Goal: Task Accomplishment & Management: Manage account settings

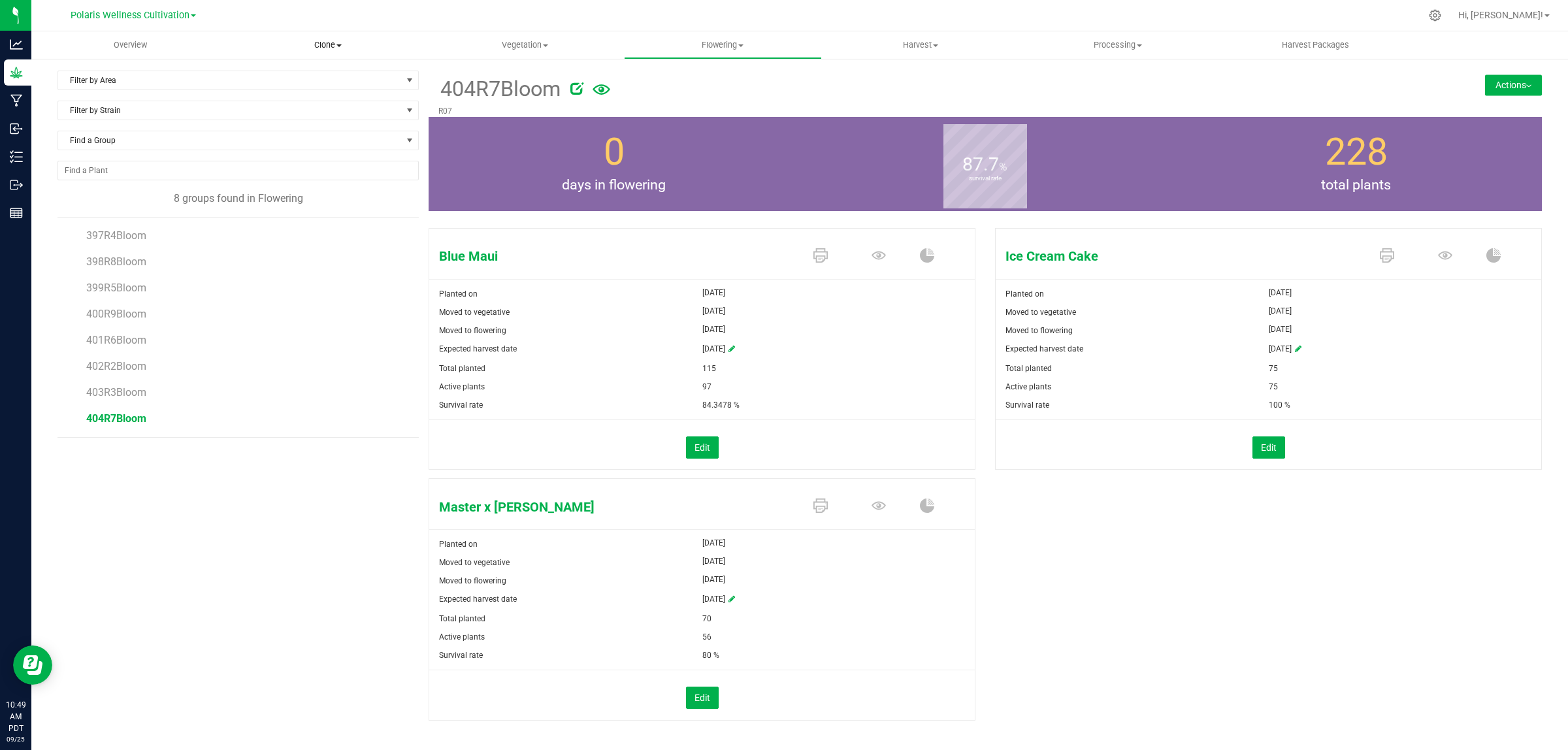
click at [345, 43] on span "Clone" at bounding box center [327, 45] width 196 height 12
click at [312, 90] on span "Cloning groups" at bounding box center [278, 94] width 99 height 11
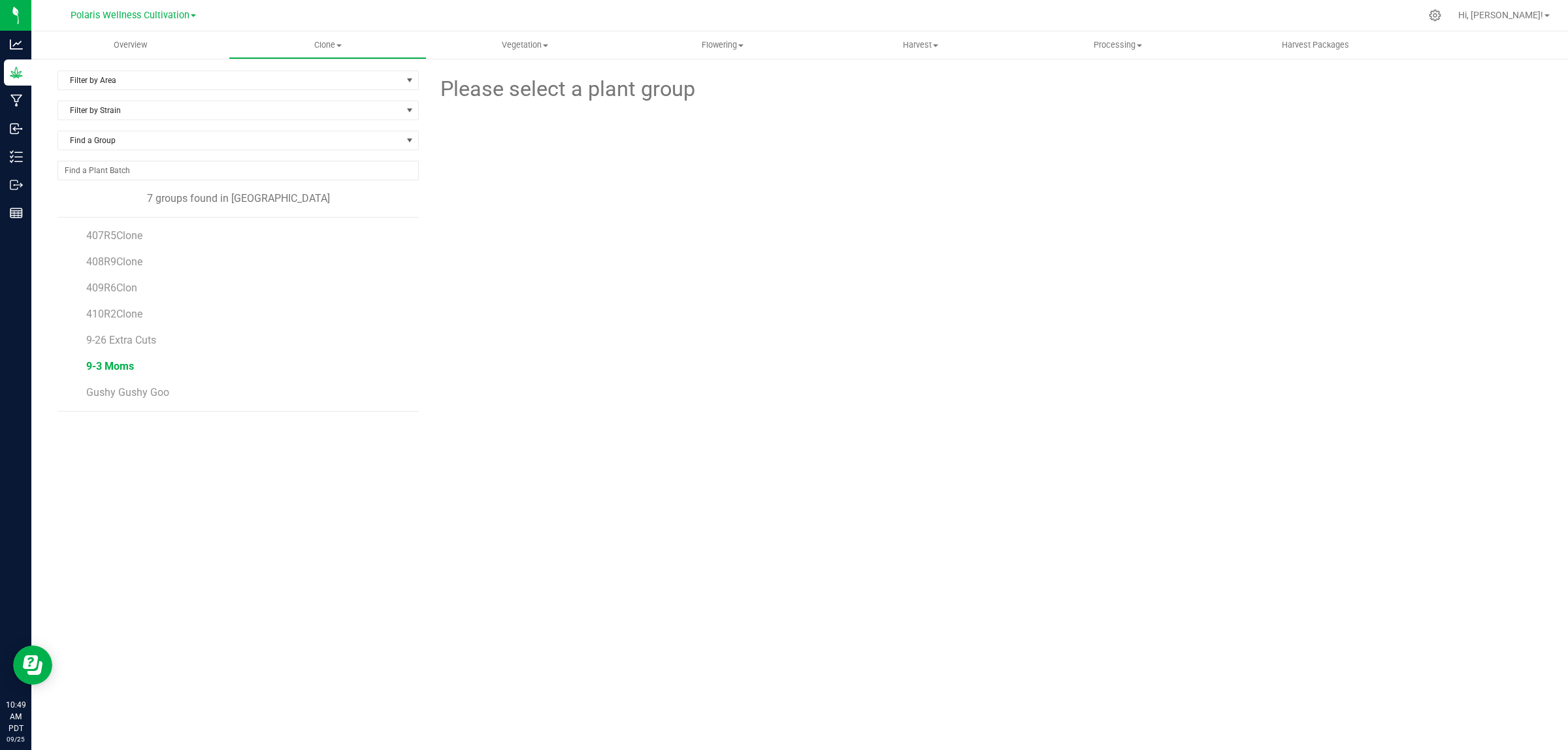
click at [118, 371] on span "9-3 Moms" at bounding box center [110, 366] width 47 height 12
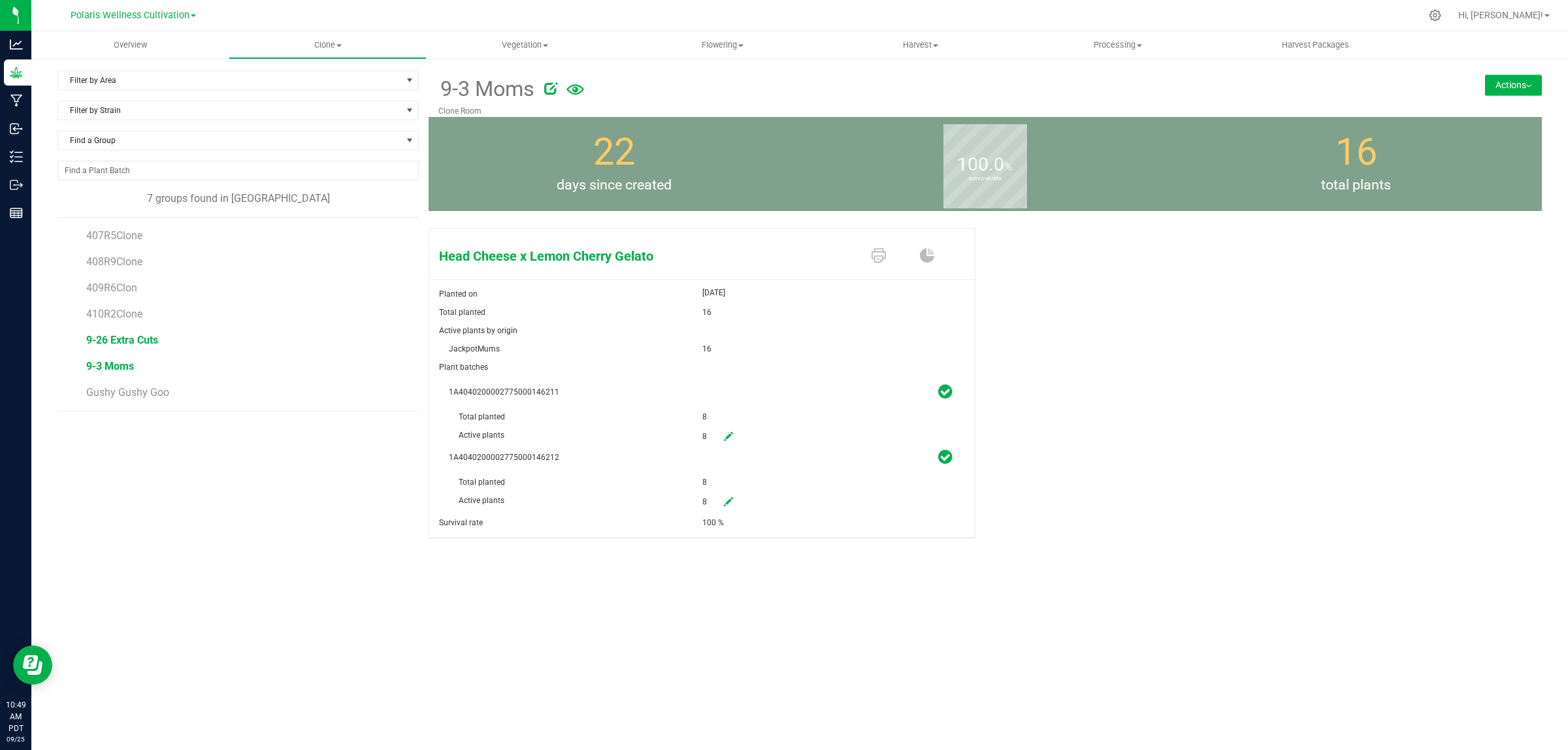
click at [131, 337] on span "9-26 Extra Cuts" at bounding box center [122, 340] width 72 height 12
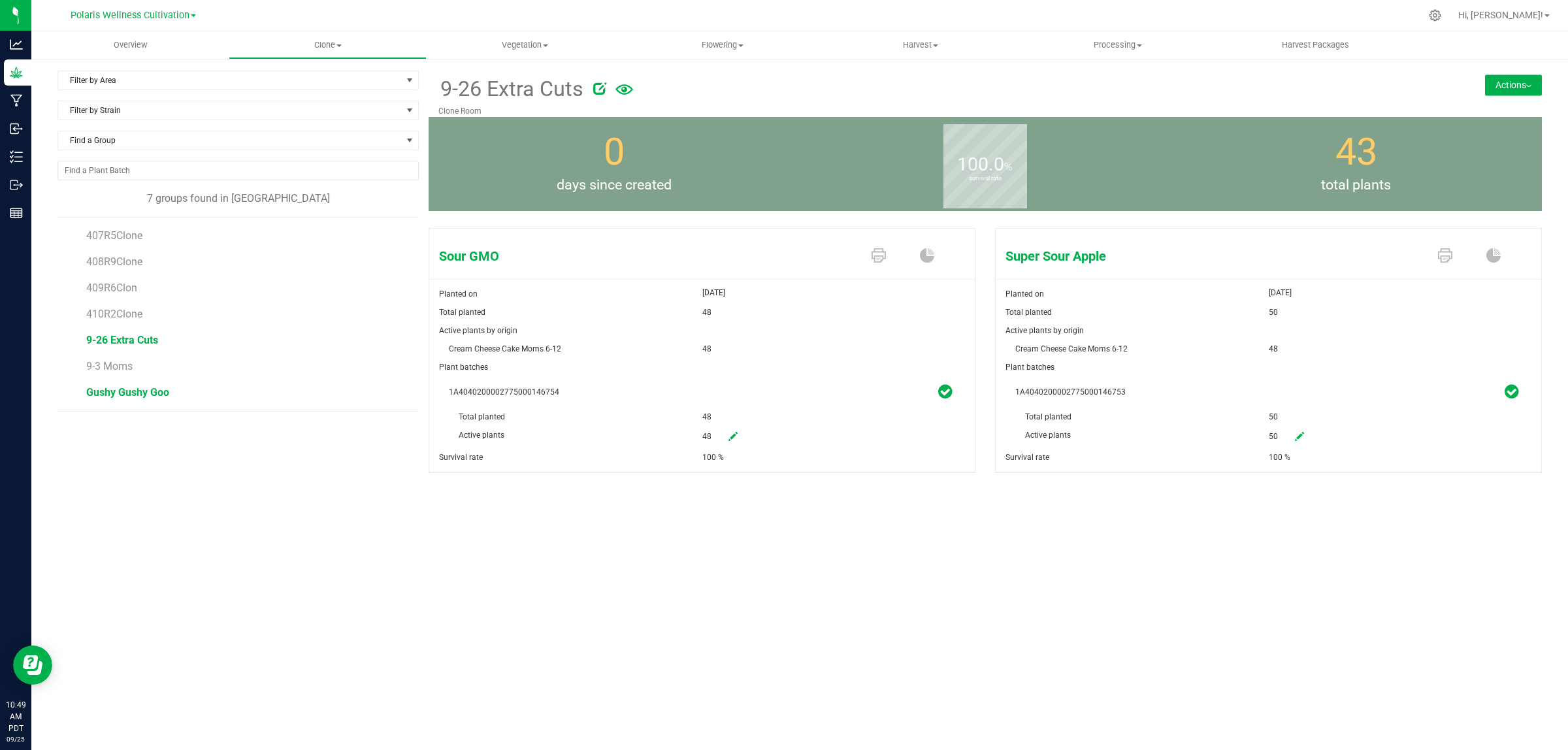
click at [136, 390] on span "Gushy Gushy Goo" at bounding box center [127, 392] width 83 height 12
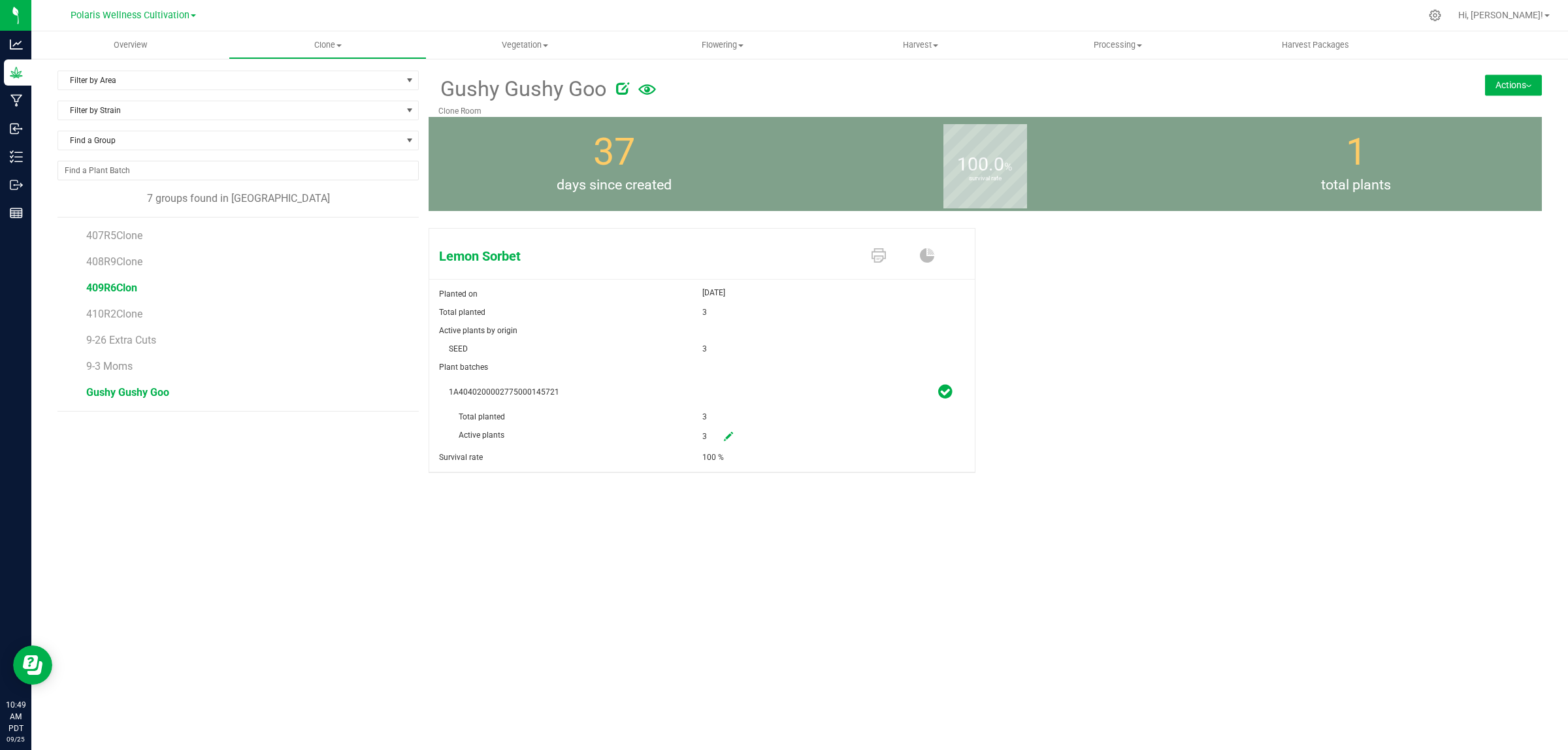
click at [116, 289] on span "409R6Clon" at bounding box center [111, 288] width 51 height 12
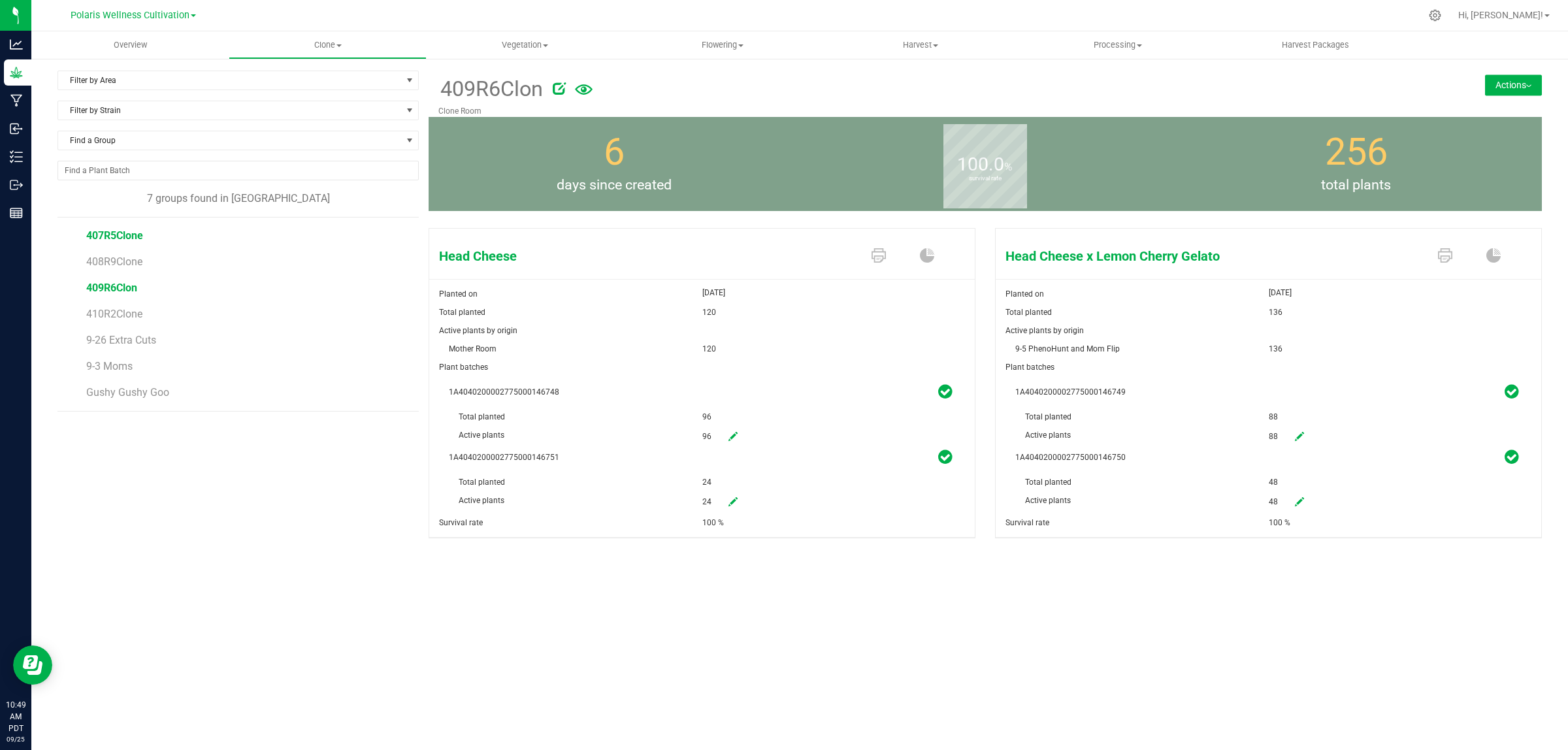
click at [127, 232] on span "407R5Clone" at bounding box center [115, 235] width 57 height 12
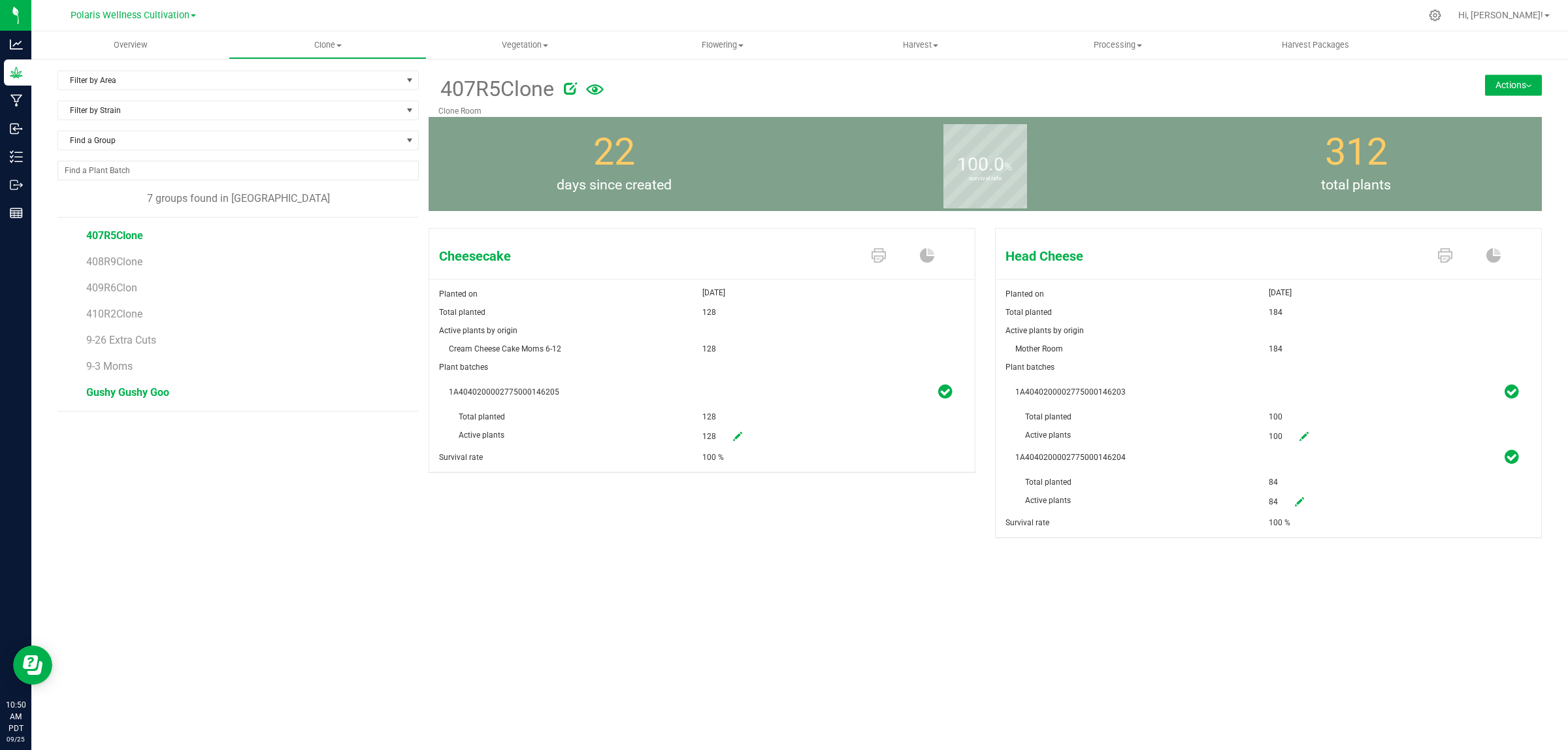
click at [128, 392] on span "Gushy Gushy Goo" at bounding box center [127, 392] width 83 height 12
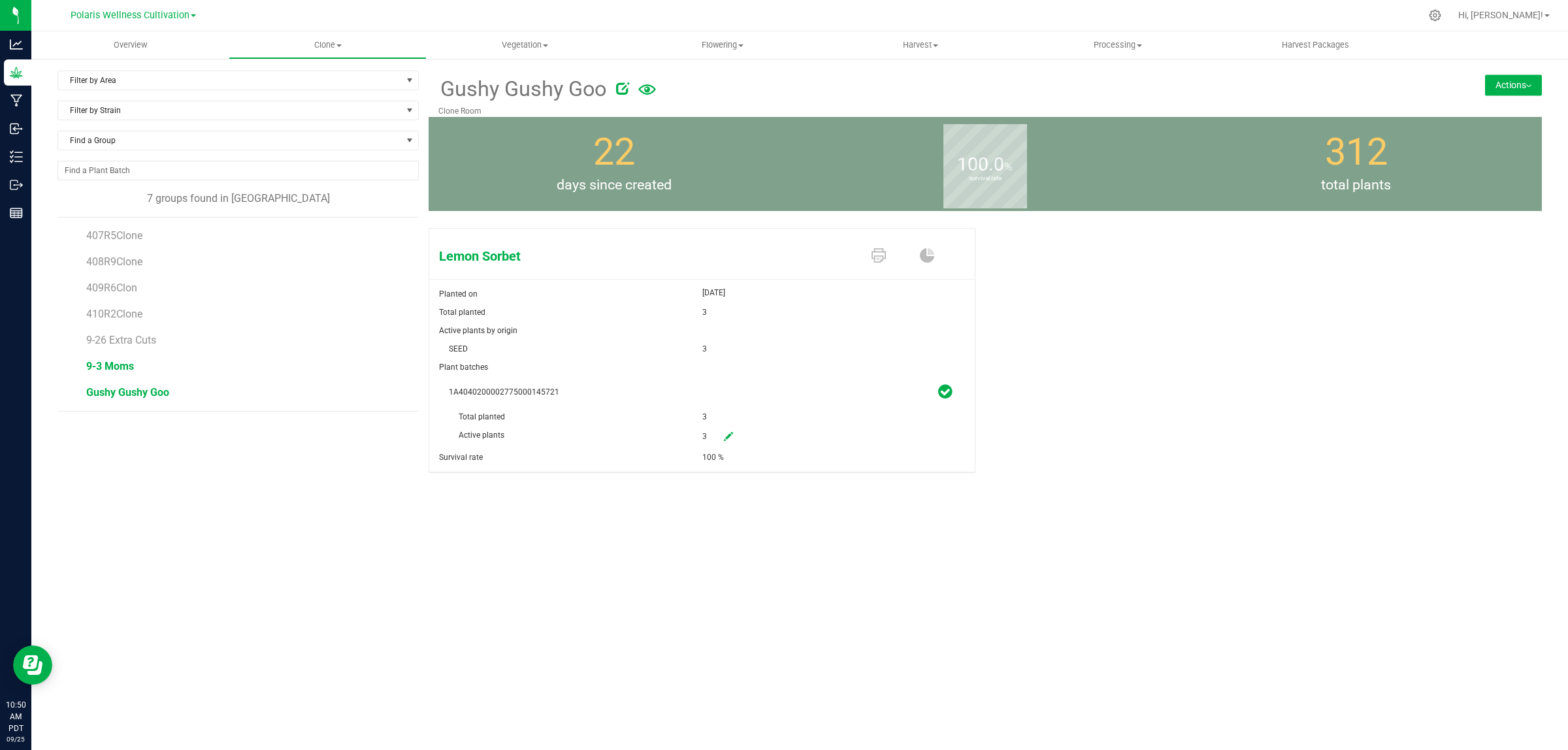
click at [127, 367] on span "9-3 Moms" at bounding box center [110, 366] width 47 height 12
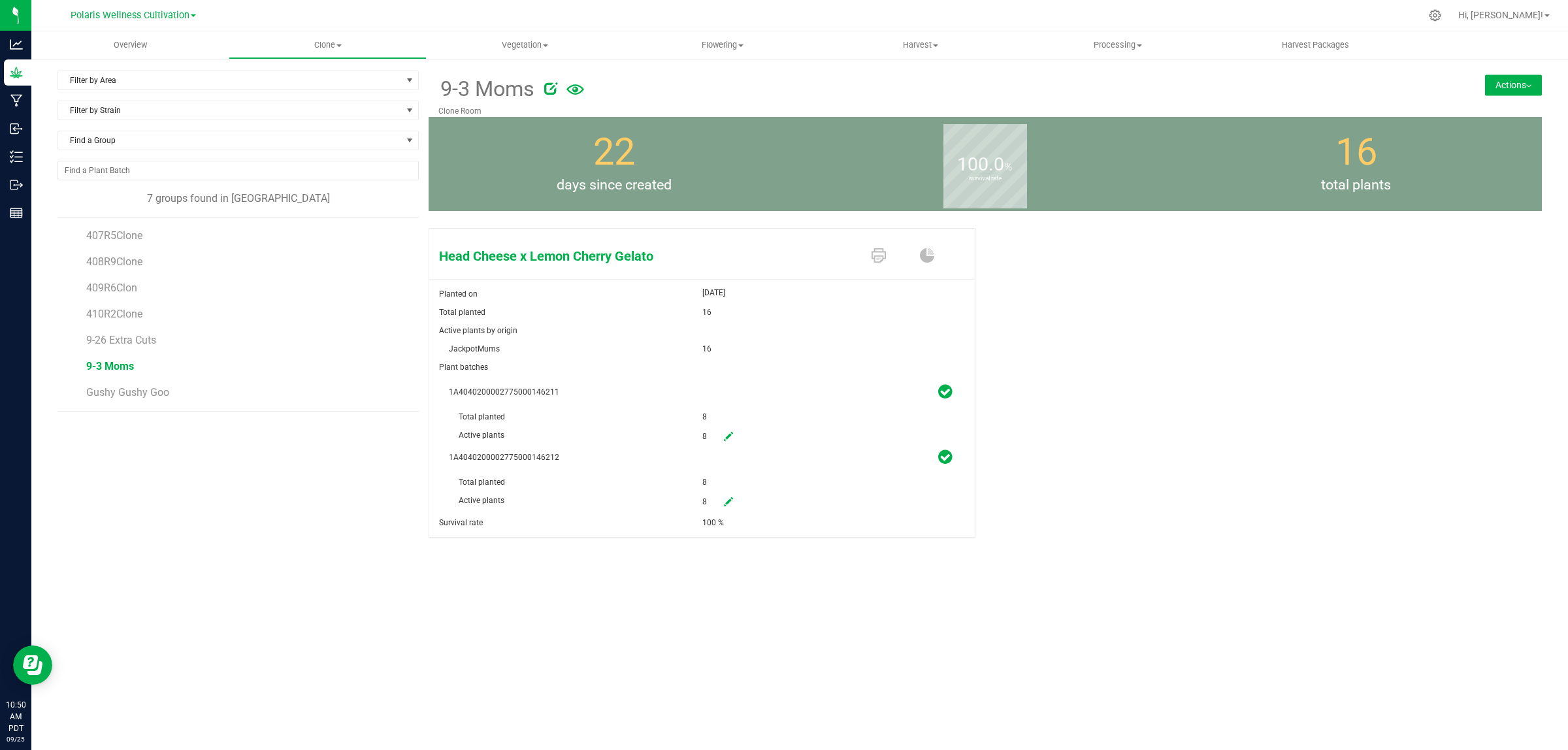
click at [1524, 86] on button "Actions" at bounding box center [1513, 85] width 57 height 21
click at [1472, 119] on span "Move group" at bounding box center [1471, 119] width 42 height 9
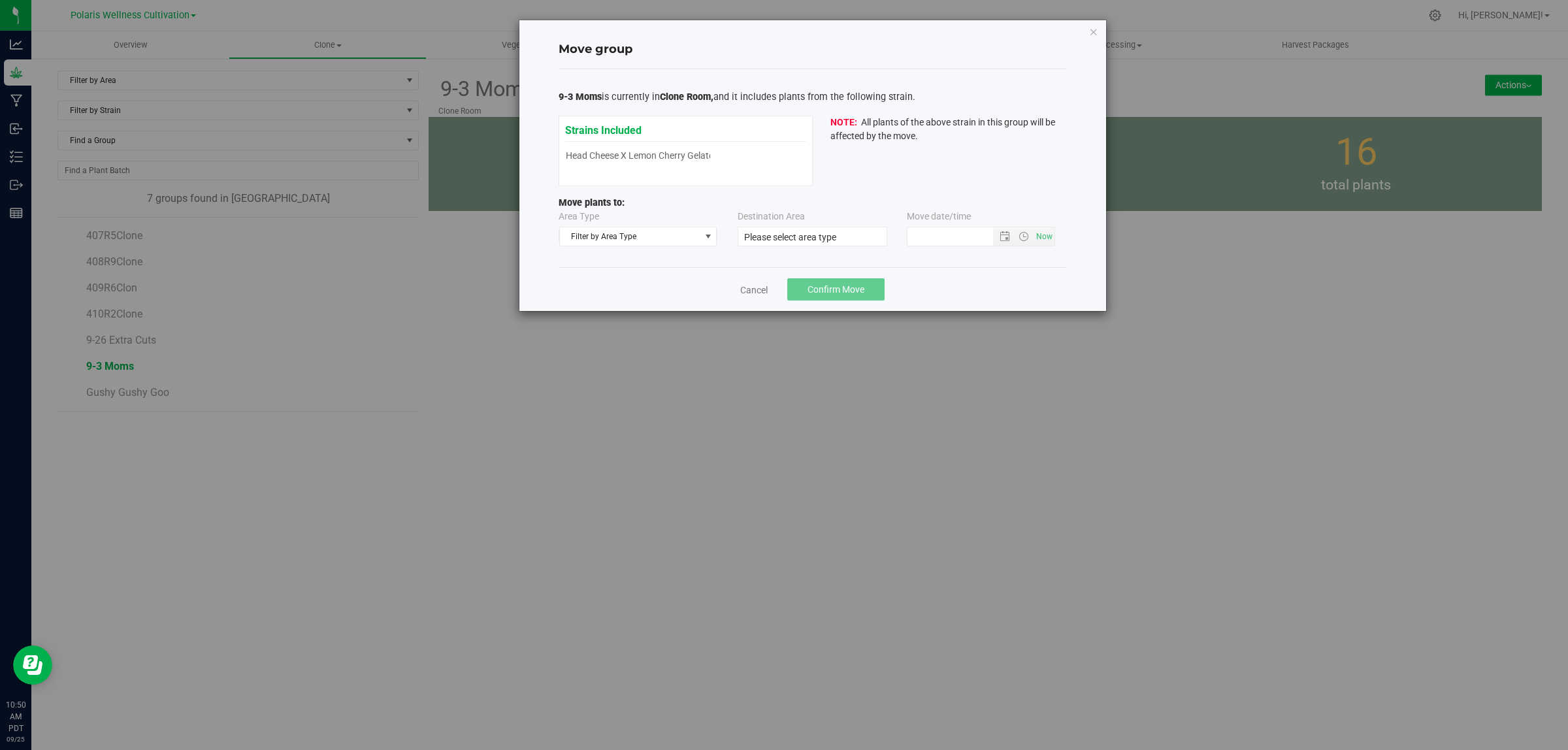
type input "[DATE] 10:49 AM"
click at [572, 236] on span "Filter by Area Type" at bounding box center [630, 236] width 140 height 18
click at [613, 296] on li "Vegetative" at bounding box center [638, 298] width 157 height 20
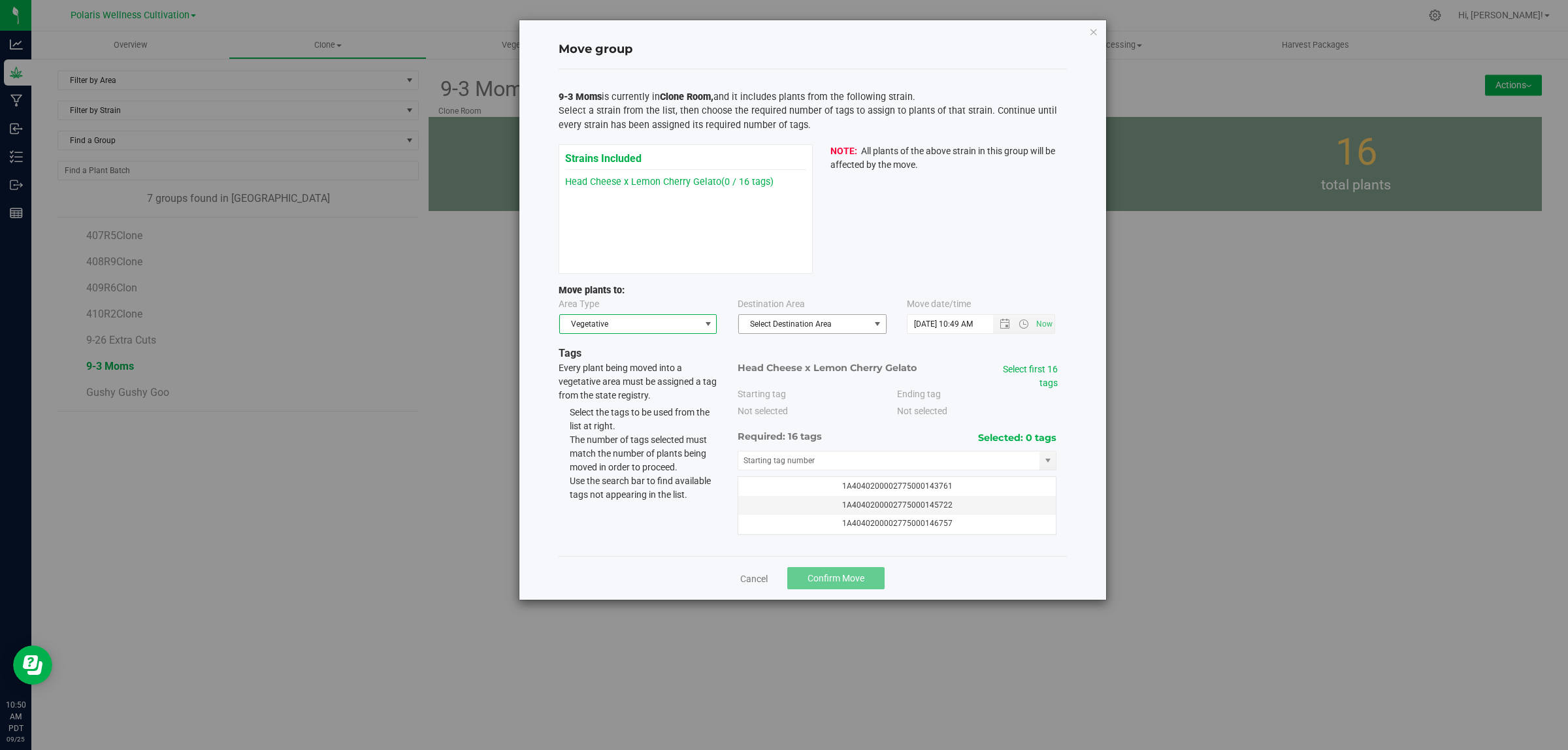
click at [824, 321] on span "Select Destination Area" at bounding box center [804, 324] width 131 height 18
click at [787, 407] on li "Mother Room" at bounding box center [812, 405] width 147 height 20
click at [746, 583] on link "Cancel" at bounding box center [754, 579] width 27 height 13
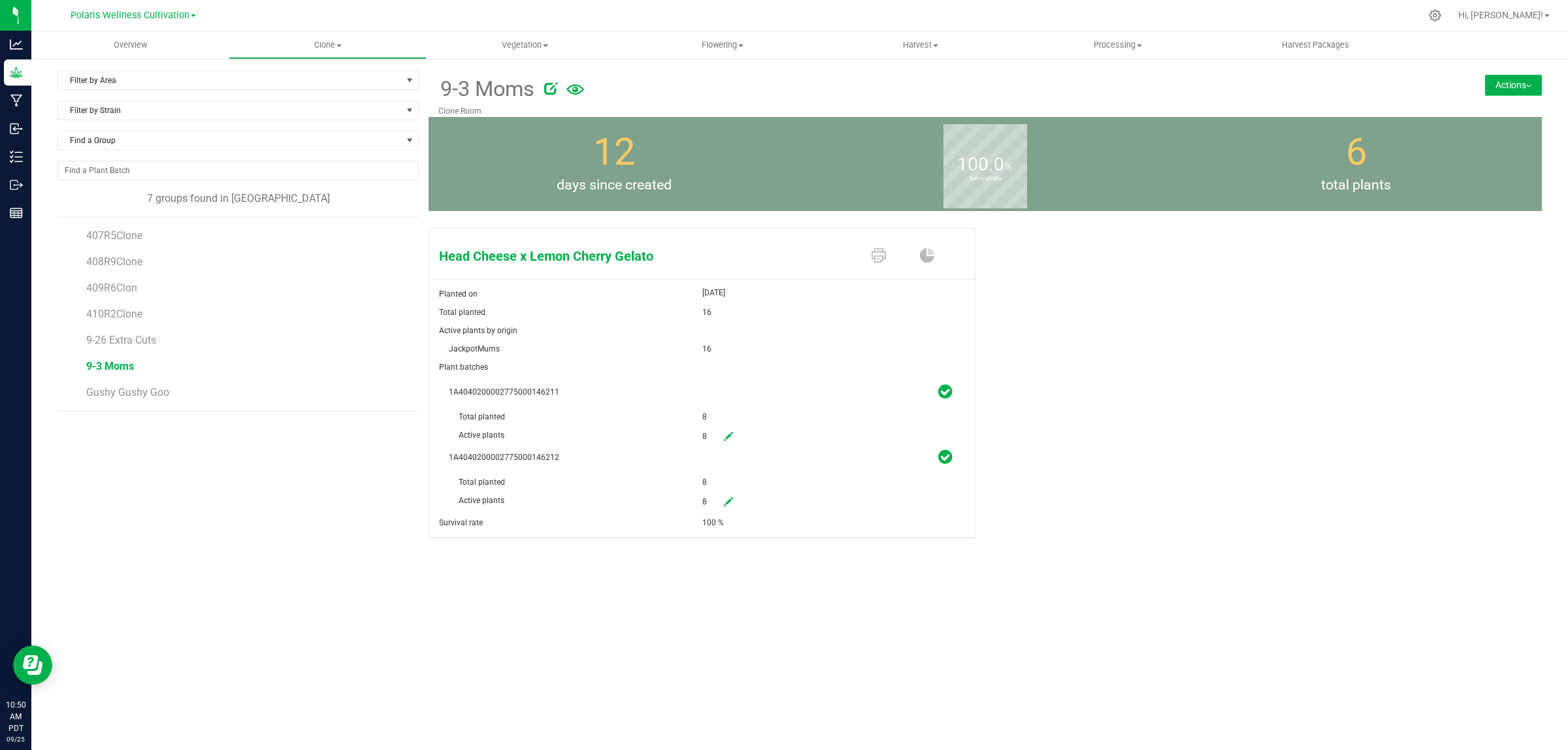
click at [1527, 79] on button "Actions" at bounding box center [1513, 85] width 57 height 21
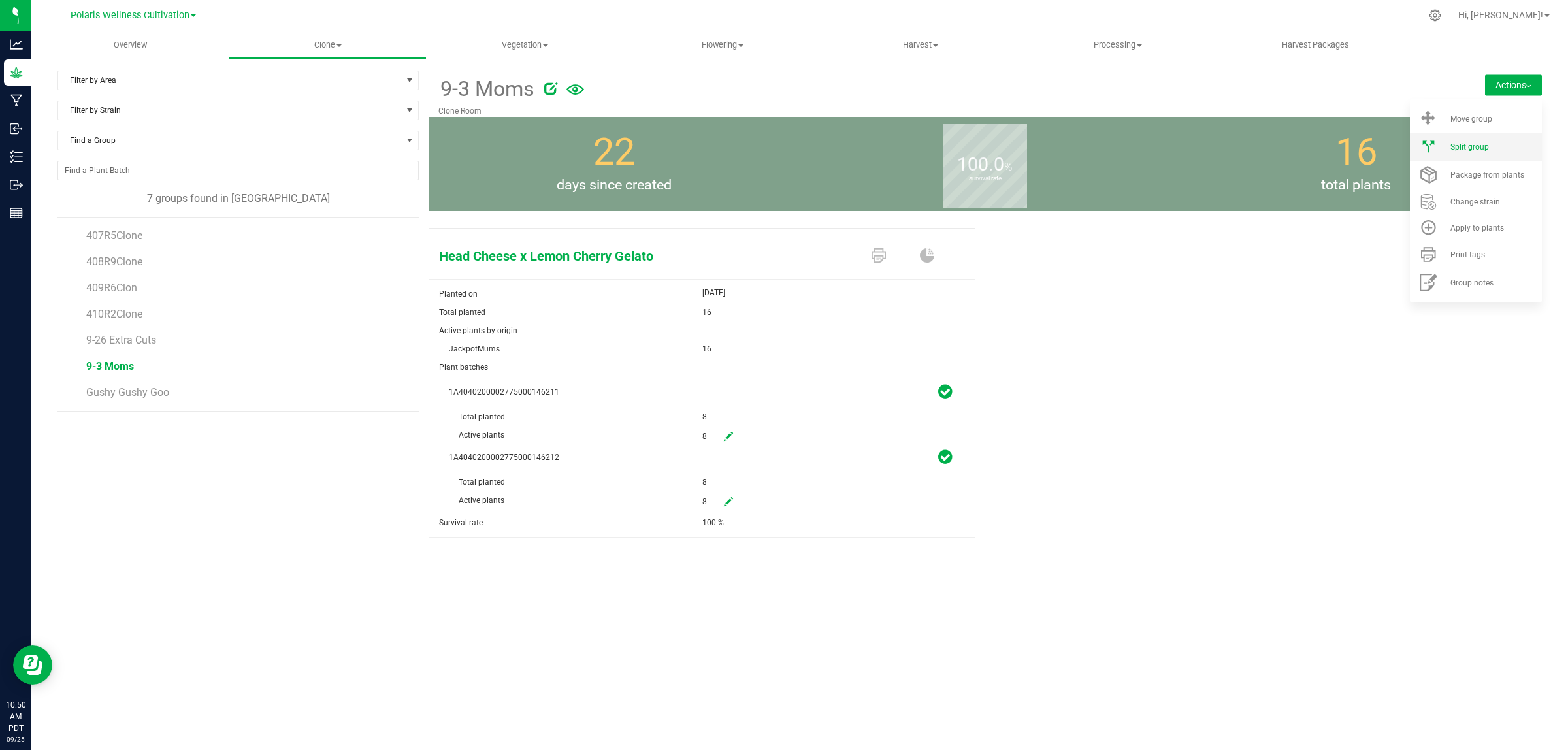
click at [1485, 138] on li "Split group" at bounding box center [1475, 146] width 132 height 28
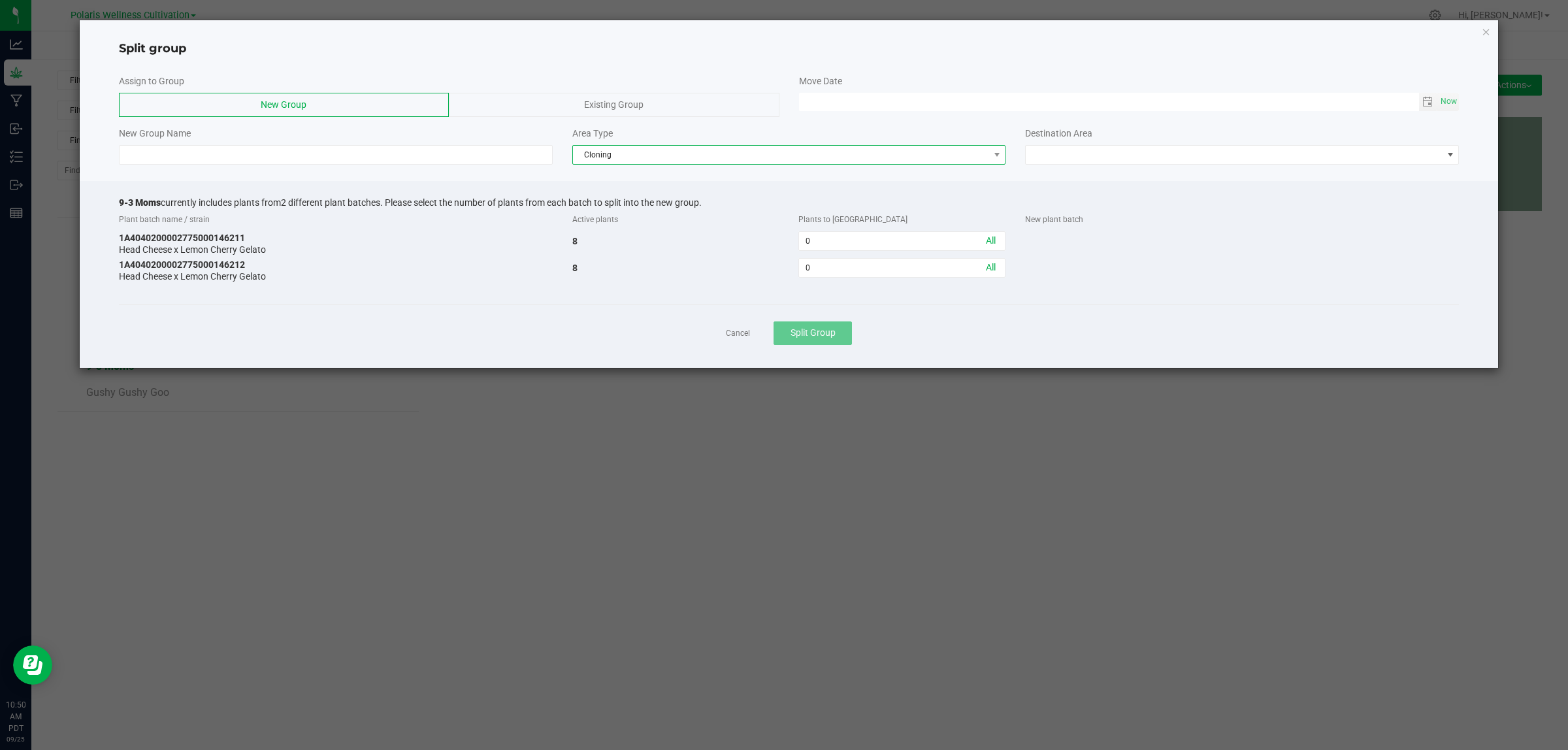
click at [696, 151] on span "Cloning" at bounding box center [781, 154] width 416 height 18
click at [655, 205] on li "Vegetative" at bounding box center [789, 201] width 432 height 22
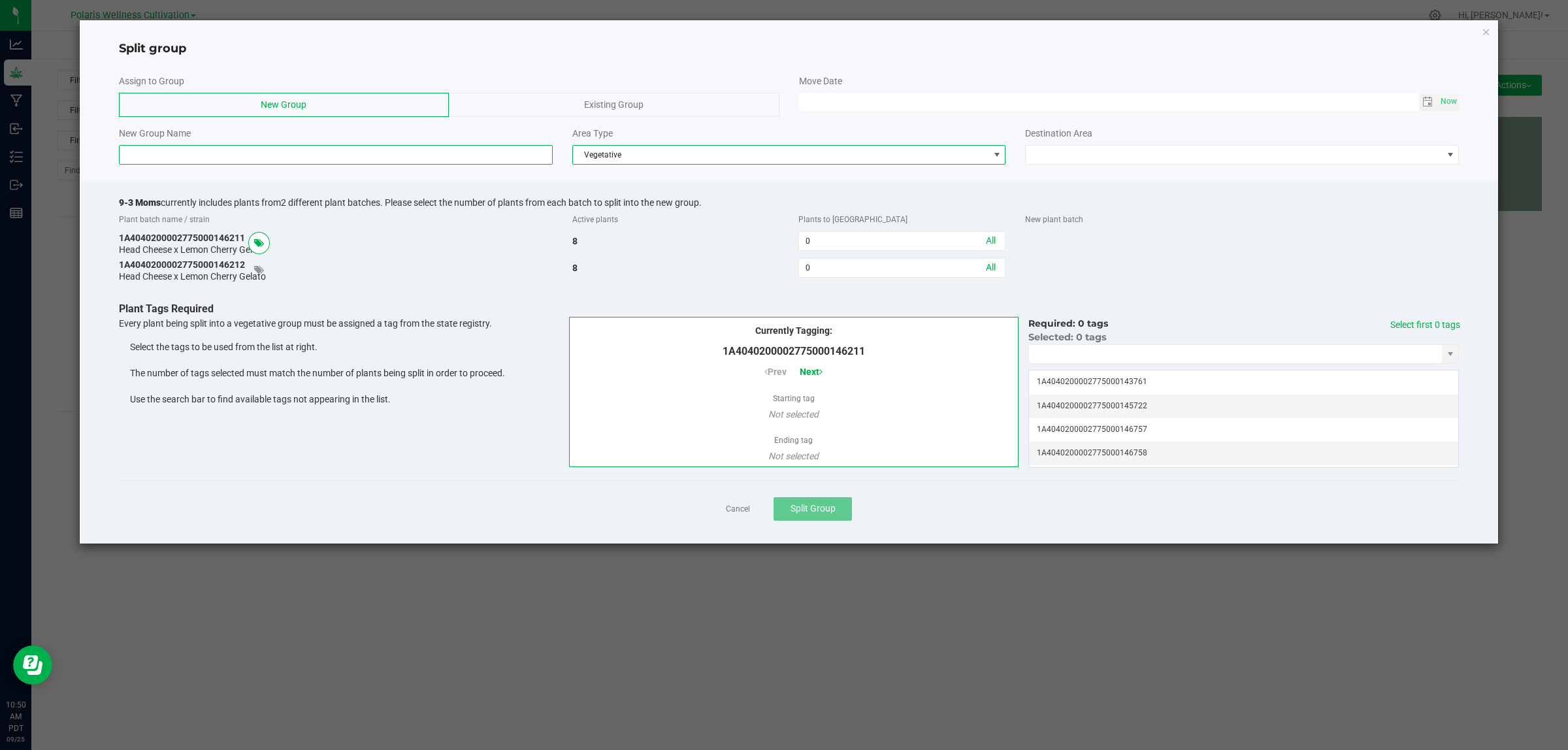
click at [470, 161] on input at bounding box center [335, 154] width 434 height 20
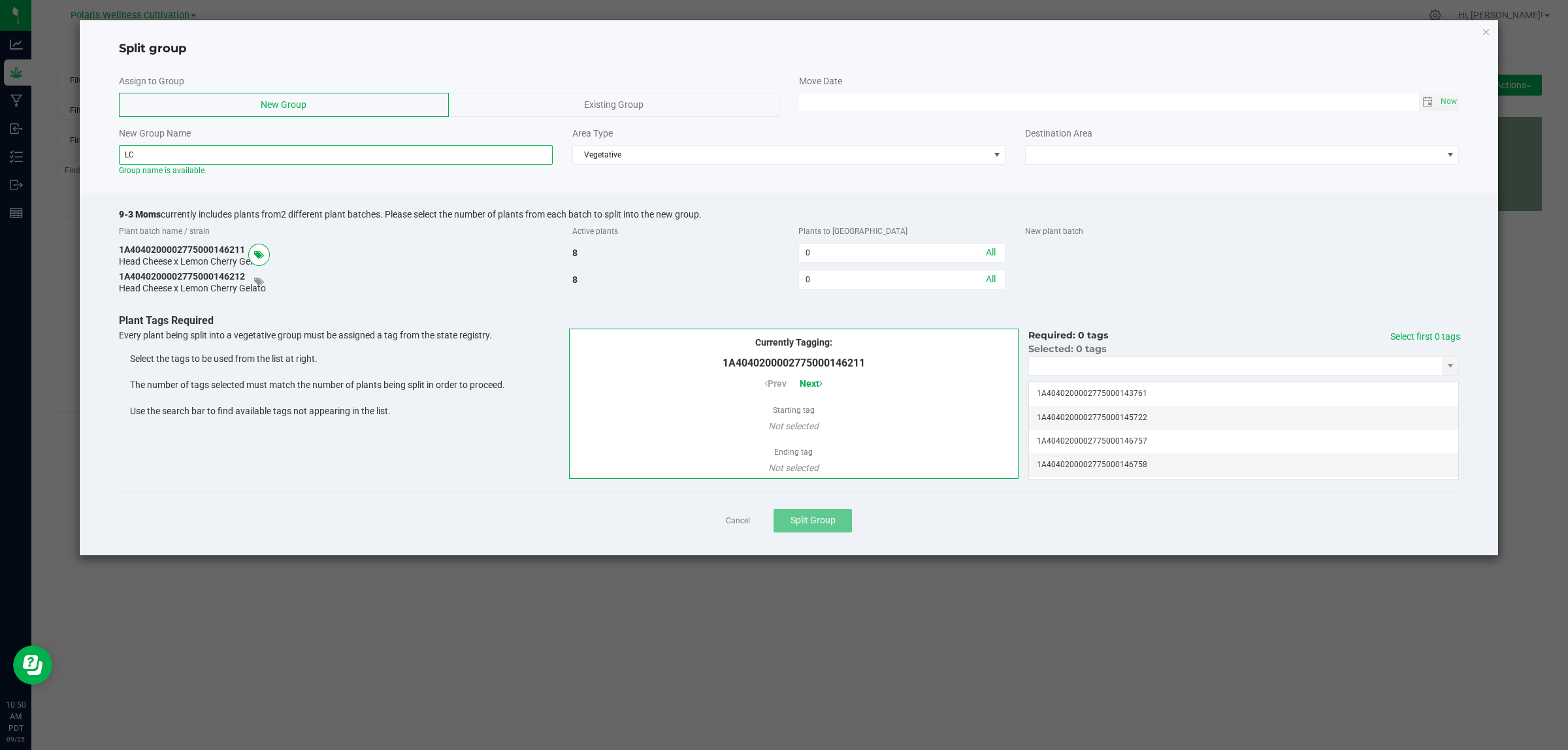
type input "L"
type input "Mom [PERSON_NAME] 9-25"
click at [1096, 151] on span at bounding box center [1234, 154] width 416 height 18
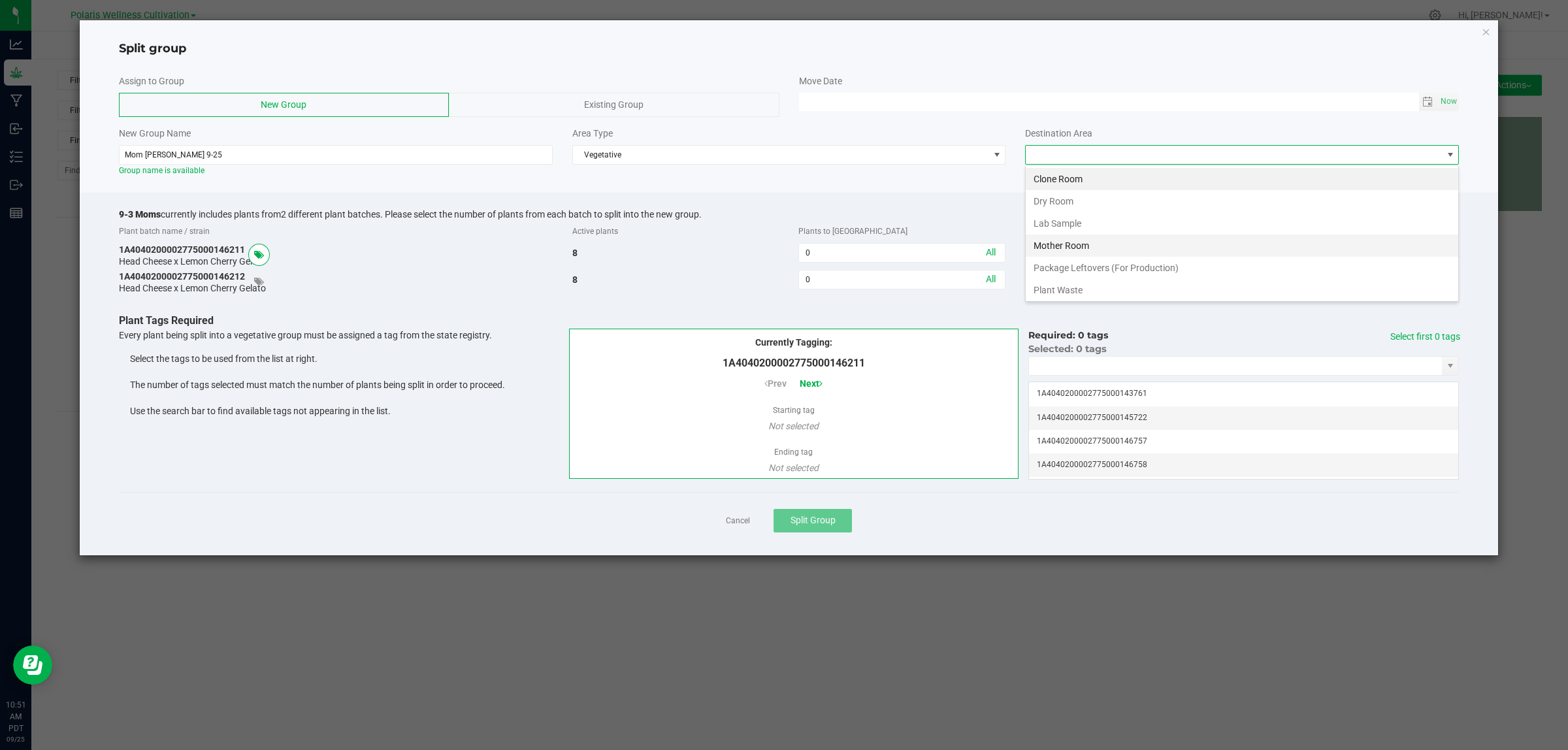
click at [1067, 244] on li "Mother Room" at bounding box center [1242, 245] width 432 height 22
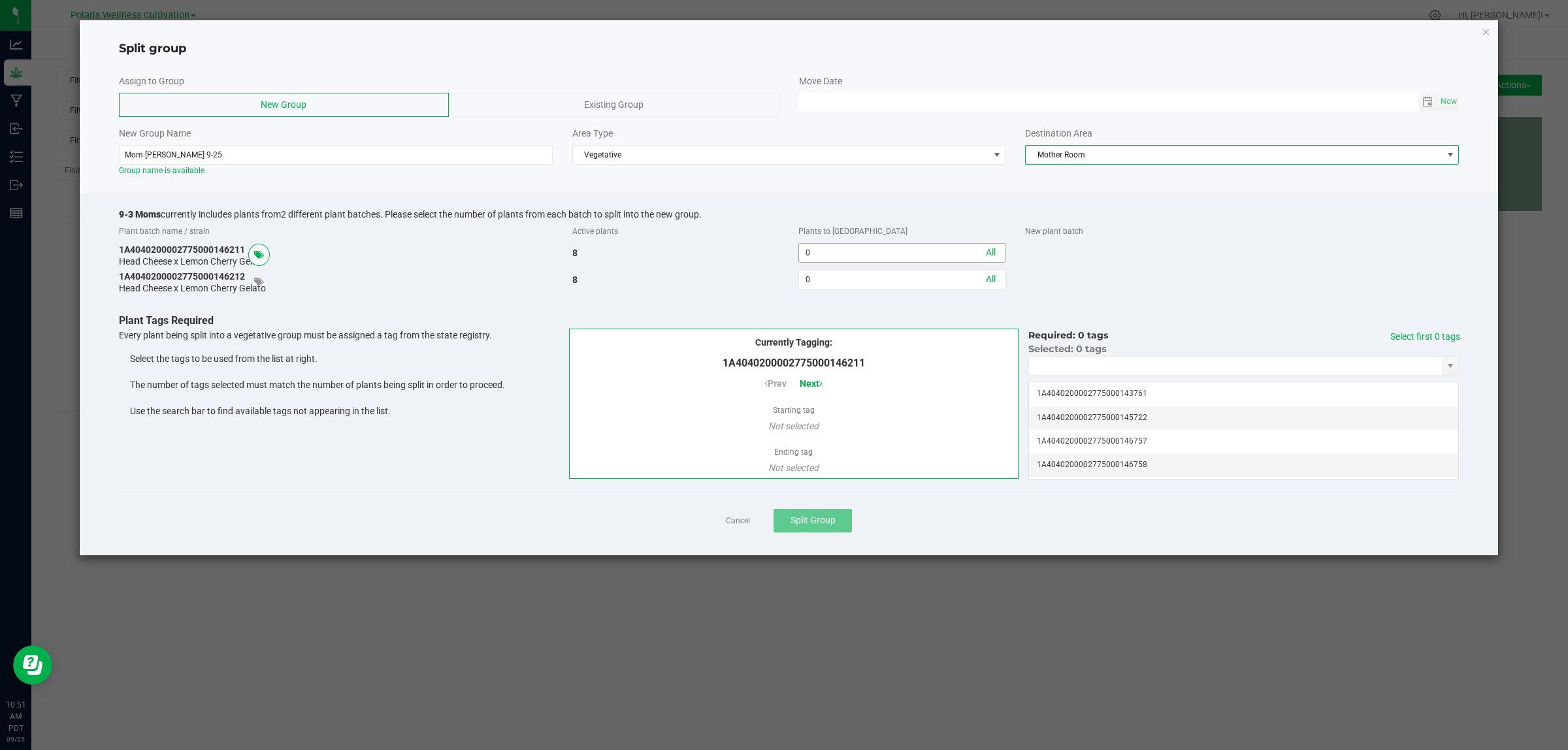
click at [909, 255] on input "0" at bounding box center [902, 253] width 206 height 18
type input "4"
click at [936, 281] on input "0" at bounding box center [902, 279] width 206 height 18
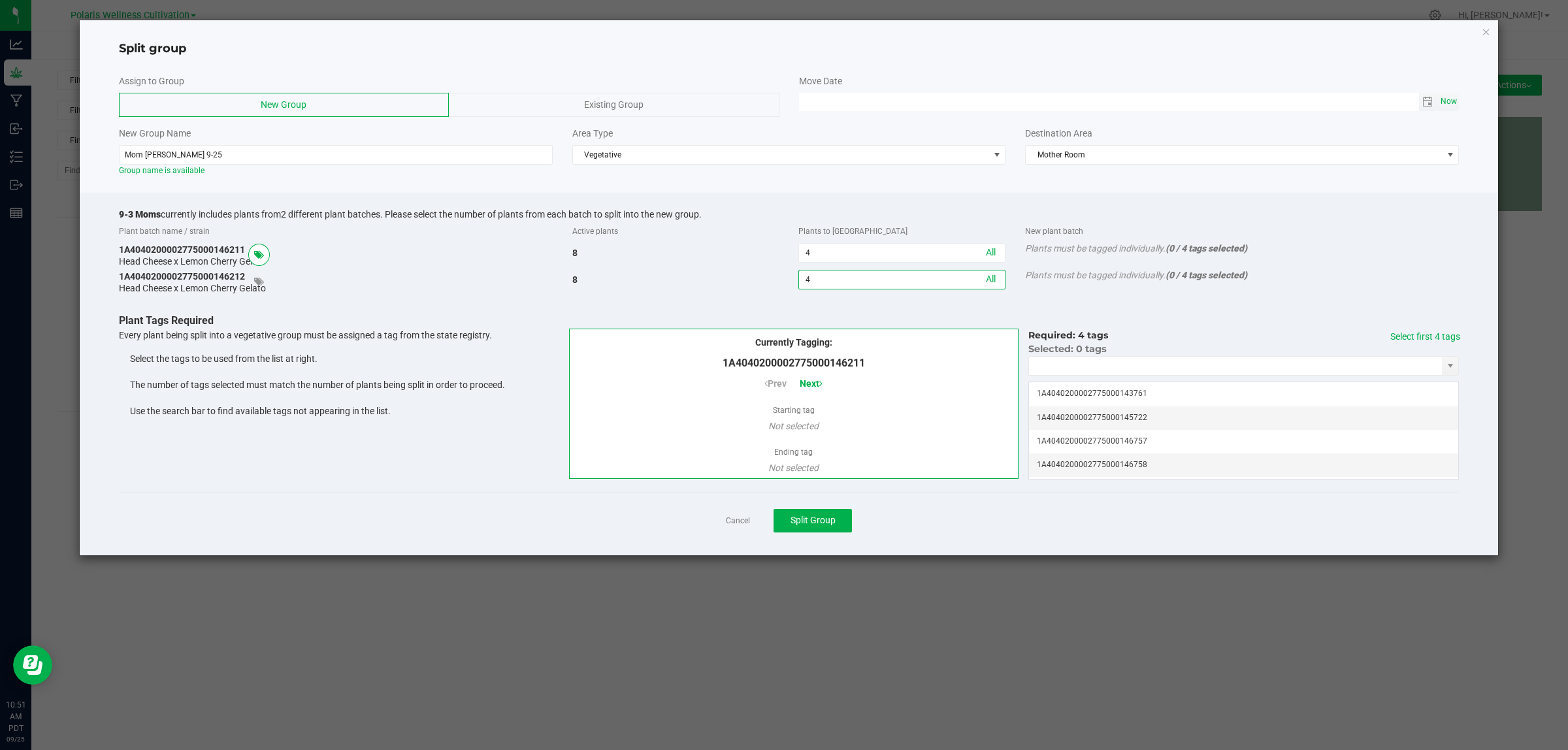
type input "4"
click at [1452, 102] on span "Now" at bounding box center [1449, 102] width 22 height 19
type input "[DATE] 10:51 AM"
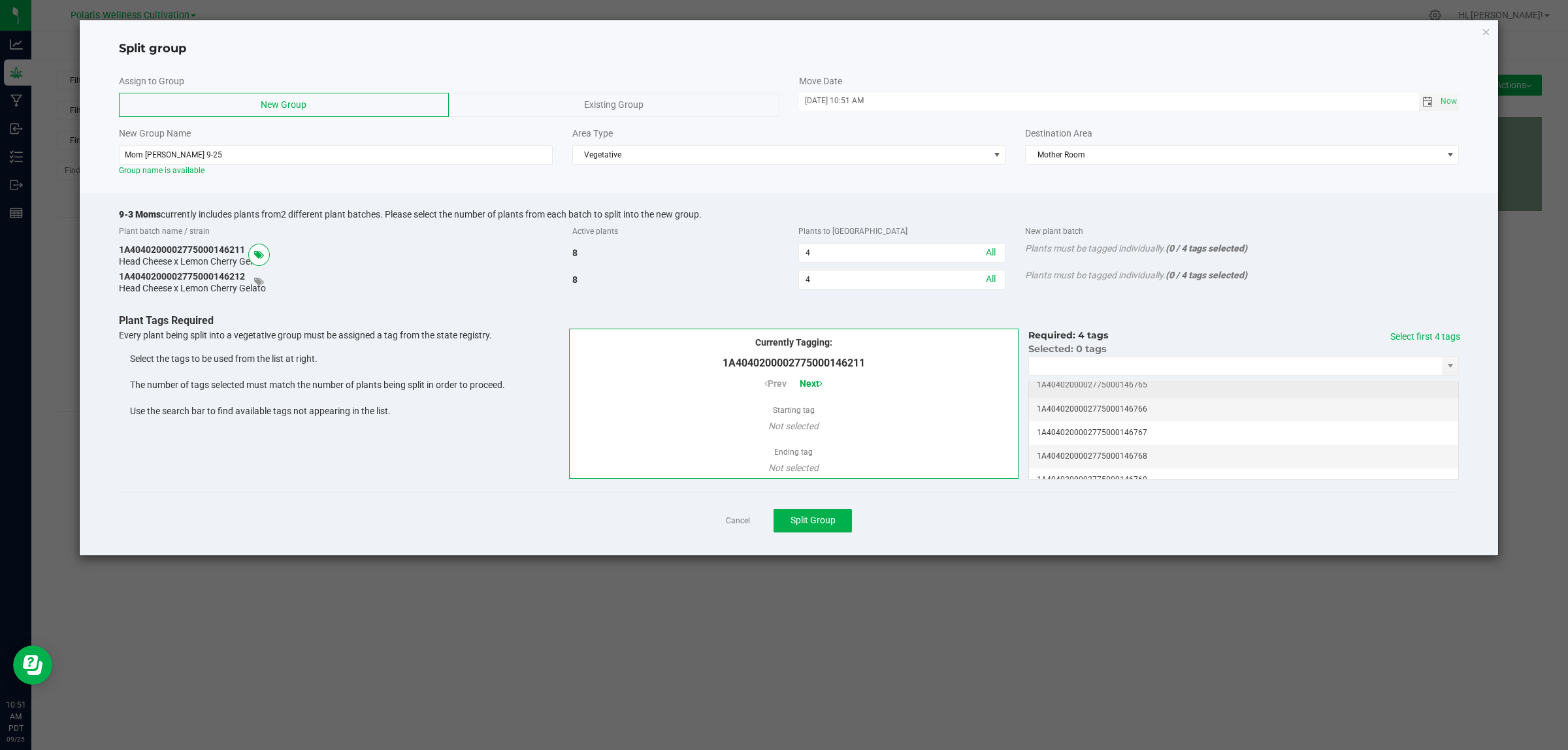
click at [1140, 391] on td "1A4040200002775000146765" at bounding box center [1243, 385] width 429 height 24
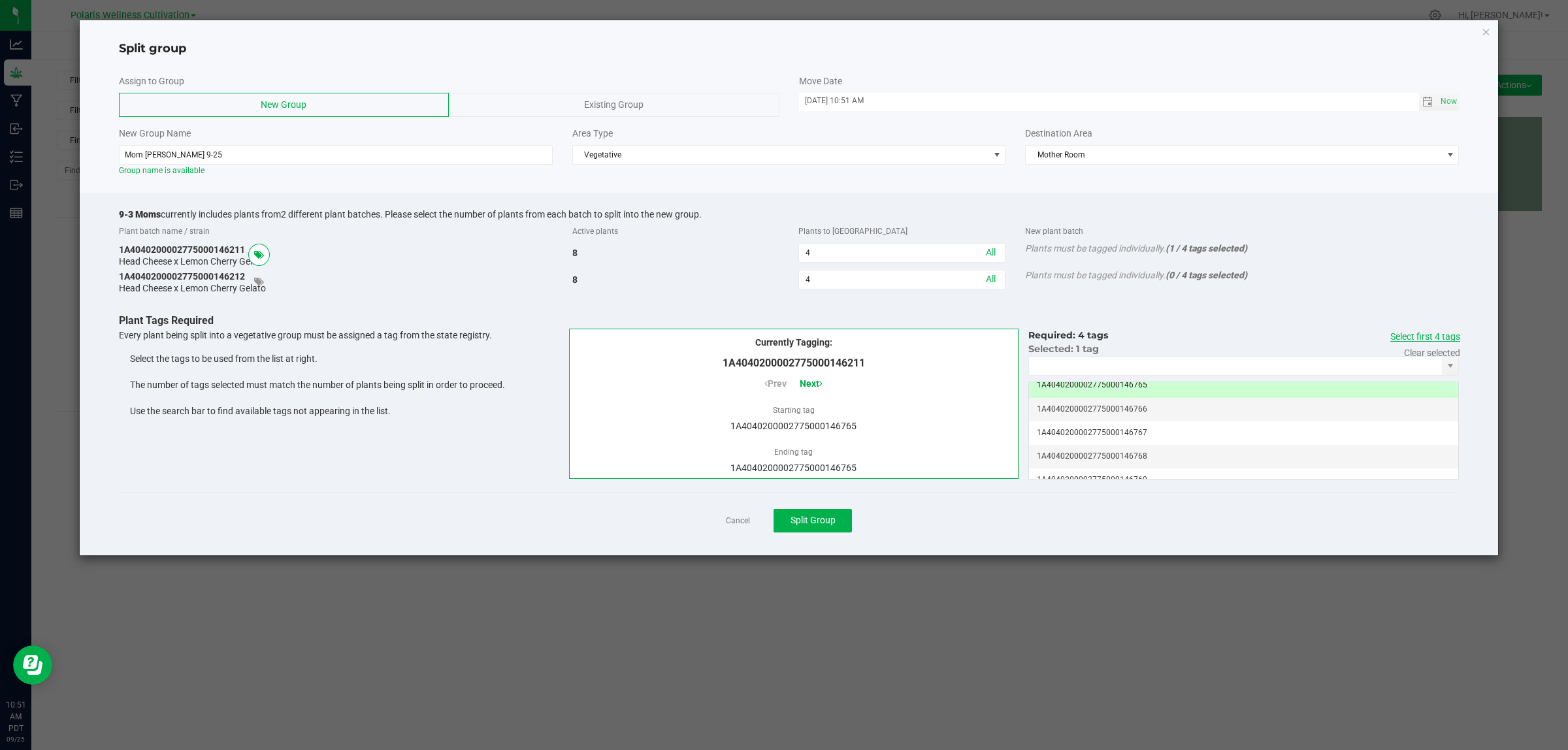
click at [1425, 337] on link "Select first 4 tags" at bounding box center [1425, 336] width 70 height 10
click at [1149, 402] on td "1A4040200002775000146769" at bounding box center [1243, 398] width 429 height 24
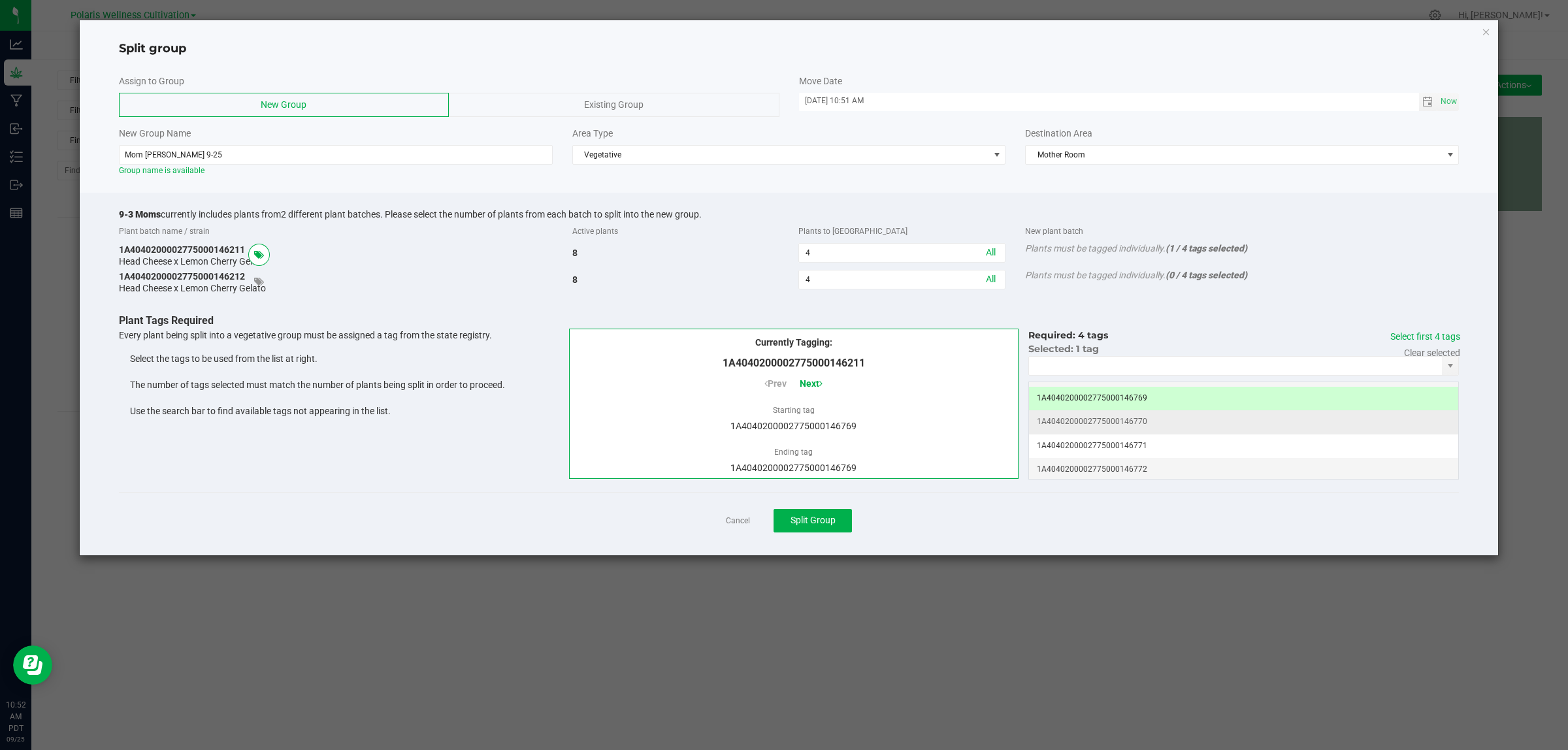
click at [1157, 428] on td "1A4040200002775000146770" at bounding box center [1243, 421] width 429 height 24
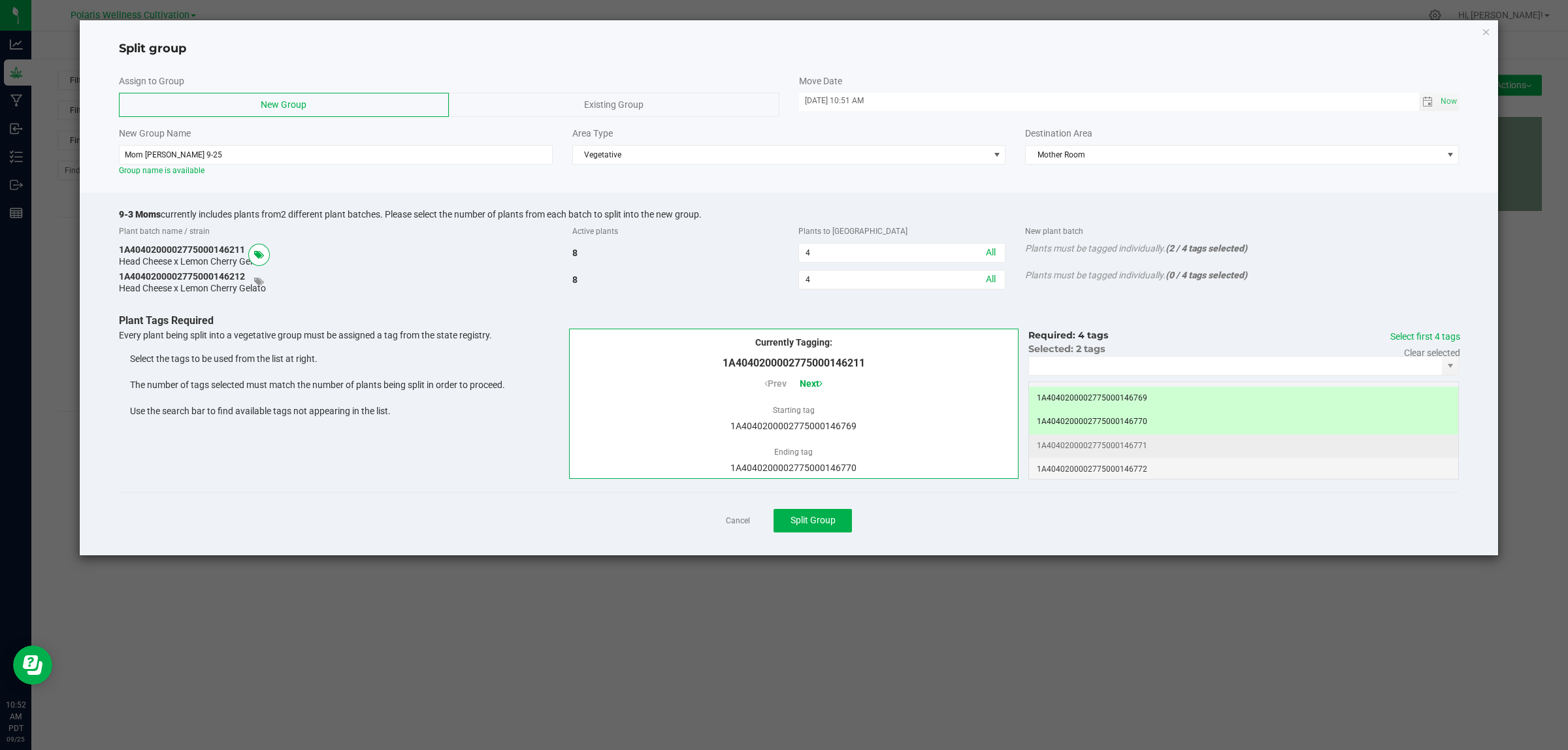
click at [1153, 449] on td "1A4040200002775000146771" at bounding box center [1243, 446] width 429 height 24
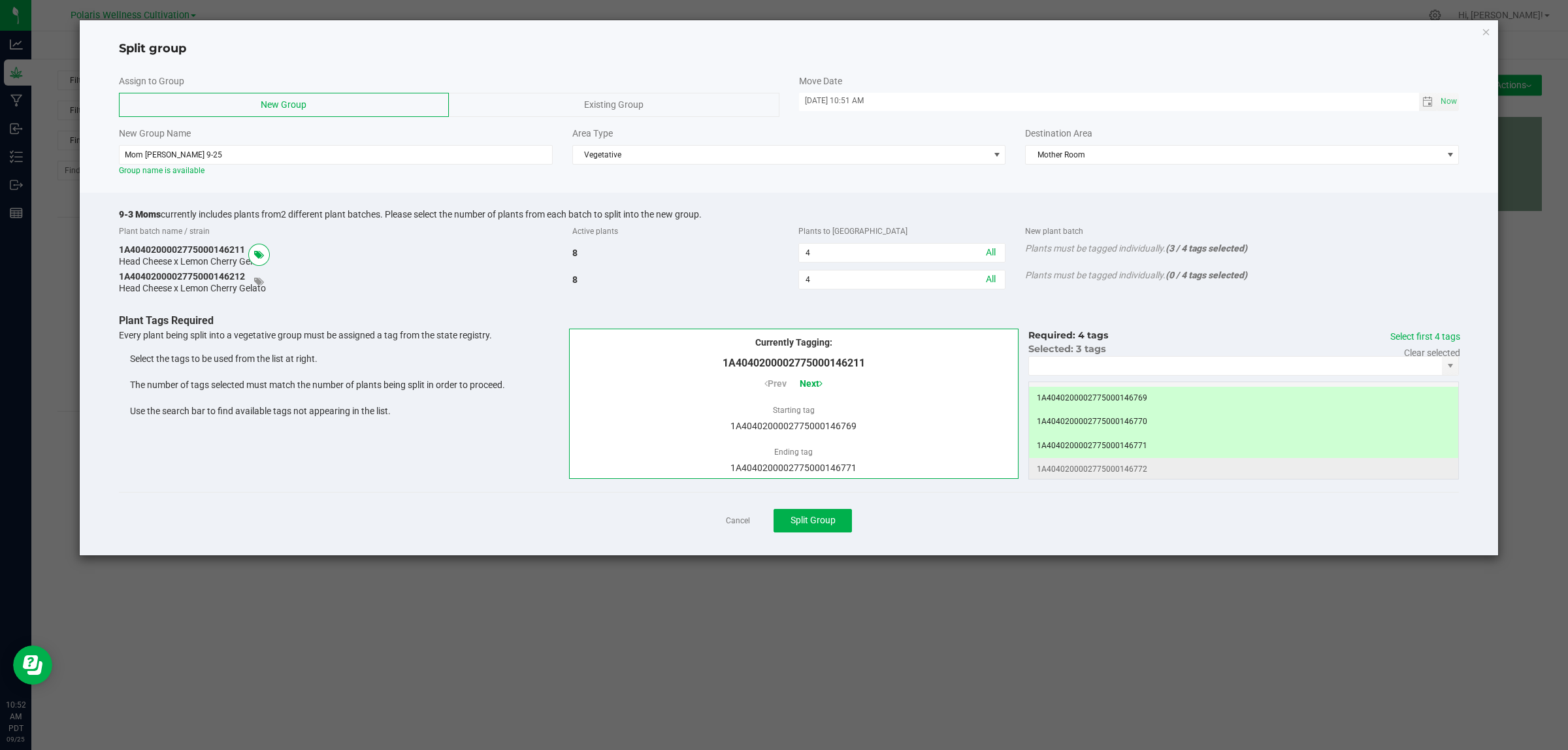
click at [1154, 477] on td "1A4040200002775000146772" at bounding box center [1243, 470] width 429 height 24
click at [817, 381] on span "Next" at bounding box center [811, 383] width 23 height 10
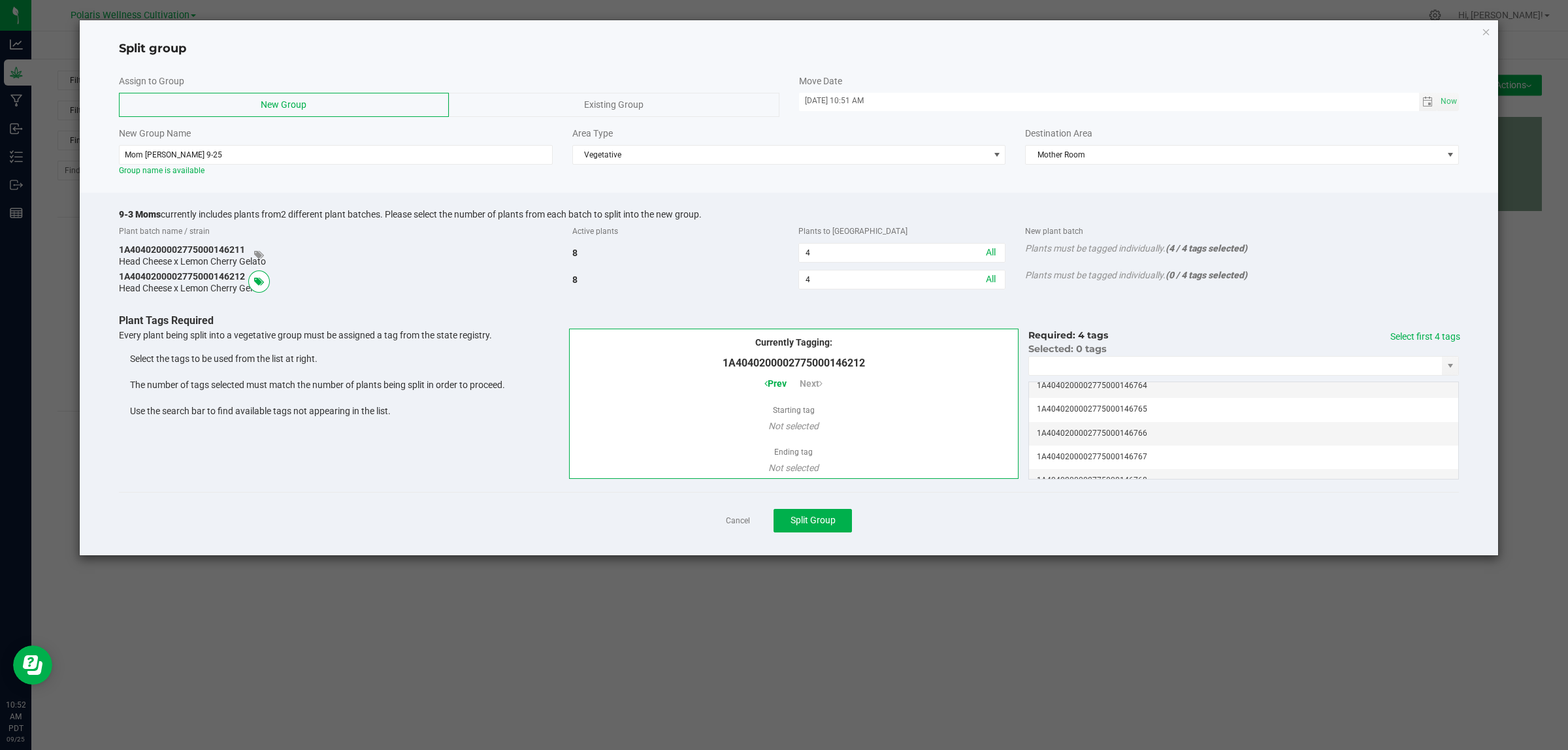
scroll to position [245, 0]
click at [1151, 388] on td "1A4040200002775000146765" at bounding box center [1243, 385] width 429 height 24
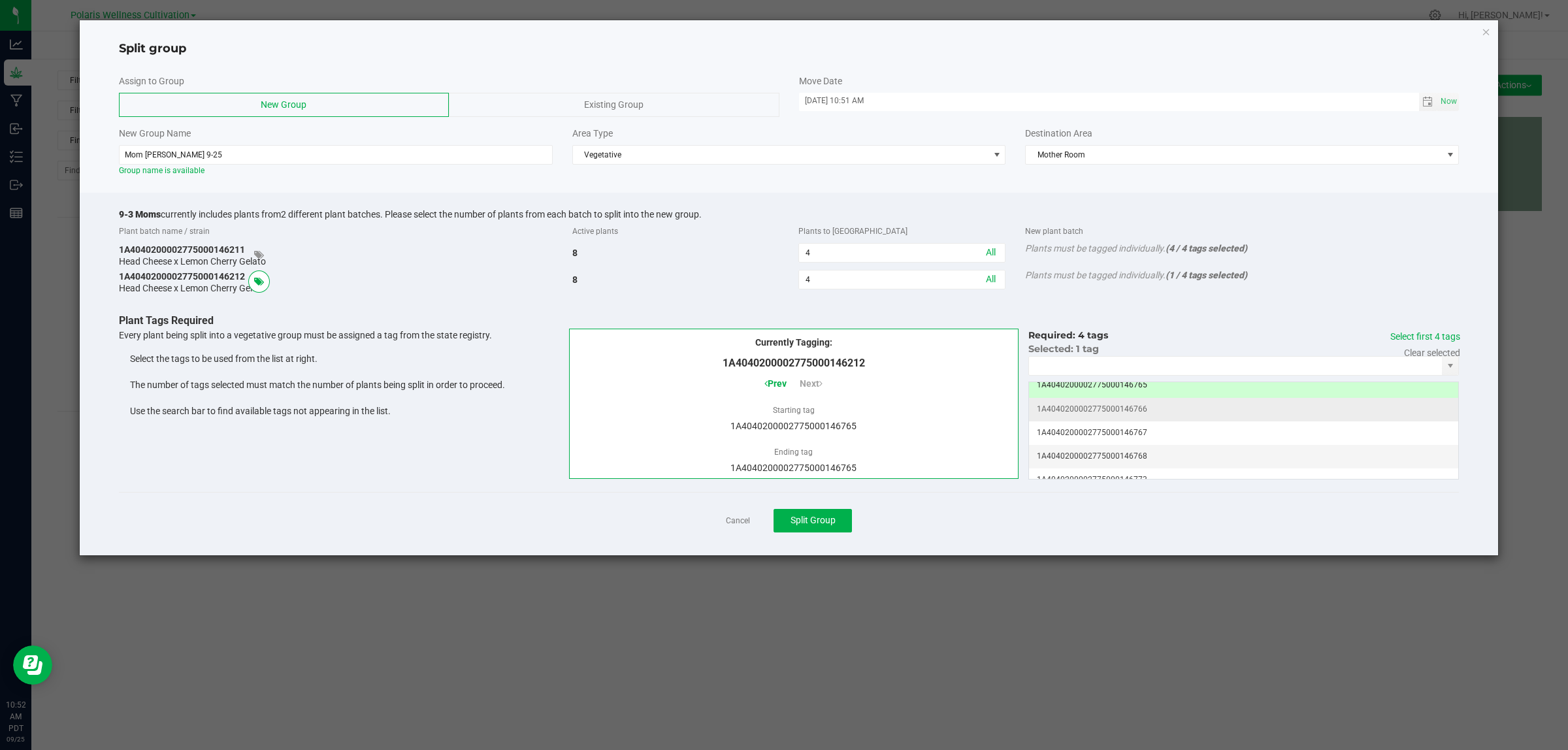
click at [1142, 419] on td "1A4040200002775000146766" at bounding box center [1243, 409] width 429 height 24
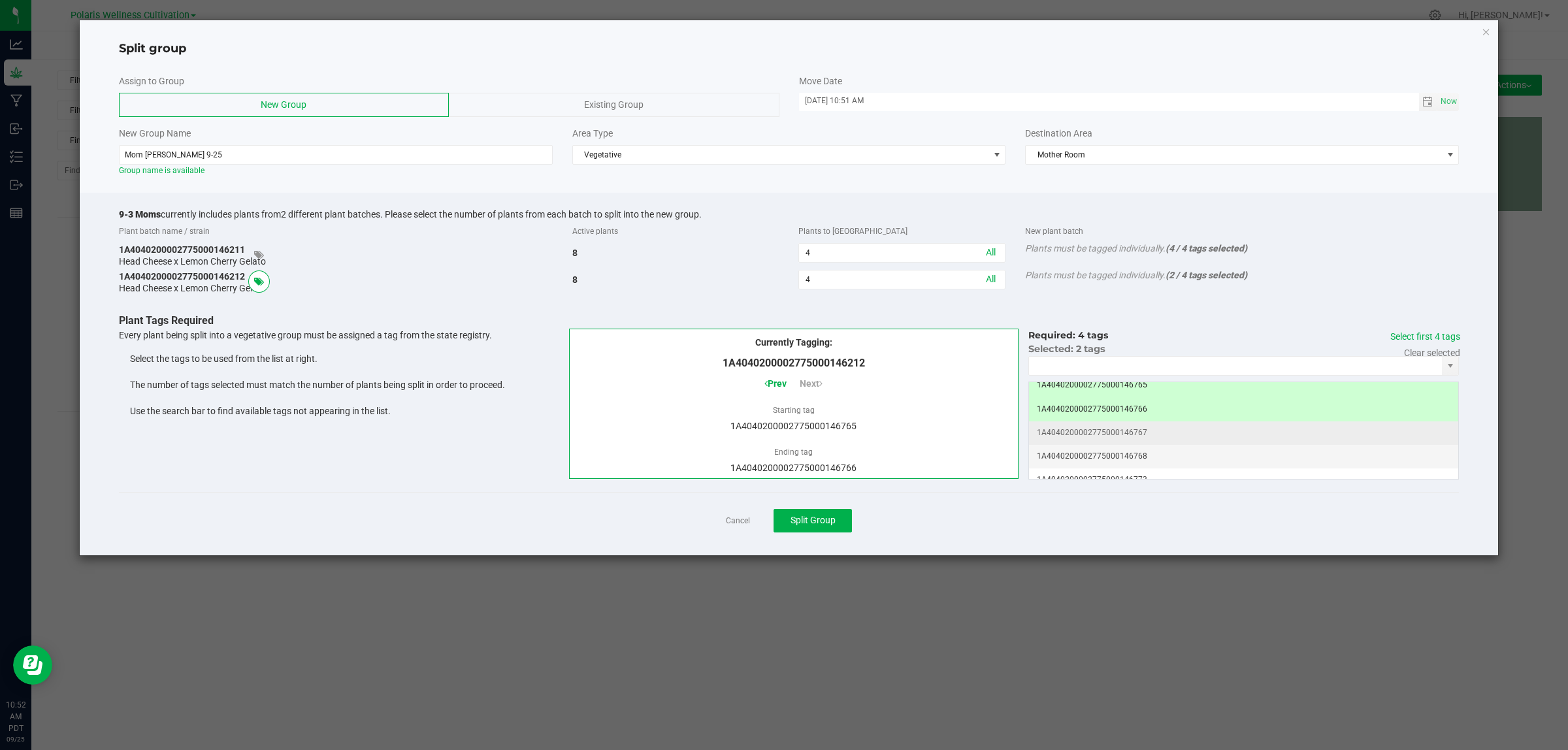
click at [1144, 445] on td "1A4040200002775000146767" at bounding box center [1243, 433] width 429 height 24
click at [1145, 462] on td "1A4040200002775000146768" at bounding box center [1243, 457] width 429 height 24
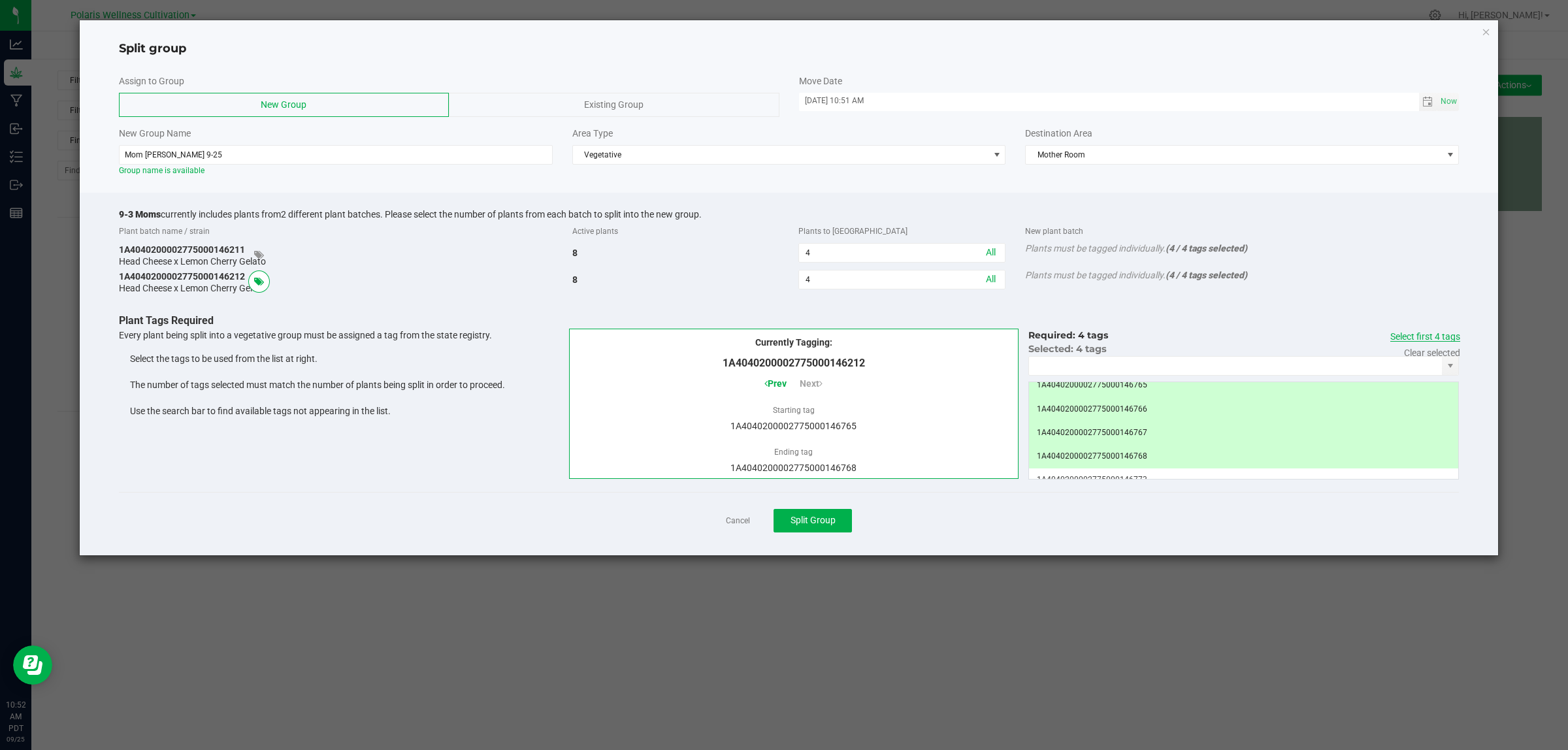
click at [1442, 335] on link "Select first 4 tags" at bounding box center [1425, 336] width 70 height 10
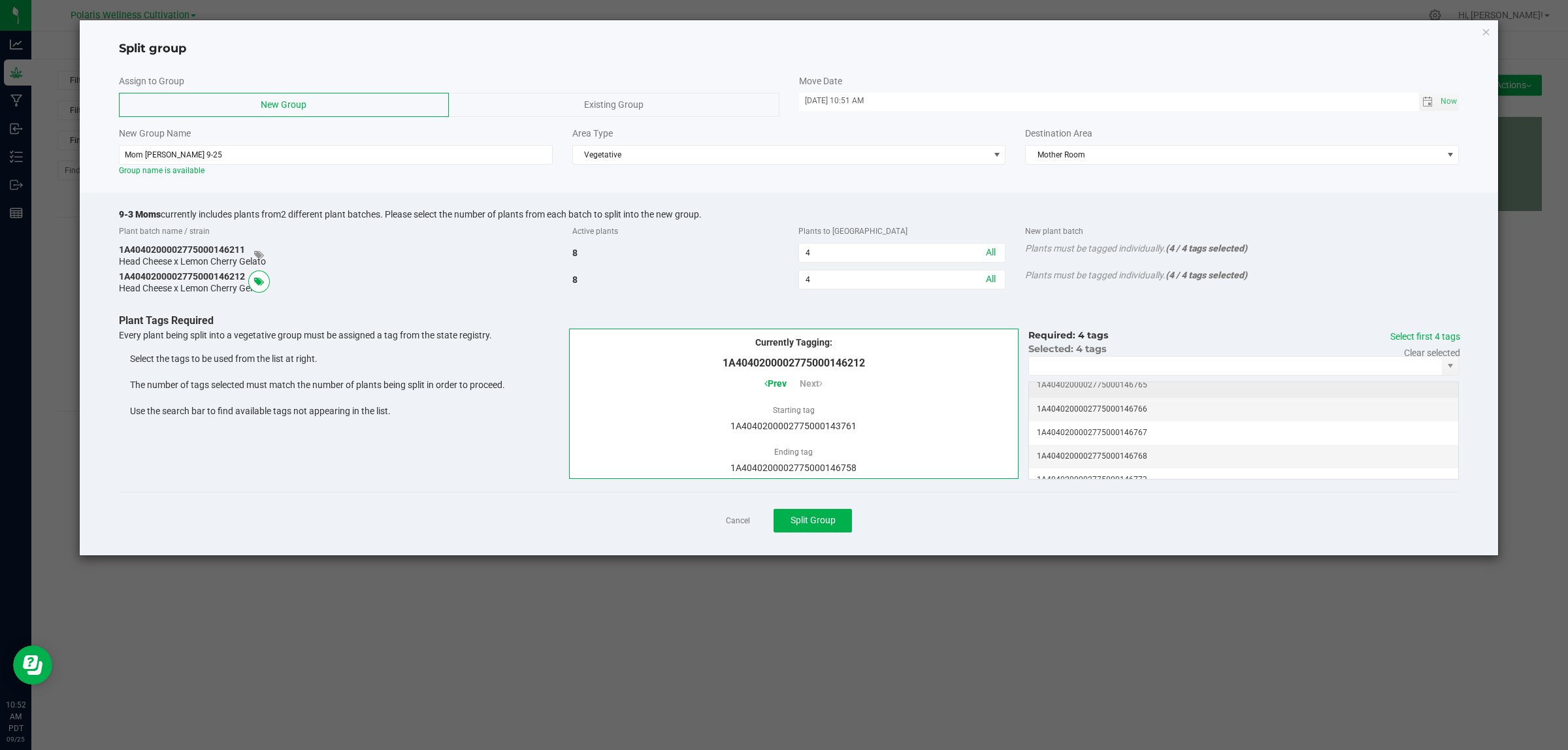
click at [1141, 392] on td "1A4040200002775000146765" at bounding box center [1243, 385] width 429 height 24
click at [1145, 415] on td "1A4040200002775000146766" at bounding box center [1243, 409] width 429 height 24
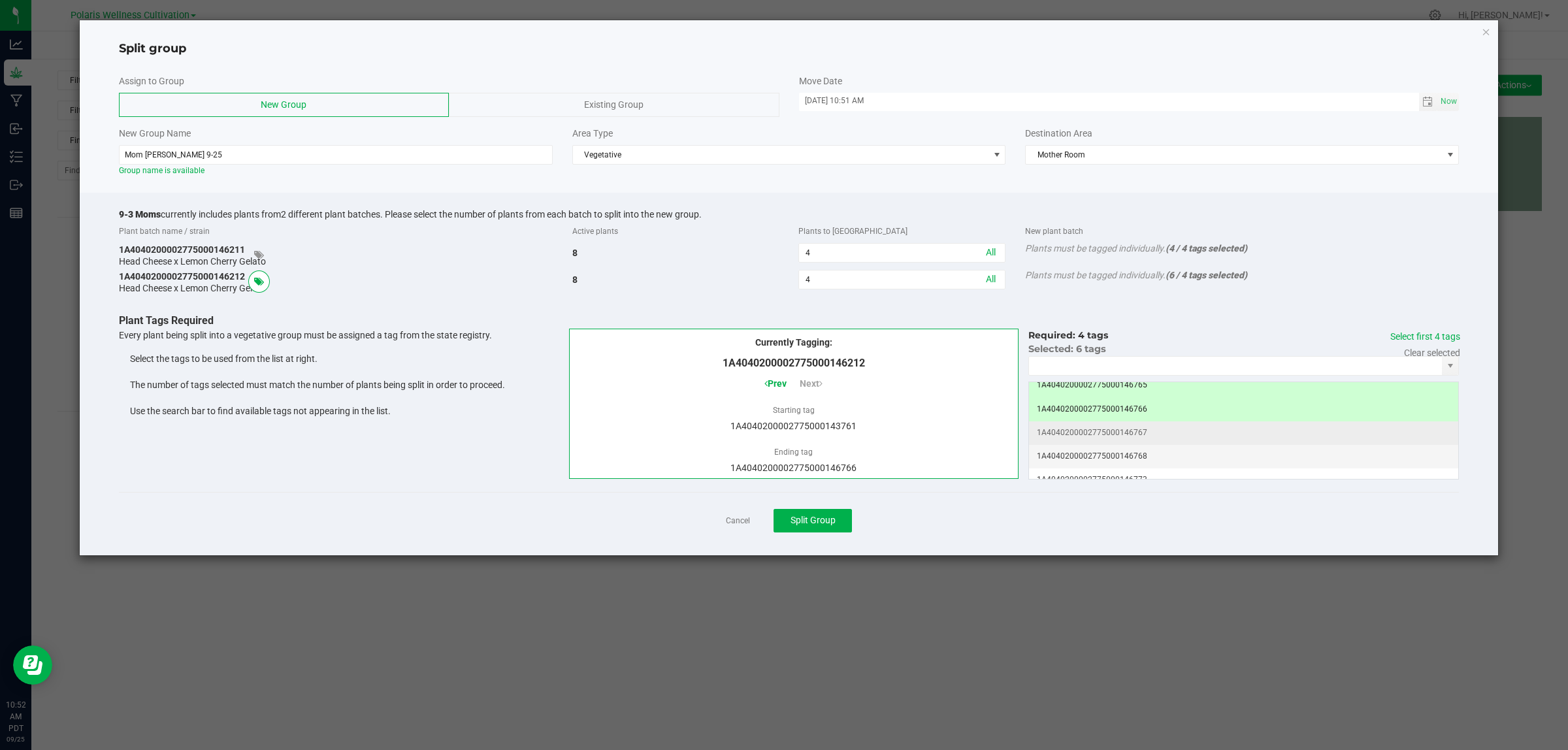
click at [1151, 436] on td "1A4040200002775000146767" at bounding box center [1243, 433] width 429 height 24
click at [1152, 459] on td "1A4040200002775000146768" at bounding box center [1243, 457] width 429 height 24
click at [1098, 449] on td "1A4040200002775000146758" at bounding box center [1243, 449] width 429 height 24
click at [1105, 430] on td "1A4040200002775000146757" at bounding box center [1243, 425] width 429 height 24
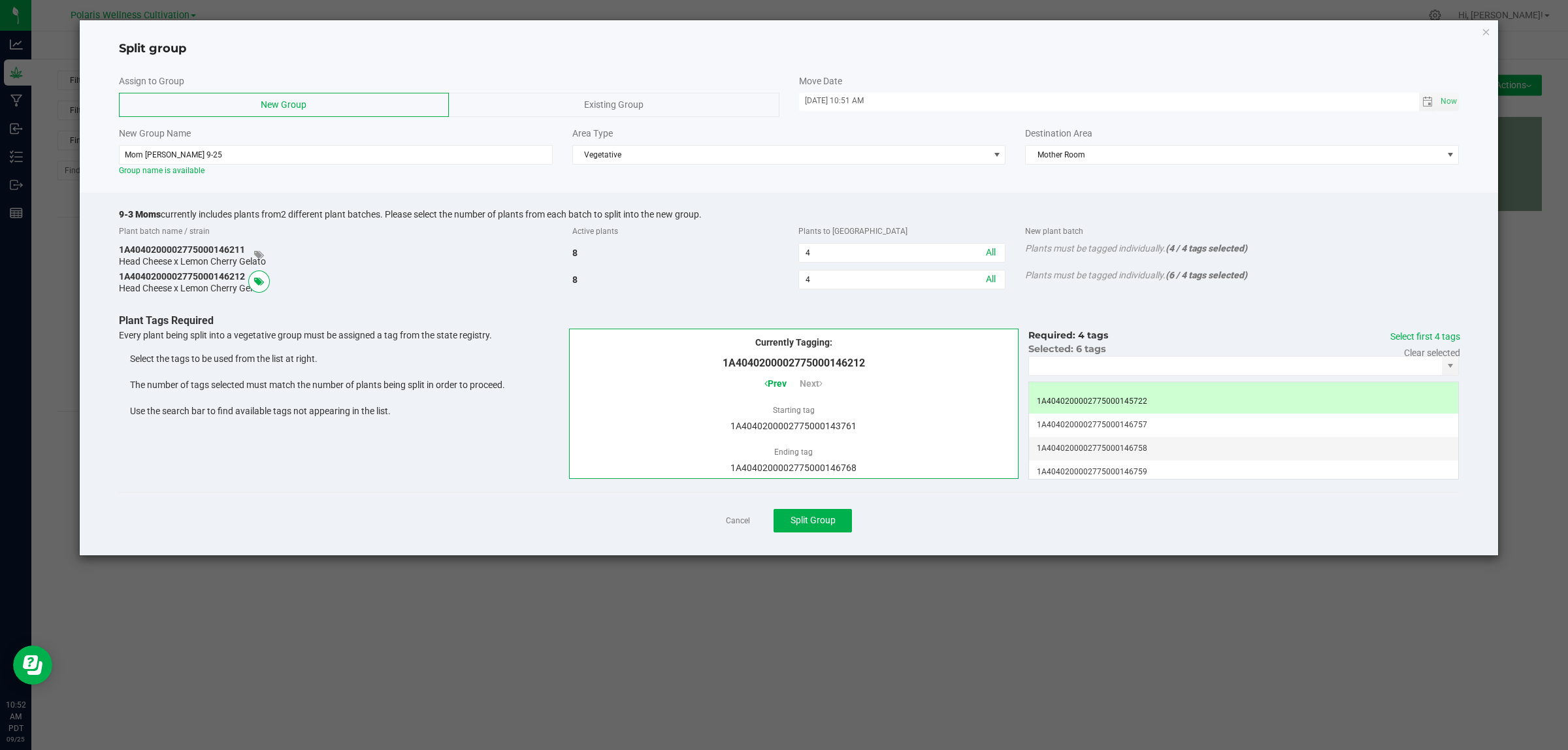
click at [1118, 398] on td "1A4040200002775000145722" at bounding box center [1243, 402] width 429 height 24
click at [1399, 398] on td "1A4040200002775000143761" at bounding box center [1243, 394] width 429 height 24
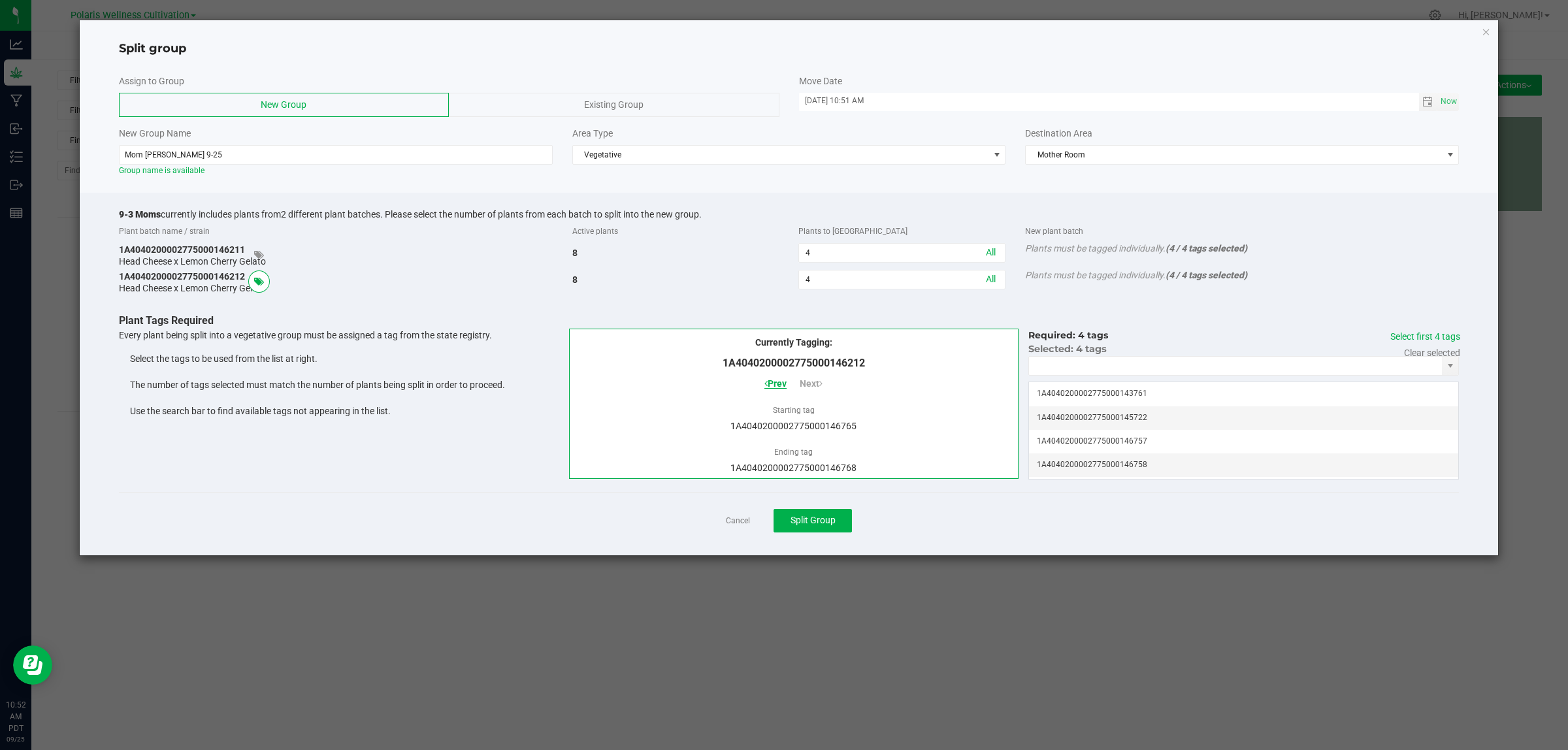
click at [775, 383] on span "Prev" at bounding box center [775, 383] width 22 height 10
click at [821, 518] on span "Split Group" at bounding box center [813, 520] width 45 height 10
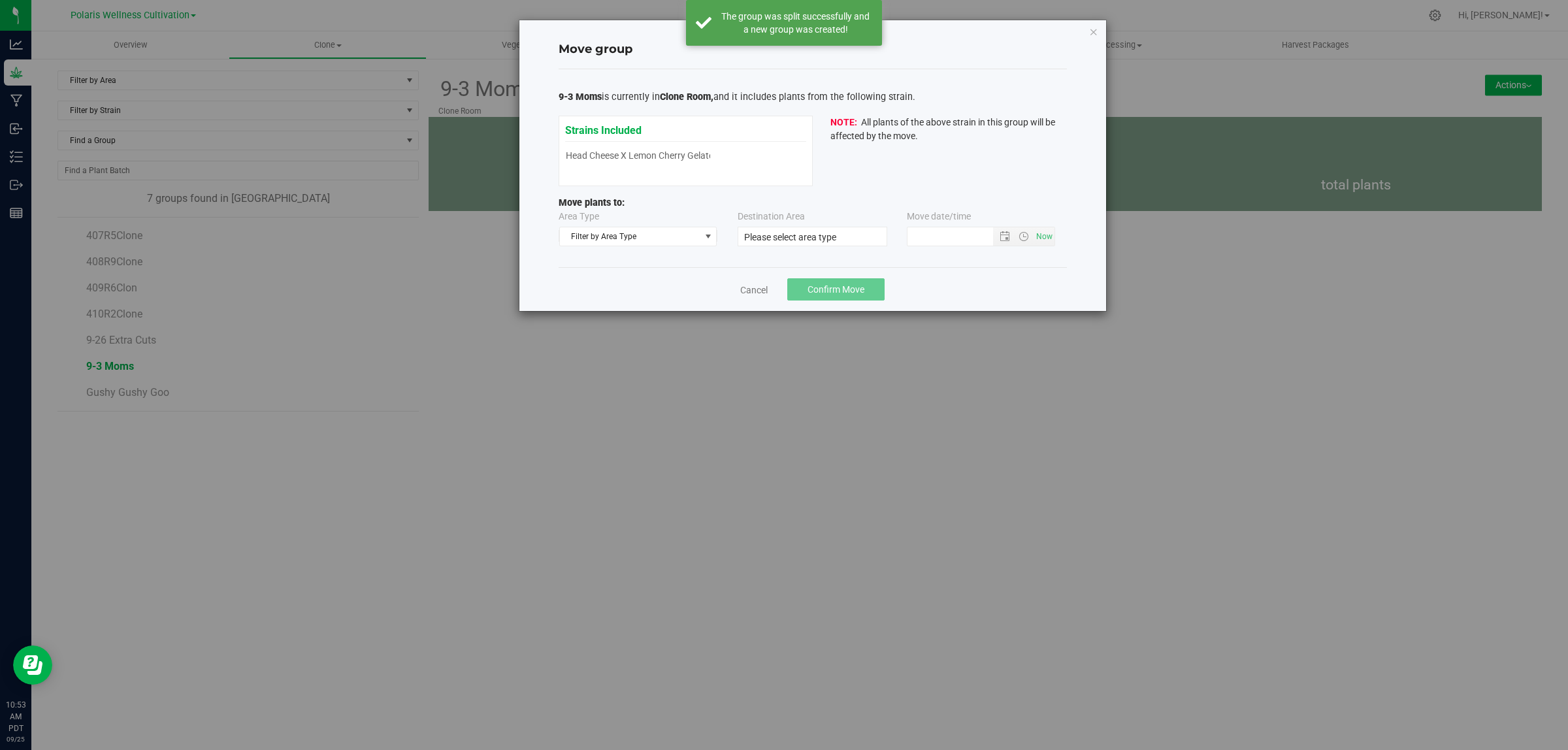
type input "[DATE] 10:52 AM"
click at [749, 291] on link "Cancel" at bounding box center [754, 289] width 27 height 13
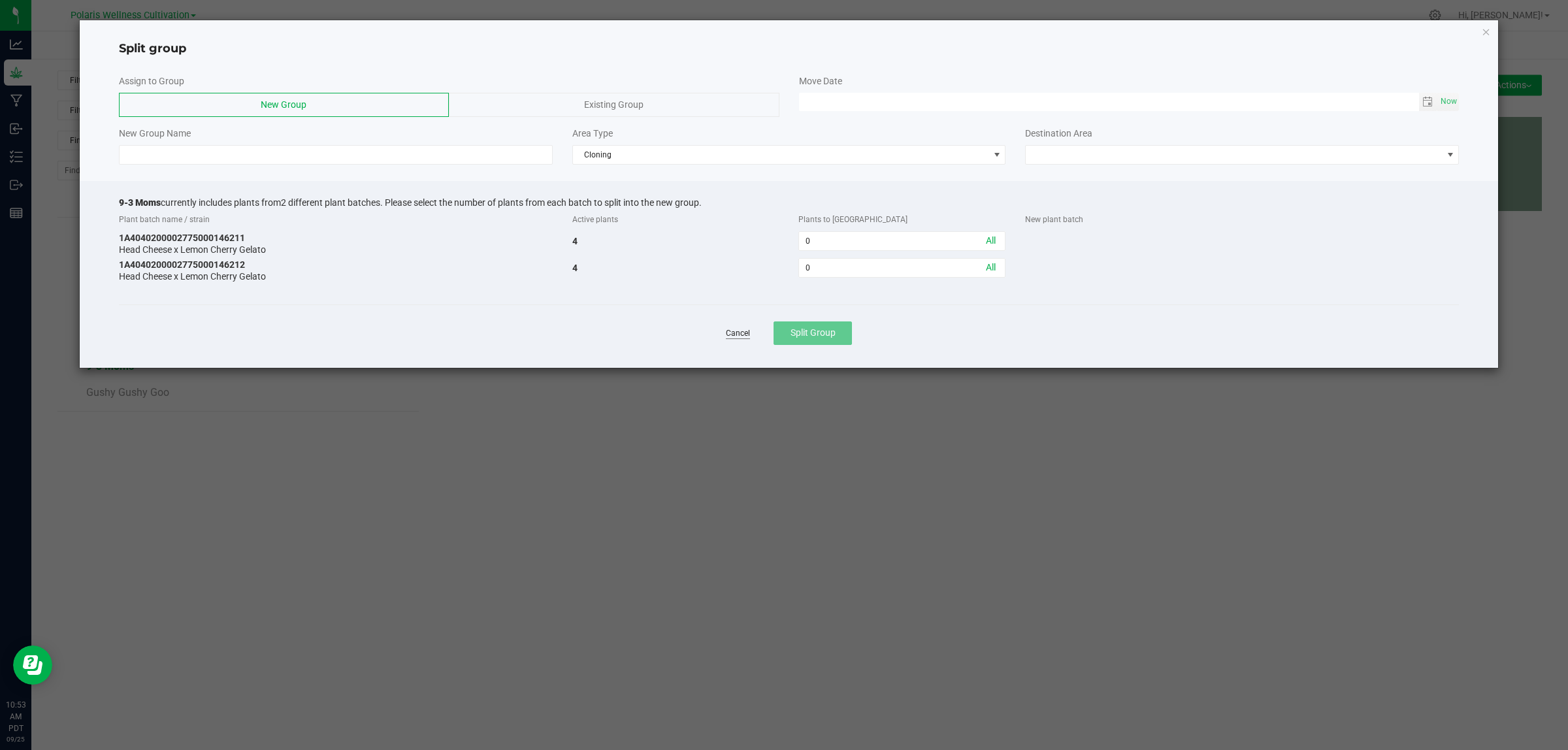
click at [738, 331] on link "Cancel" at bounding box center [738, 333] width 24 height 11
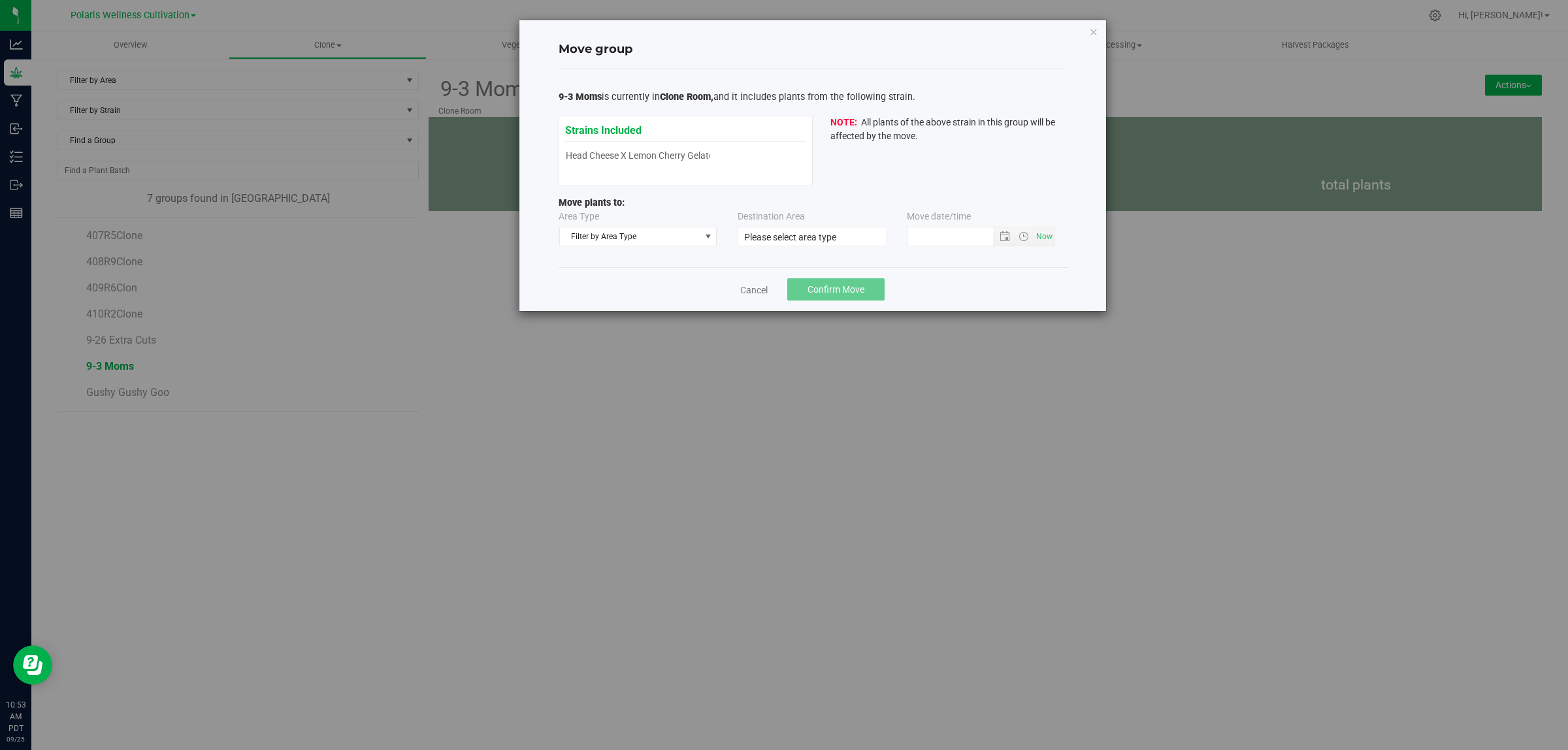
type input "[DATE] 10:52 AM"
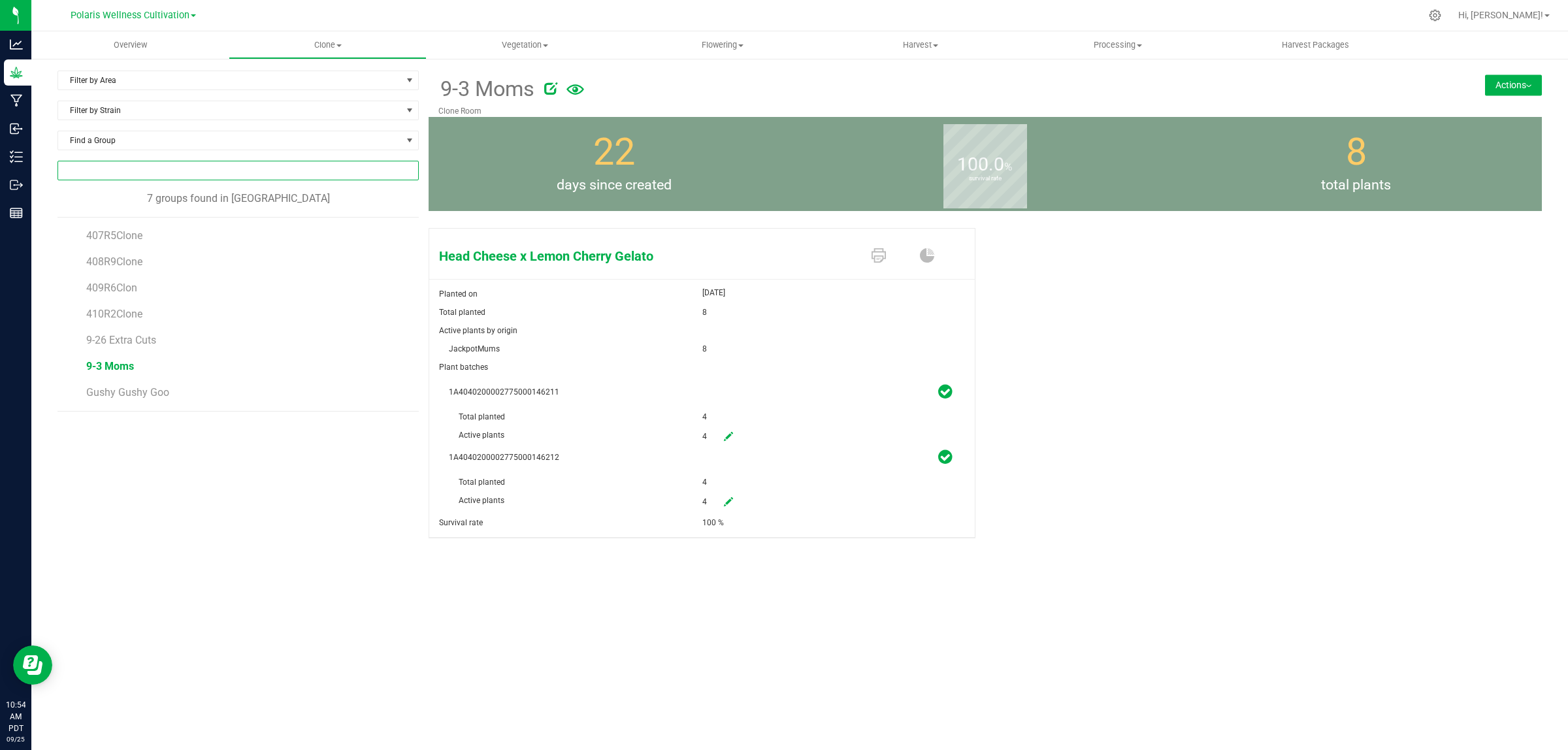
click at [171, 171] on input "NO DATA FOUND" at bounding box center [238, 170] width 360 height 18
click at [184, 201] on li "1A4040200002775000146210" at bounding box center [238, 195] width 360 height 22
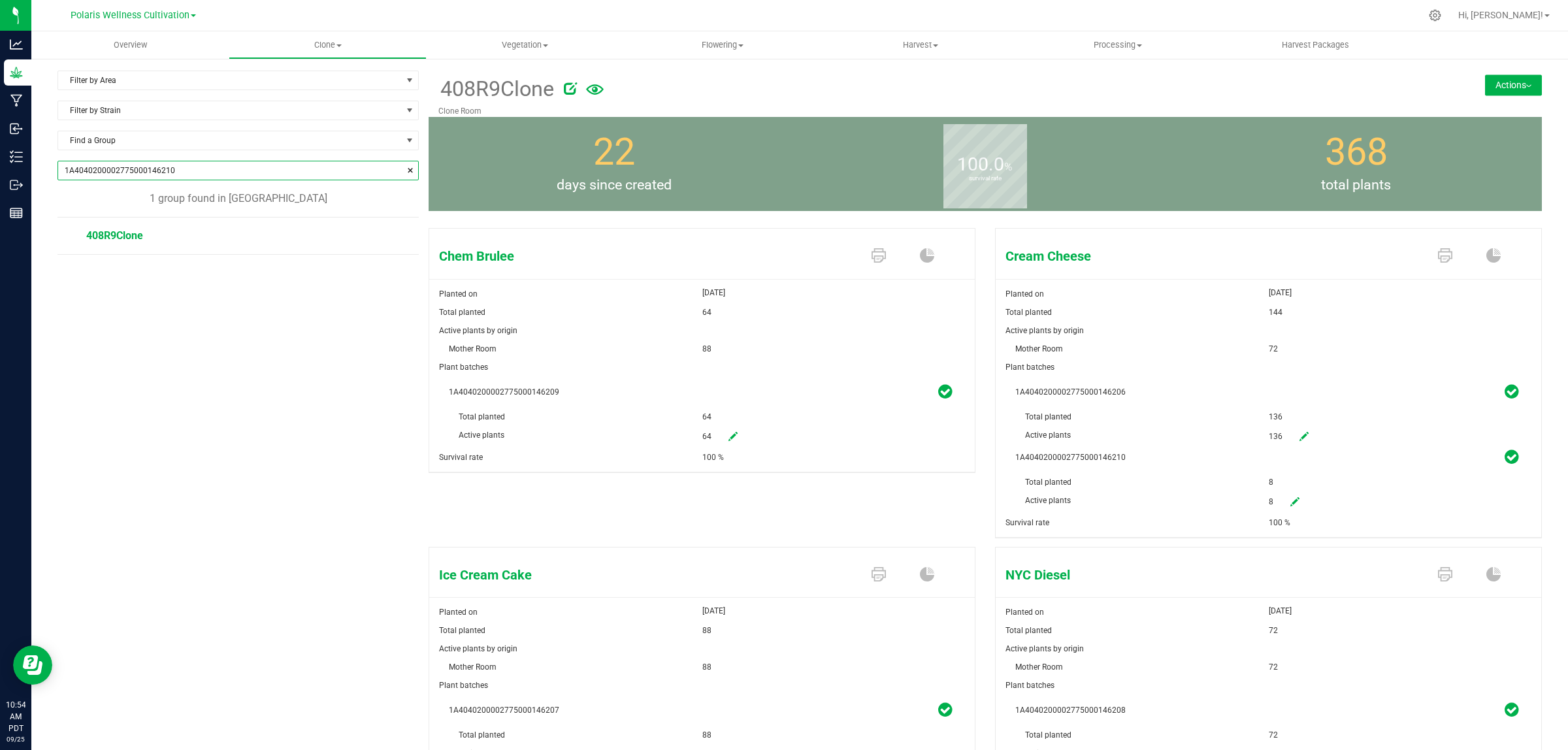
type input "1A4040200002775000146210"
click at [1507, 81] on button "Actions" at bounding box center [1513, 85] width 57 height 21
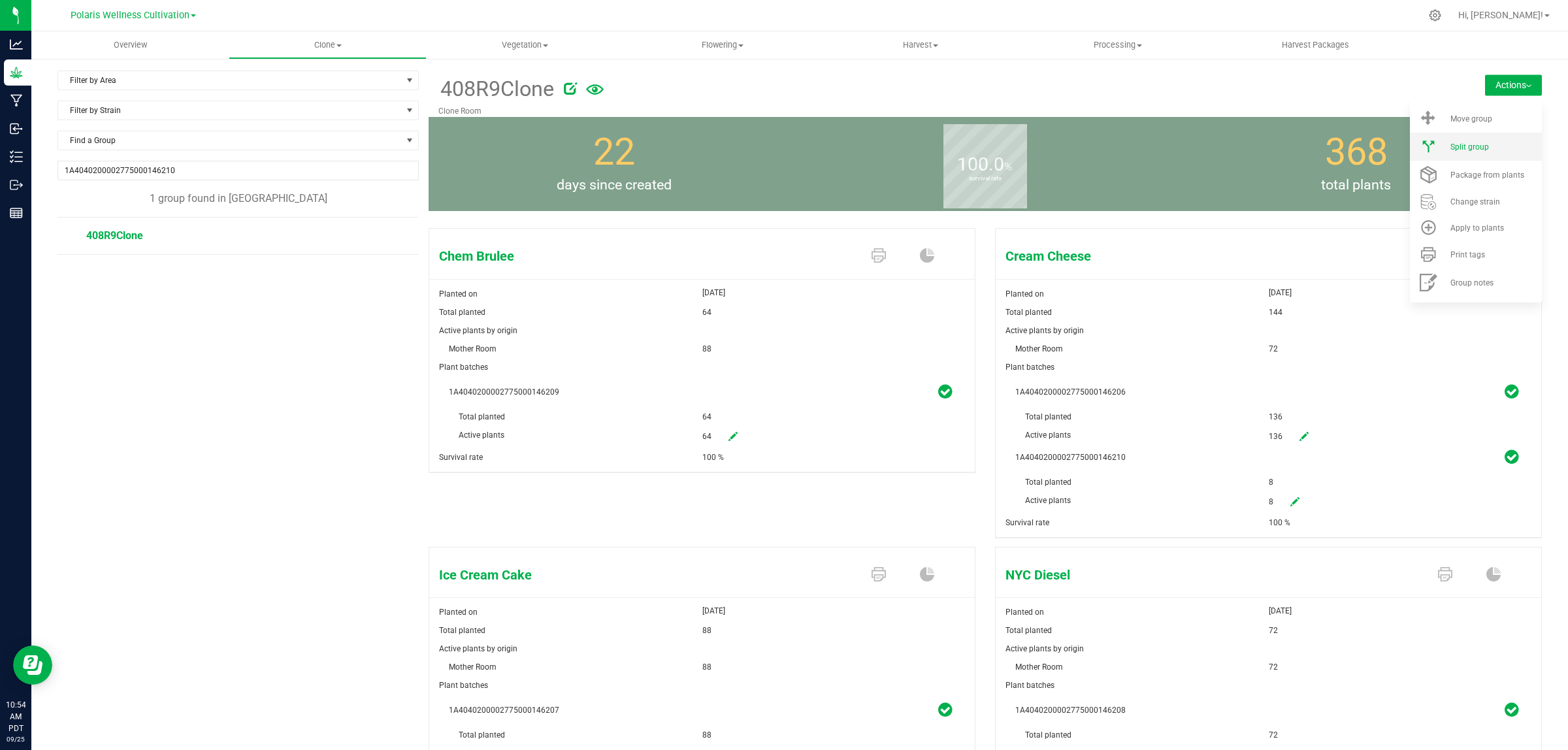
click at [1467, 147] on span "Split group" at bounding box center [1469, 146] width 39 height 9
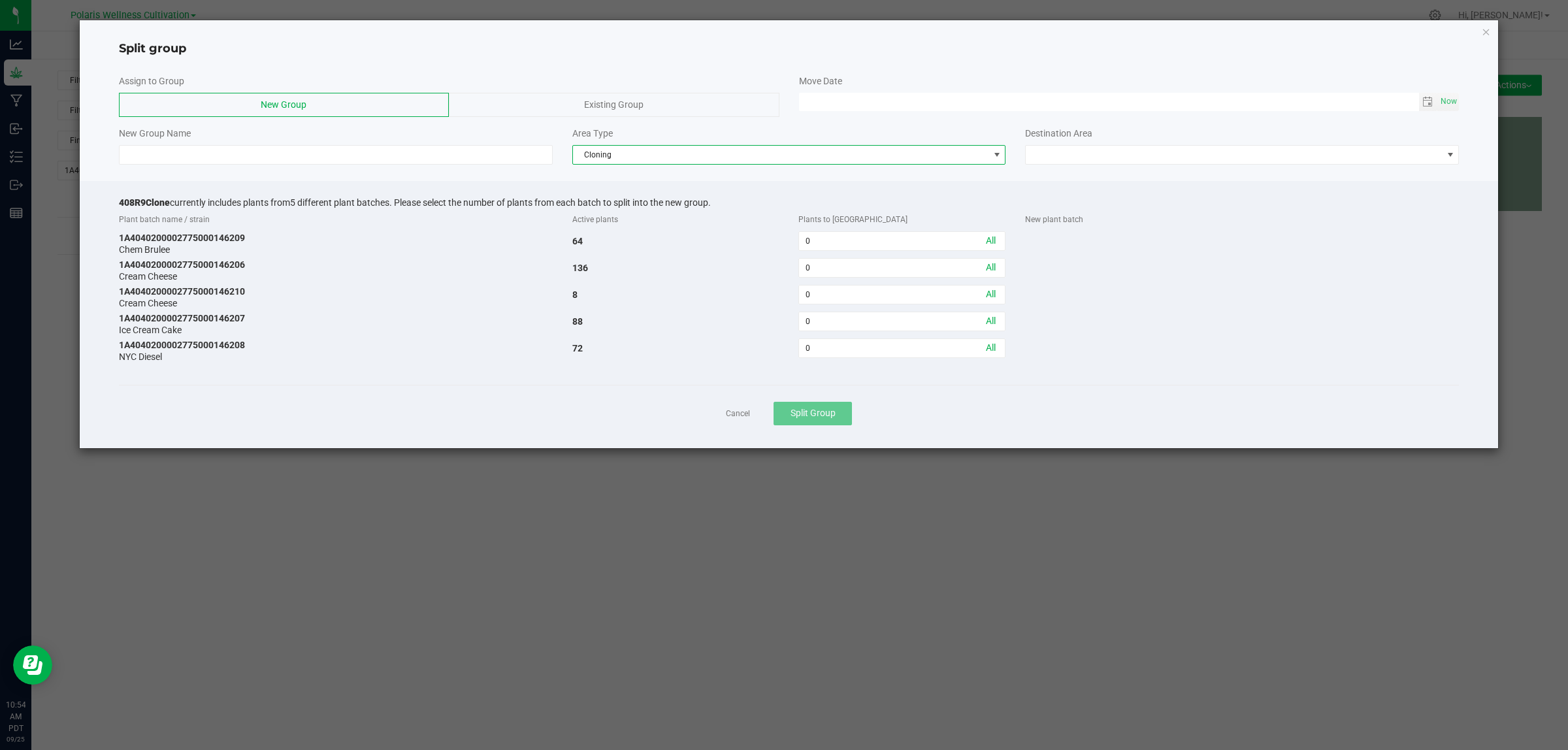
click at [644, 154] on span "Cloning" at bounding box center [781, 154] width 416 height 18
click at [615, 201] on li "Vegetative" at bounding box center [789, 201] width 432 height 22
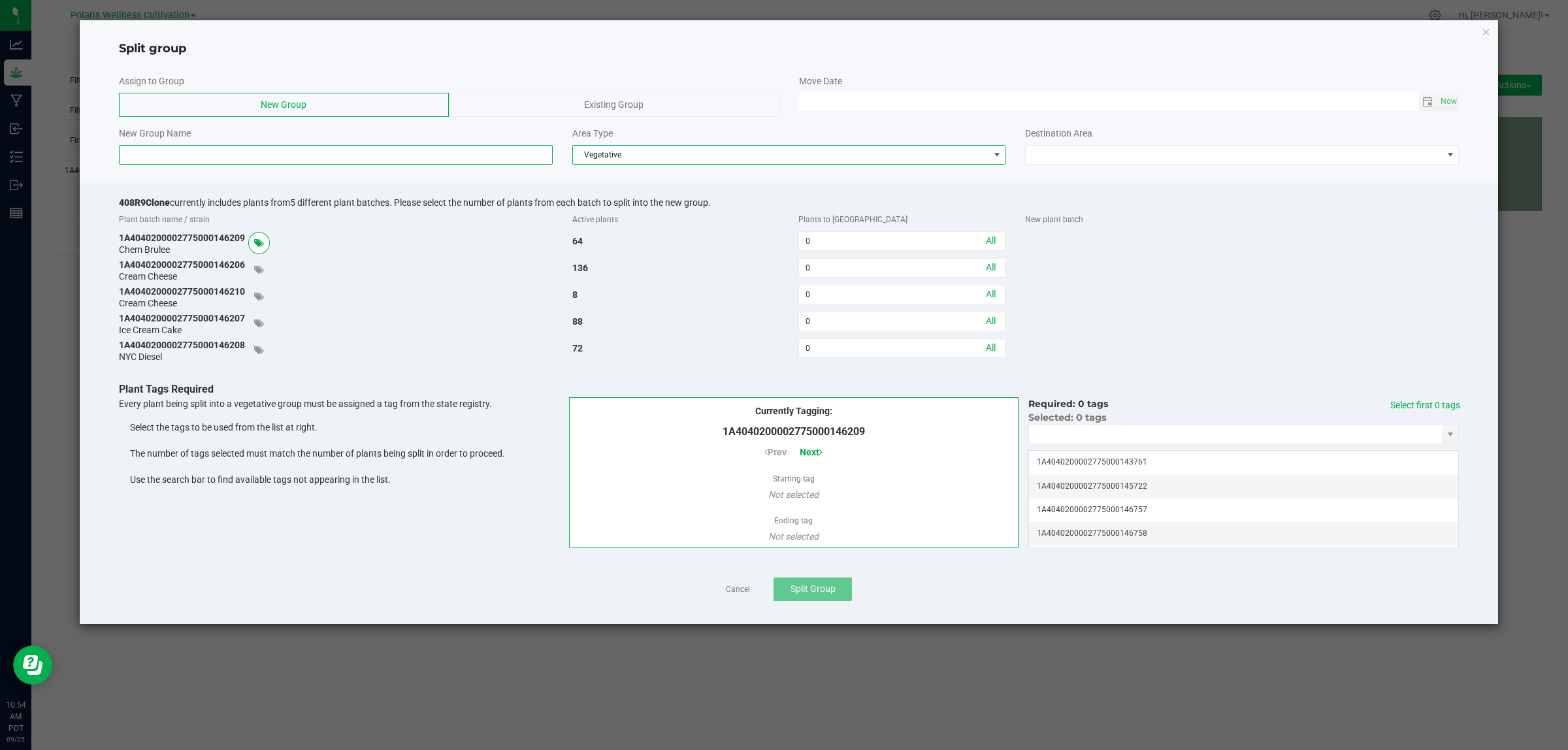
click at [425, 154] on input at bounding box center [335, 154] width 434 height 20
click at [264, 294] on icon at bounding box center [259, 296] width 9 height 9
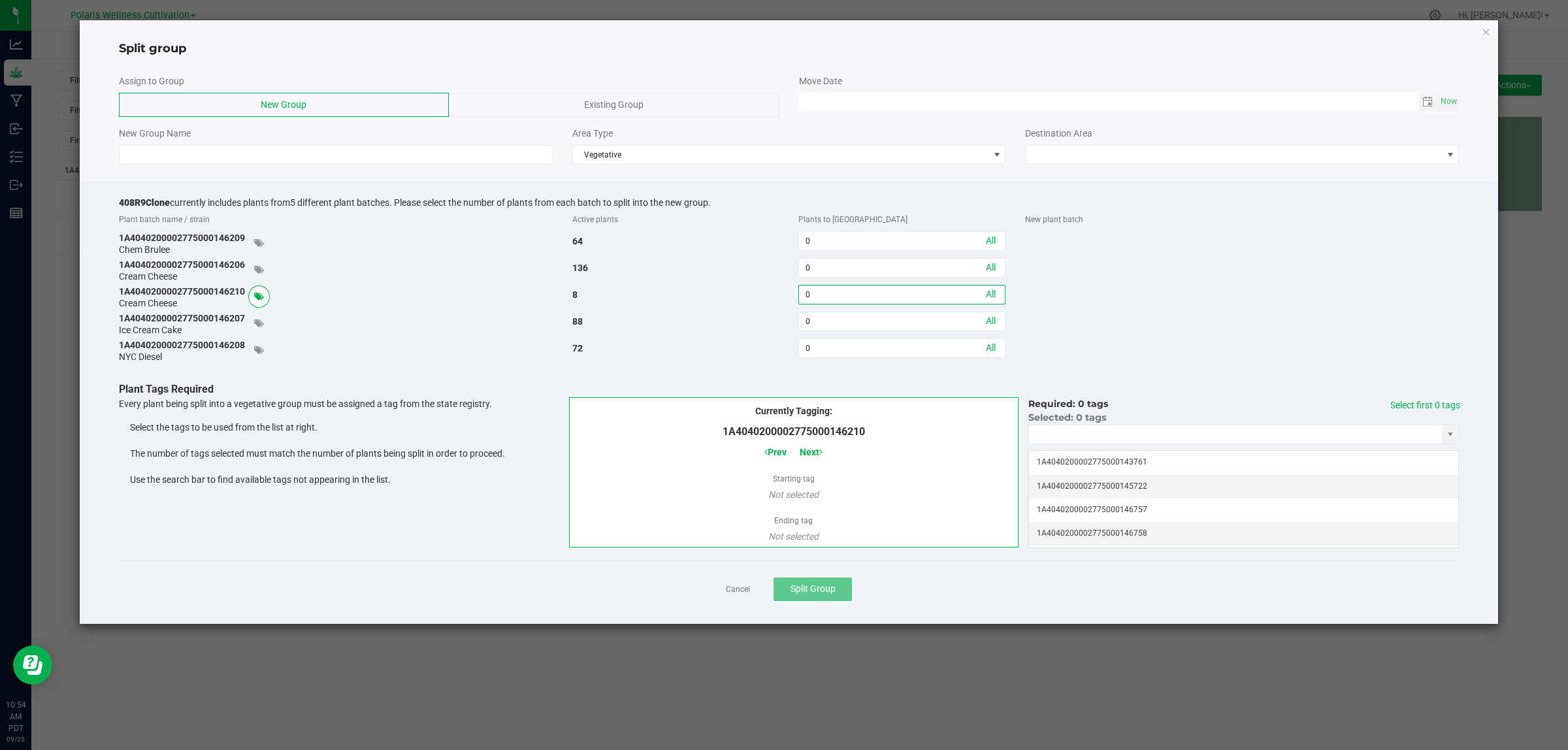
click at [827, 294] on input "0" at bounding box center [902, 294] width 206 height 18
type input "8"
click at [1140, 510] on td "1A4040200002775000146757" at bounding box center [1243, 510] width 429 height 24
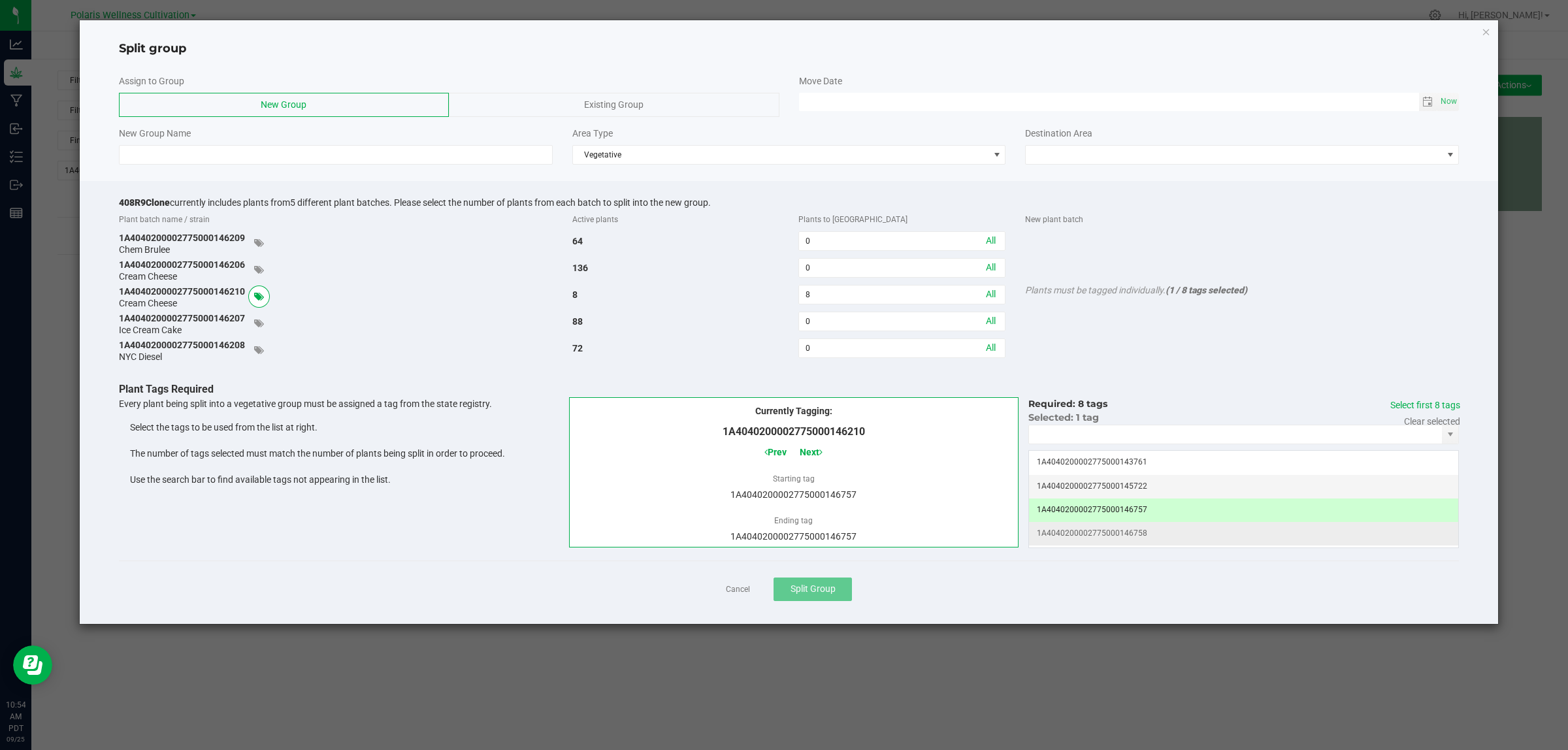
click at [1147, 539] on td "1A4040200002775000146758" at bounding box center [1243, 533] width 429 height 24
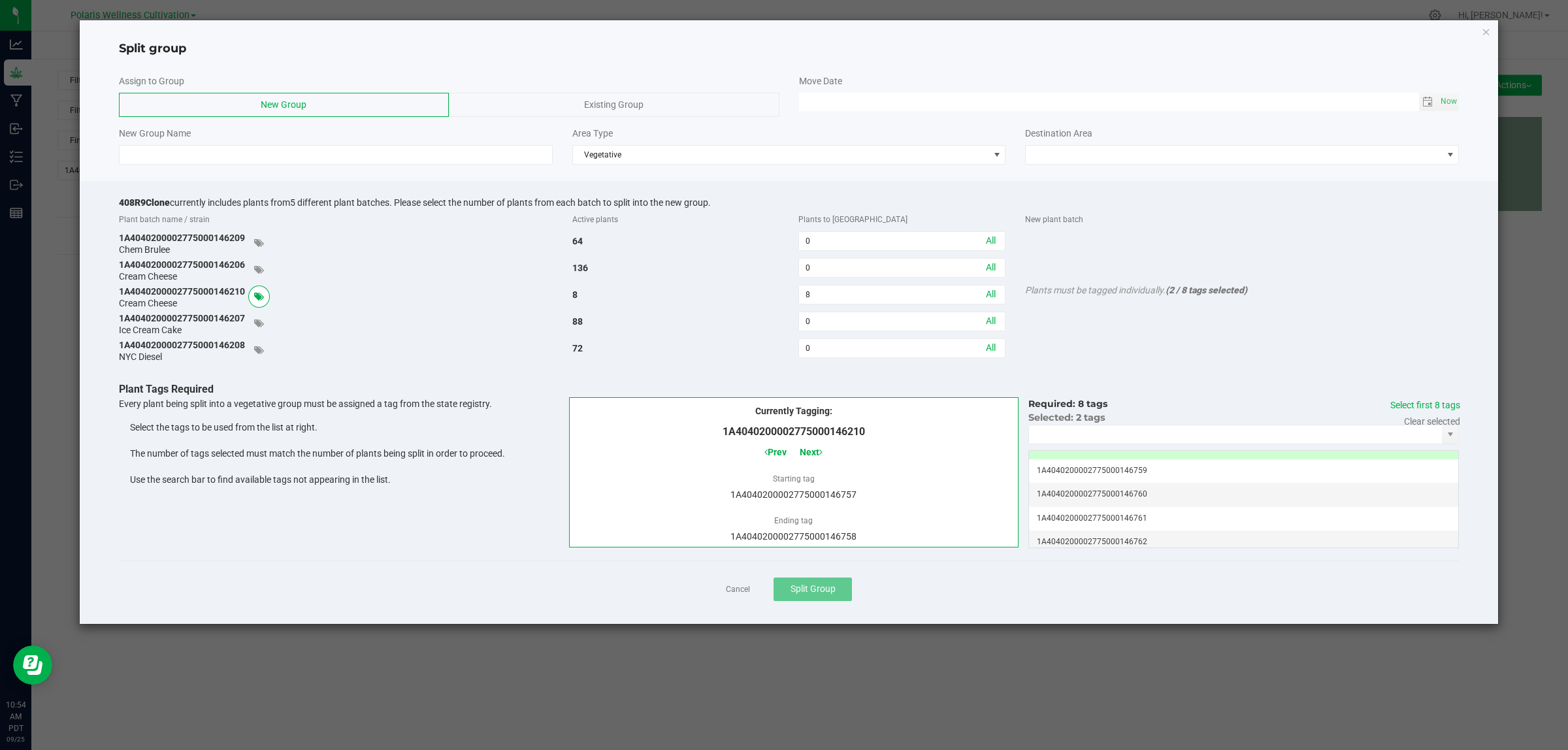
scroll to position [98, 0]
click at [1151, 462] on td "1A4040200002775000146759" at bounding box center [1243, 459] width 429 height 24
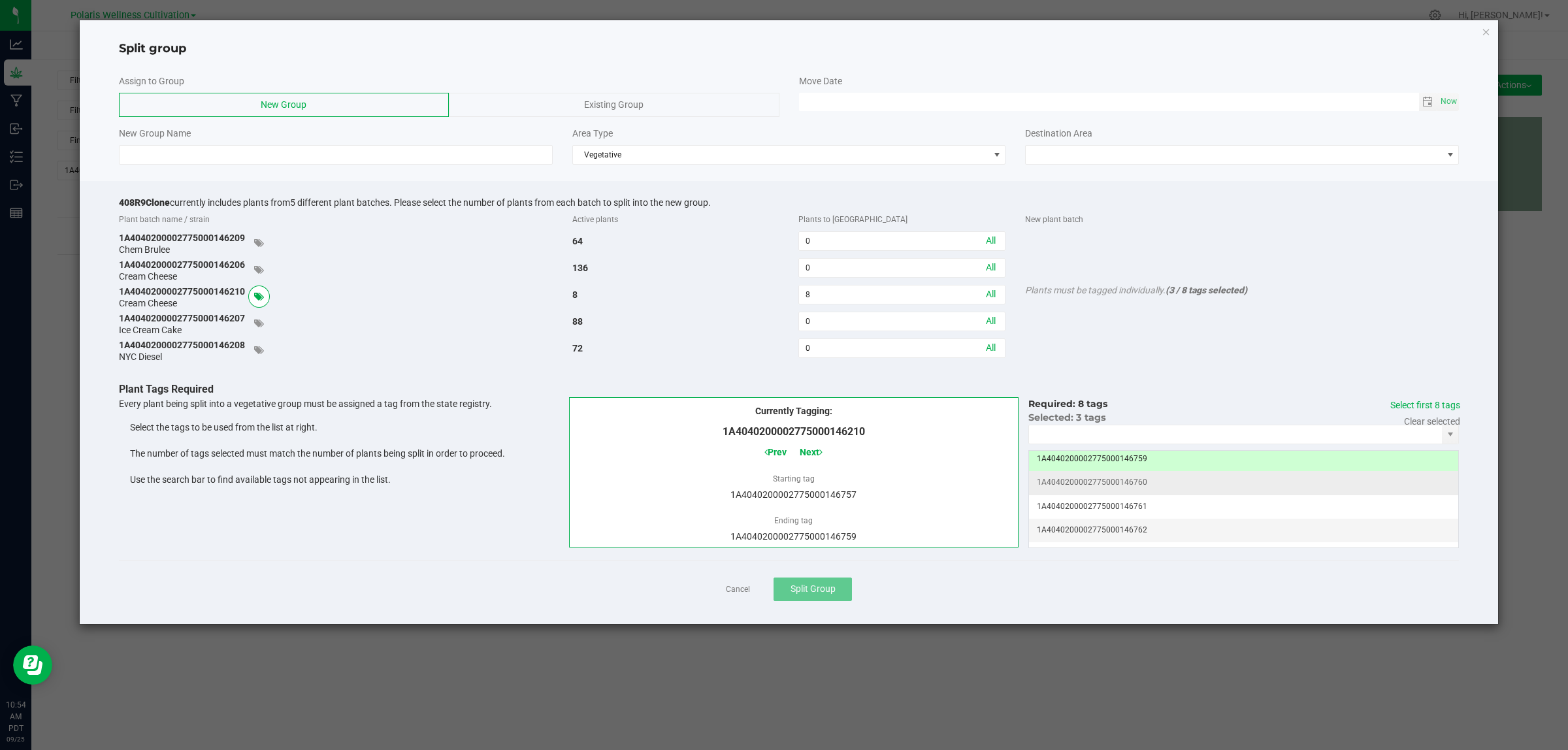
click at [1154, 491] on td "1A4040200002775000146760" at bounding box center [1243, 482] width 429 height 24
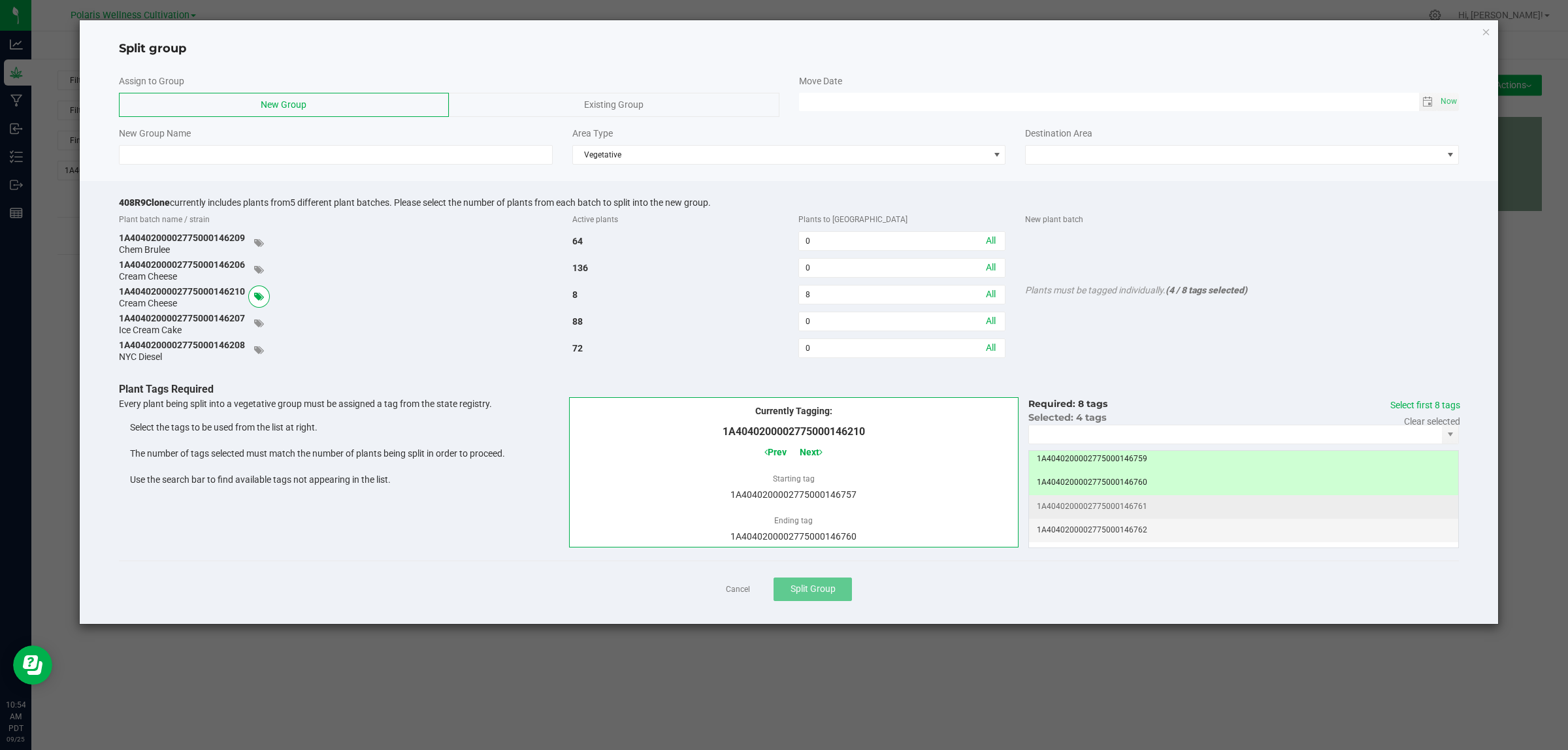
click at [1153, 507] on td "1A4040200002775000146761" at bounding box center [1243, 507] width 429 height 24
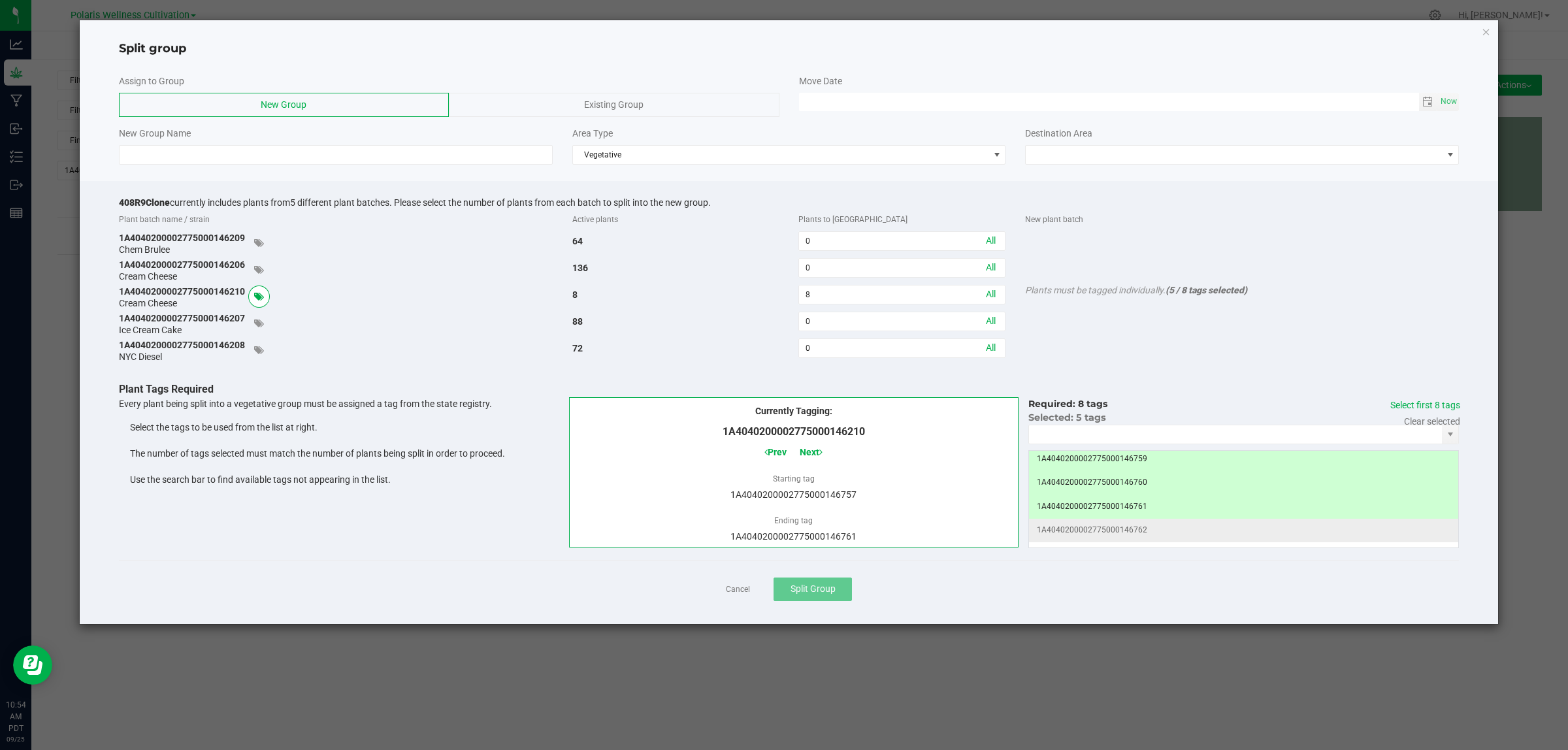
click at [1164, 534] on td "1A4040200002775000146762" at bounding box center [1243, 530] width 429 height 24
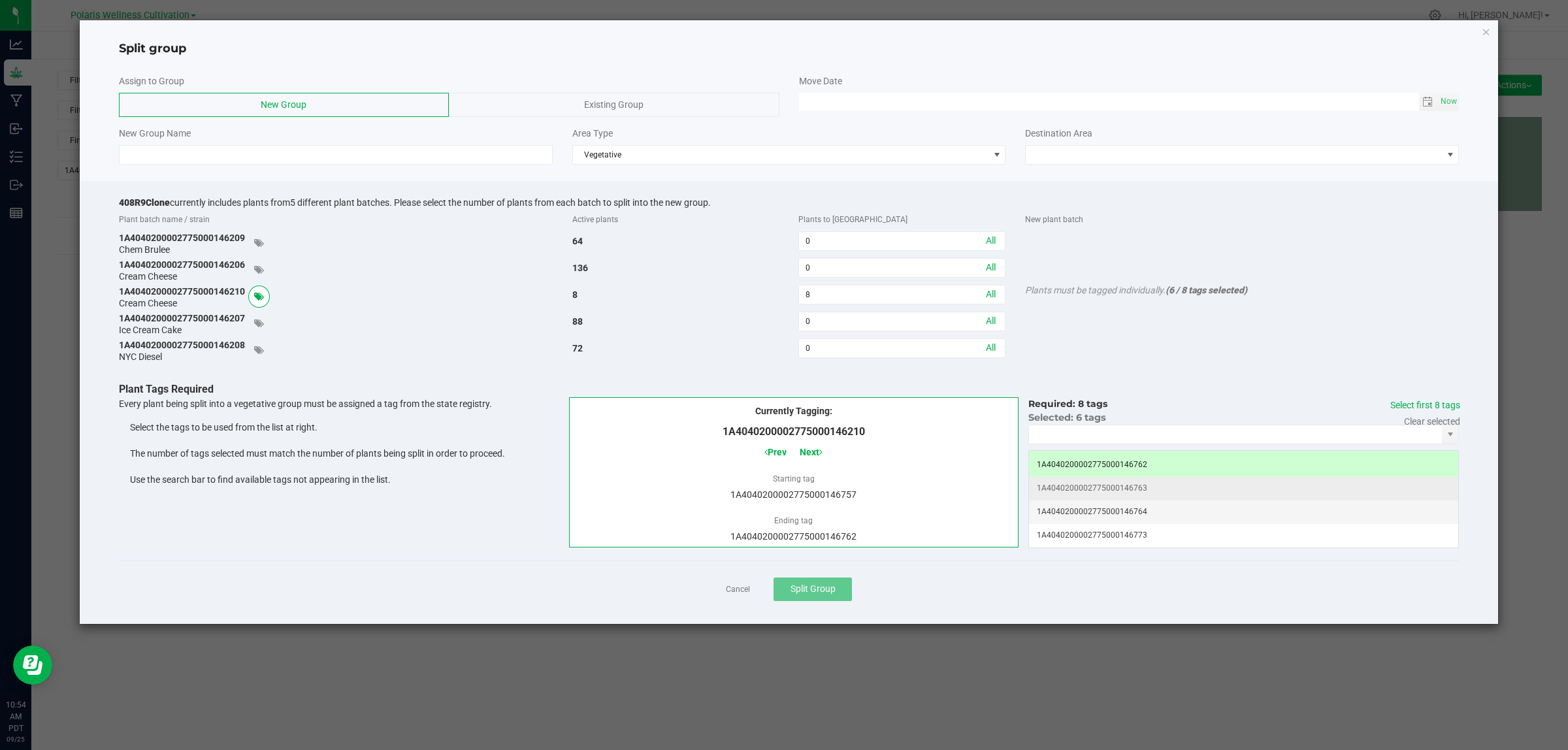
click at [1132, 488] on td "1A4040200002775000146763" at bounding box center [1243, 488] width 429 height 24
click at [1137, 515] on td "1A4040200002775000146764" at bounding box center [1243, 512] width 429 height 24
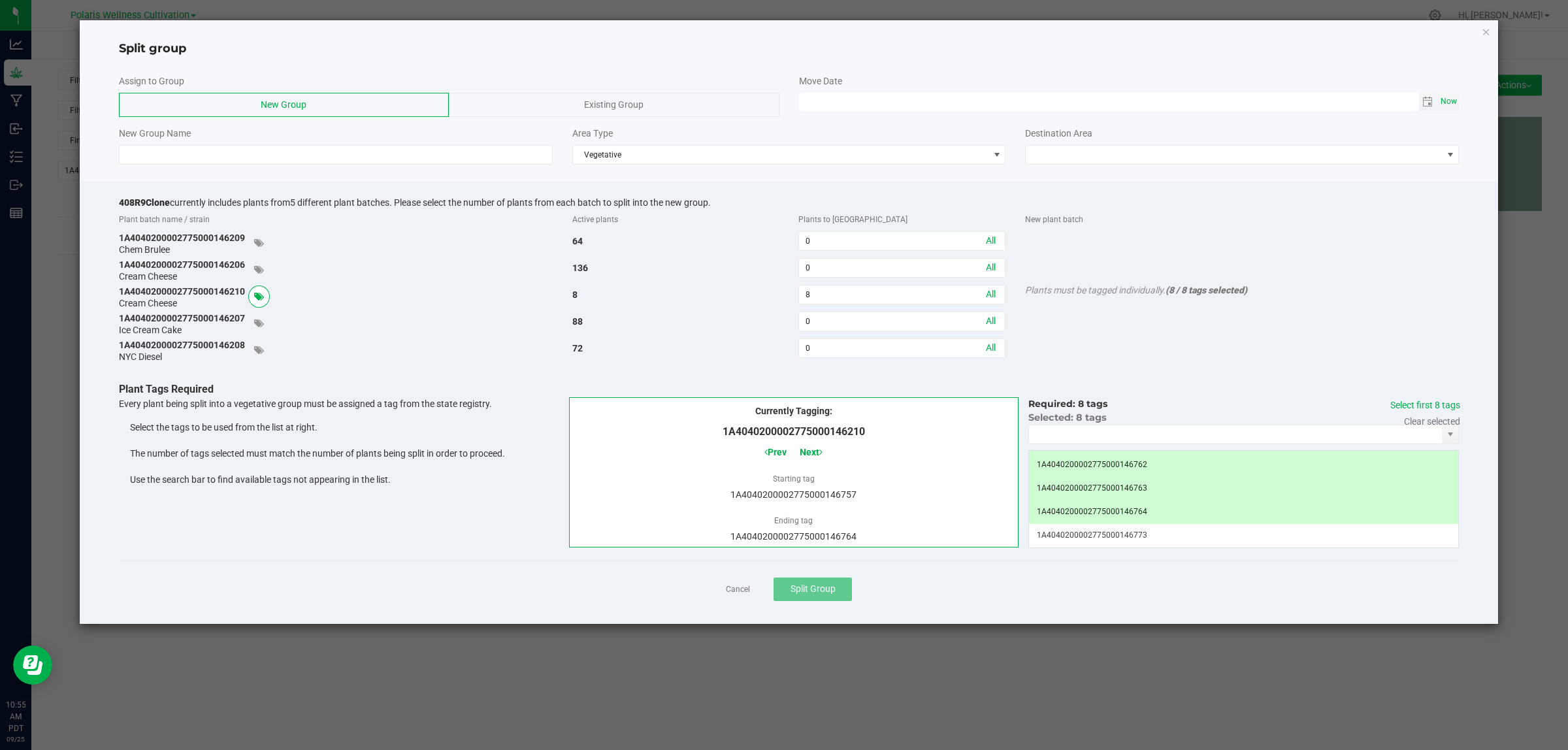
click at [1452, 101] on span "Now" at bounding box center [1449, 102] width 22 height 19
type input "09/25/2025 10:55 AM"
click at [1274, 154] on span at bounding box center [1234, 154] width 416 height 18
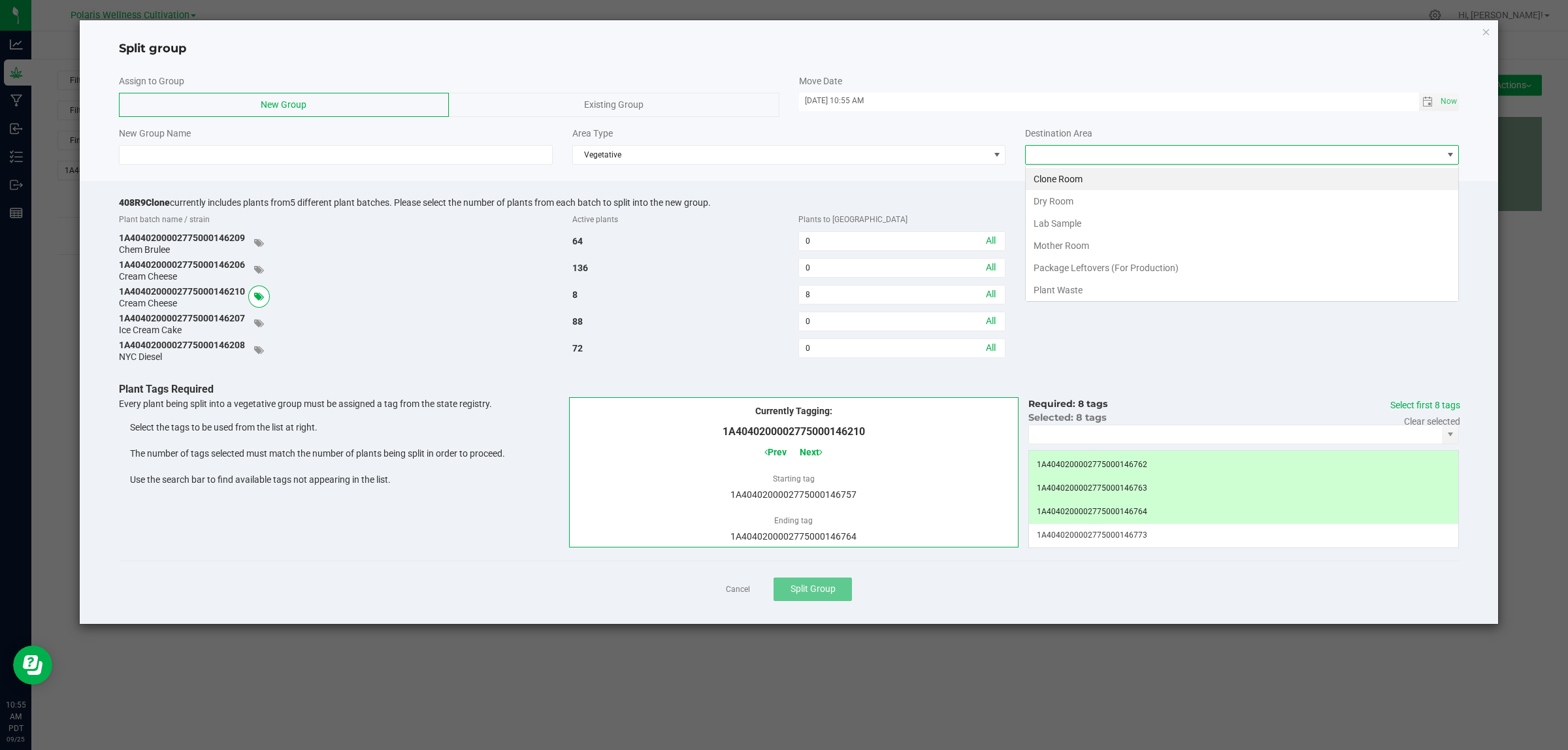
scroll to position [20, 433]
click at [1102, 251] on li "Mother Room" at bounding box center [1242, 245] width 432 height 22
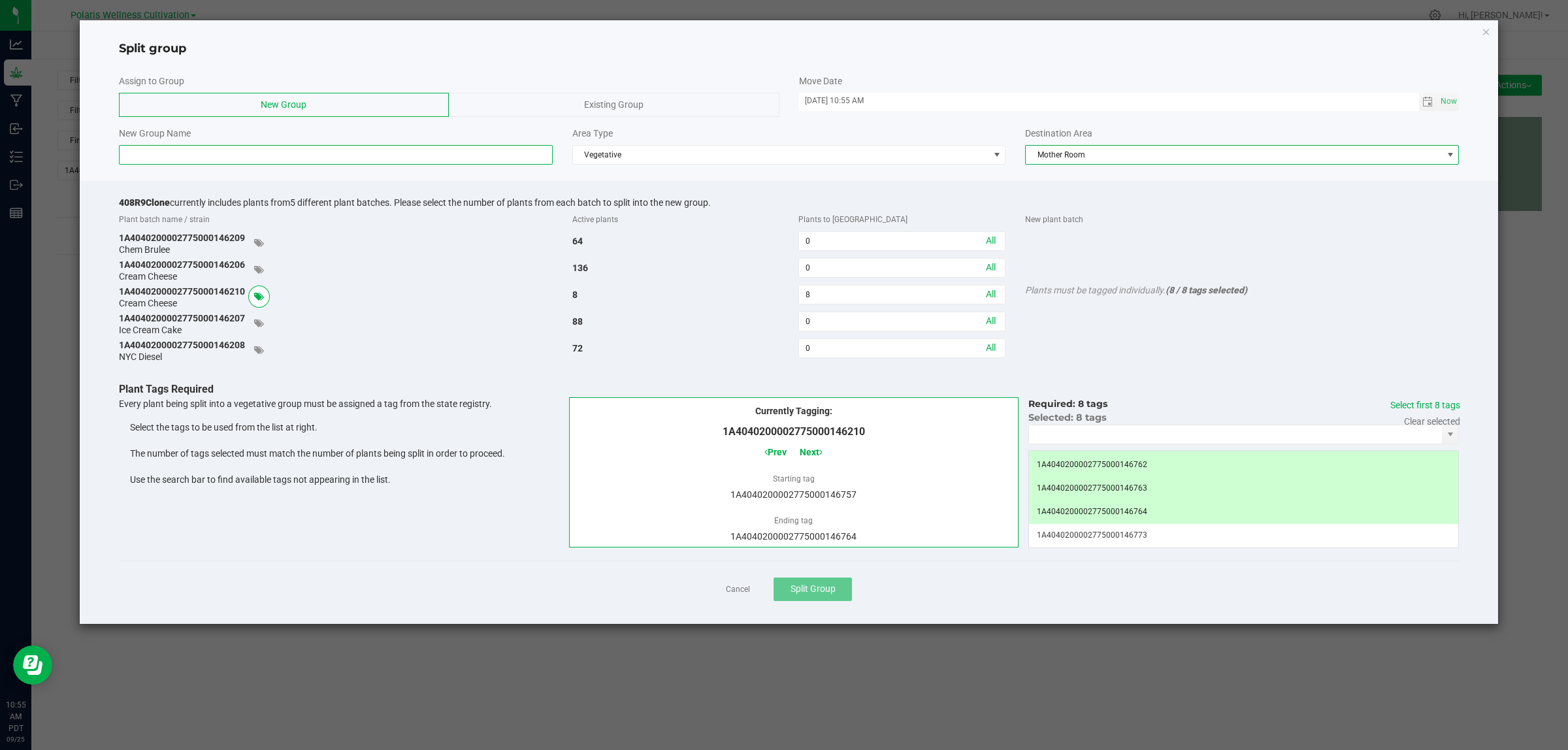
click at [260, 161] on input at bounding box center [335, 154] width 434 height 20
click at [579, 101] on div "Existing Group" at bounding box center [613, 105] width 330 height 24
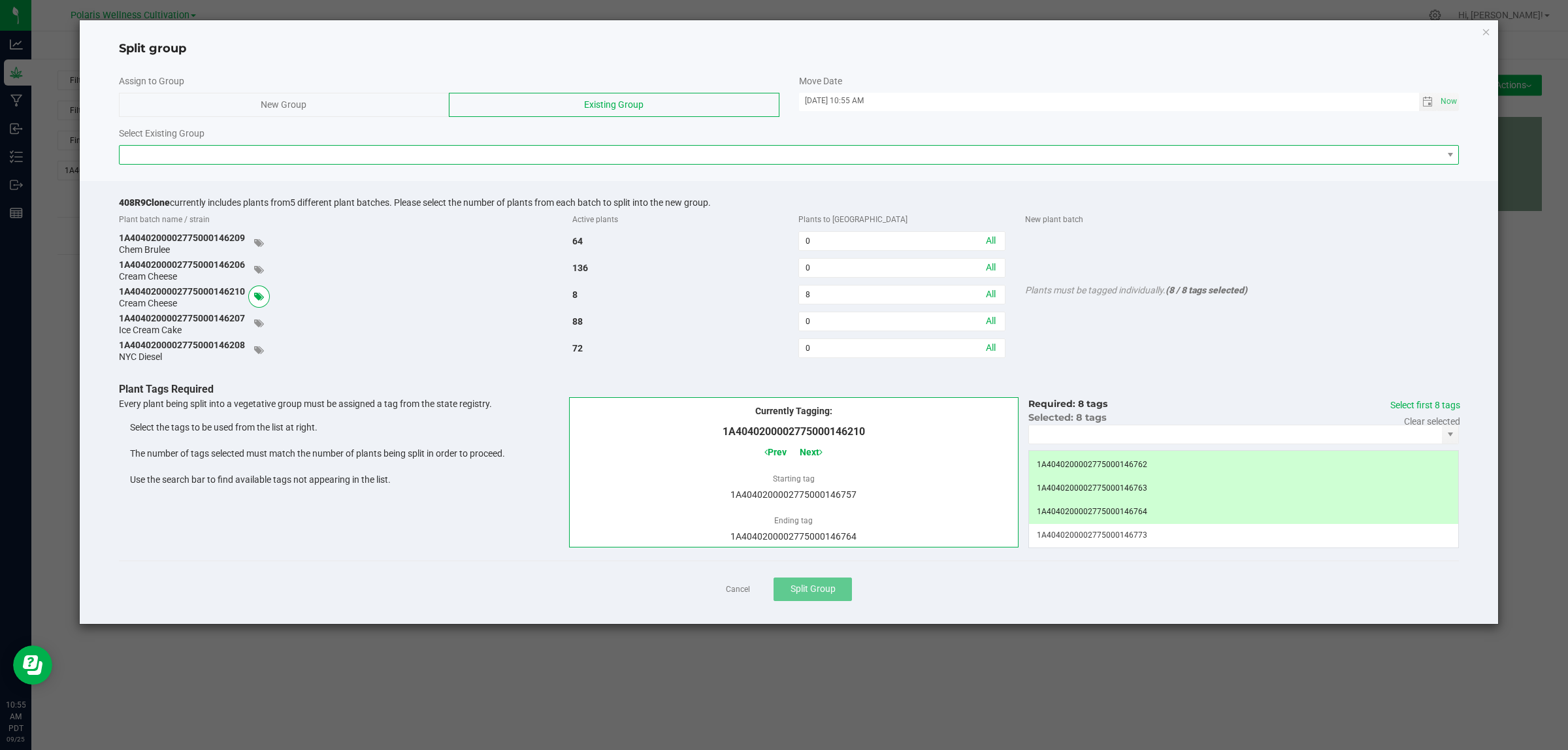
click at [514, 157] on span at bounding box center [781, 154] width 1323 height 18
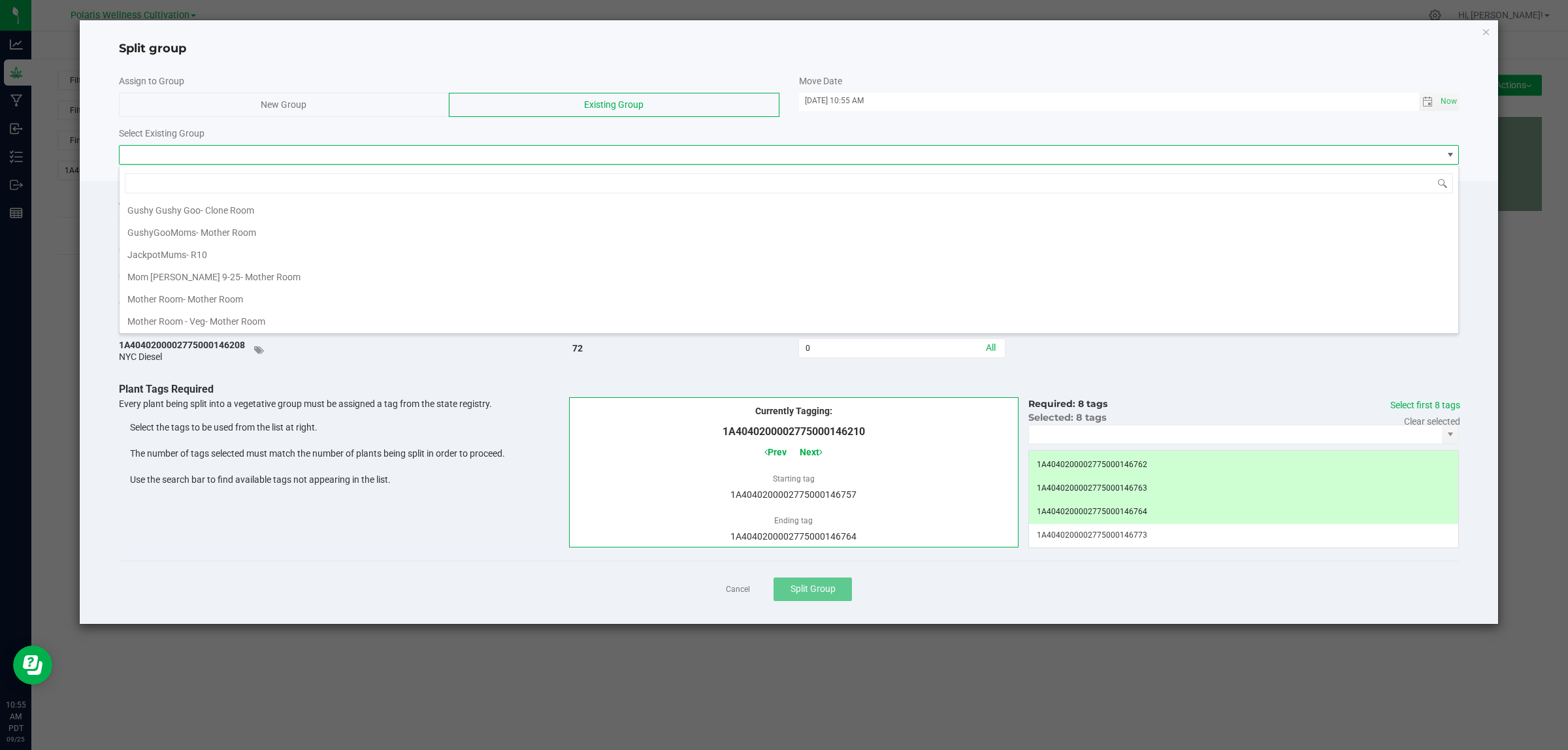
scroll to position [252, 0]
click at [241, 275] on span "- Mother Room" at bounding box center [270, 274] width 60 height 10
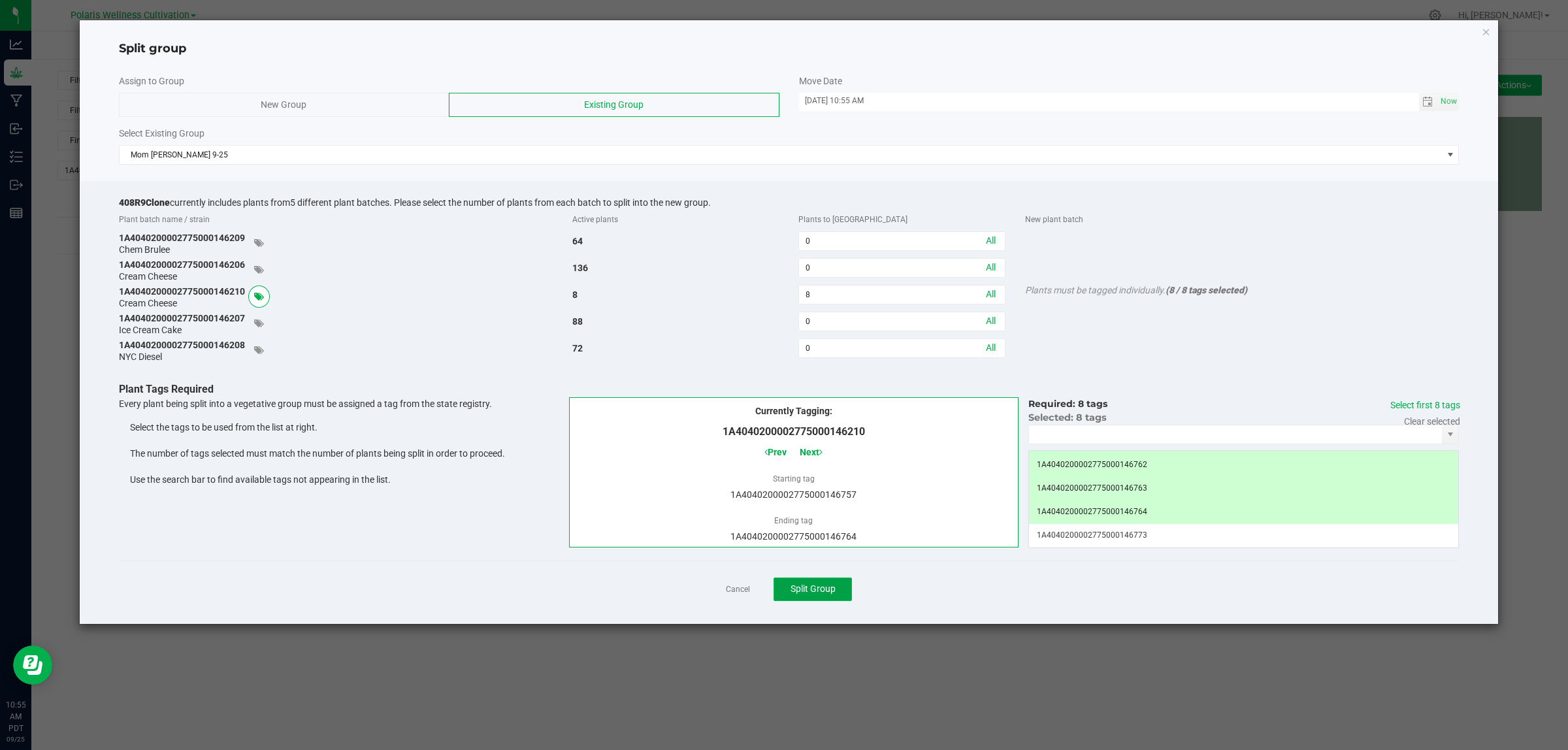
click at [814, 589] on span "Split Group" at bounding box center [813, 588] width 45 height 10
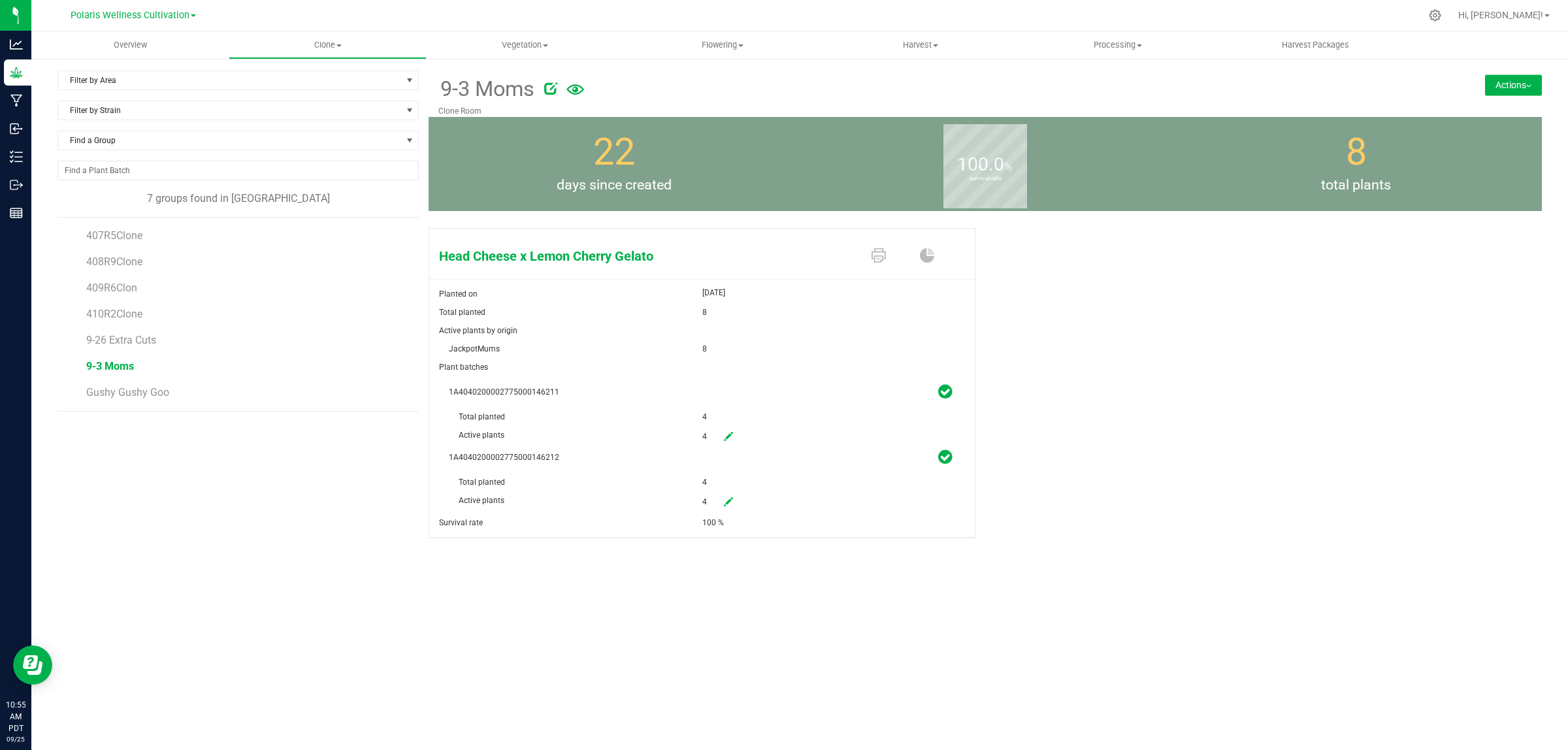
click at [725, 436] on icon at bounding box center [728, 436] width 9 height 9
click at [726, 436] on span "4 4" at bounding box center [778, 437] width 152 height 22
click at [726, 436] on input "4" at bounding box center [778, 436] width 151 height 18
type input "0"
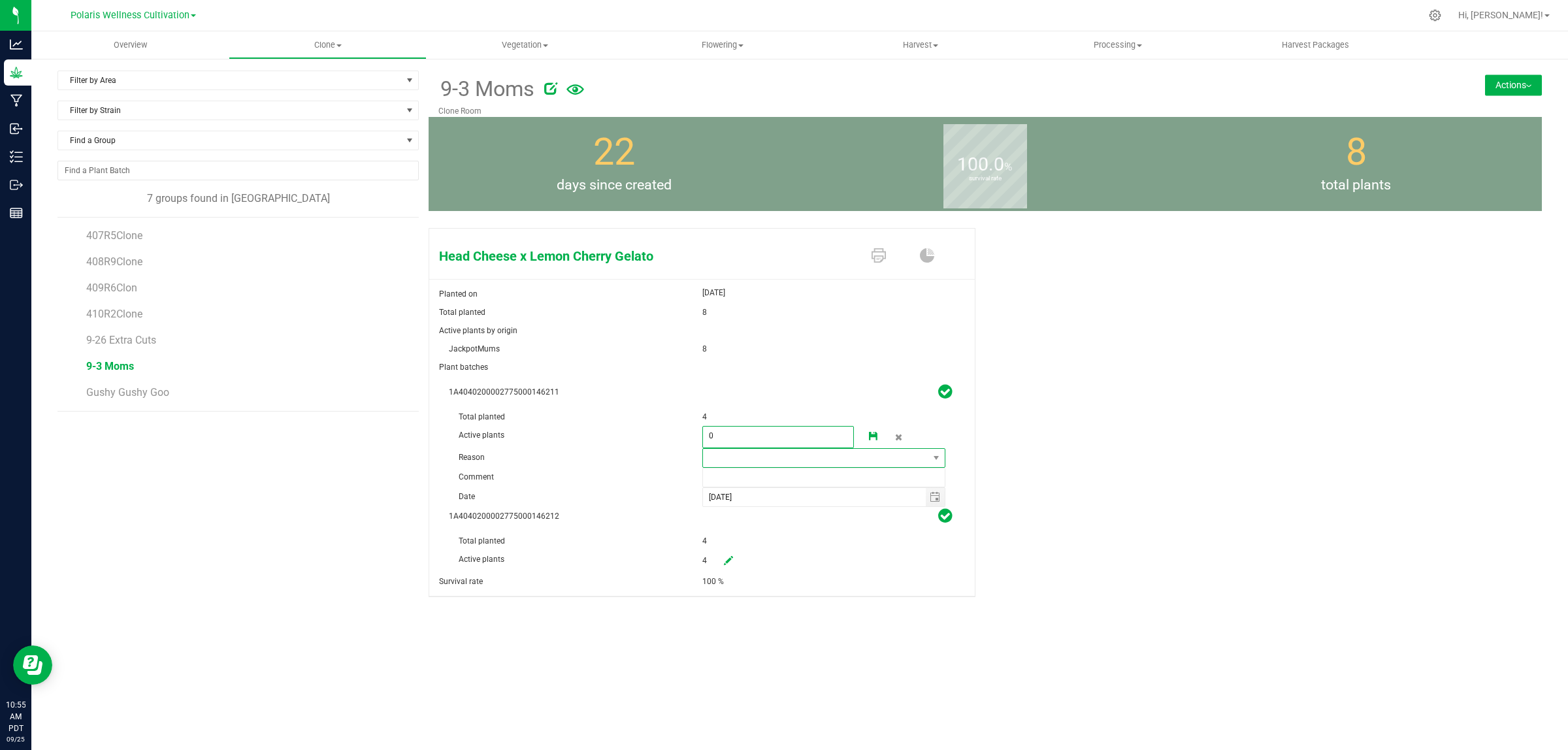
type input "0"
click at [750, 456] on span at bounding box center [816, 457] width 226 height 18
click at [745, 484] on li "Pruning" at bounding box center [823, 482] width 242 height 22
click at [730, 475] on input "text" at bounding box center [824, 477] width 244 height 20
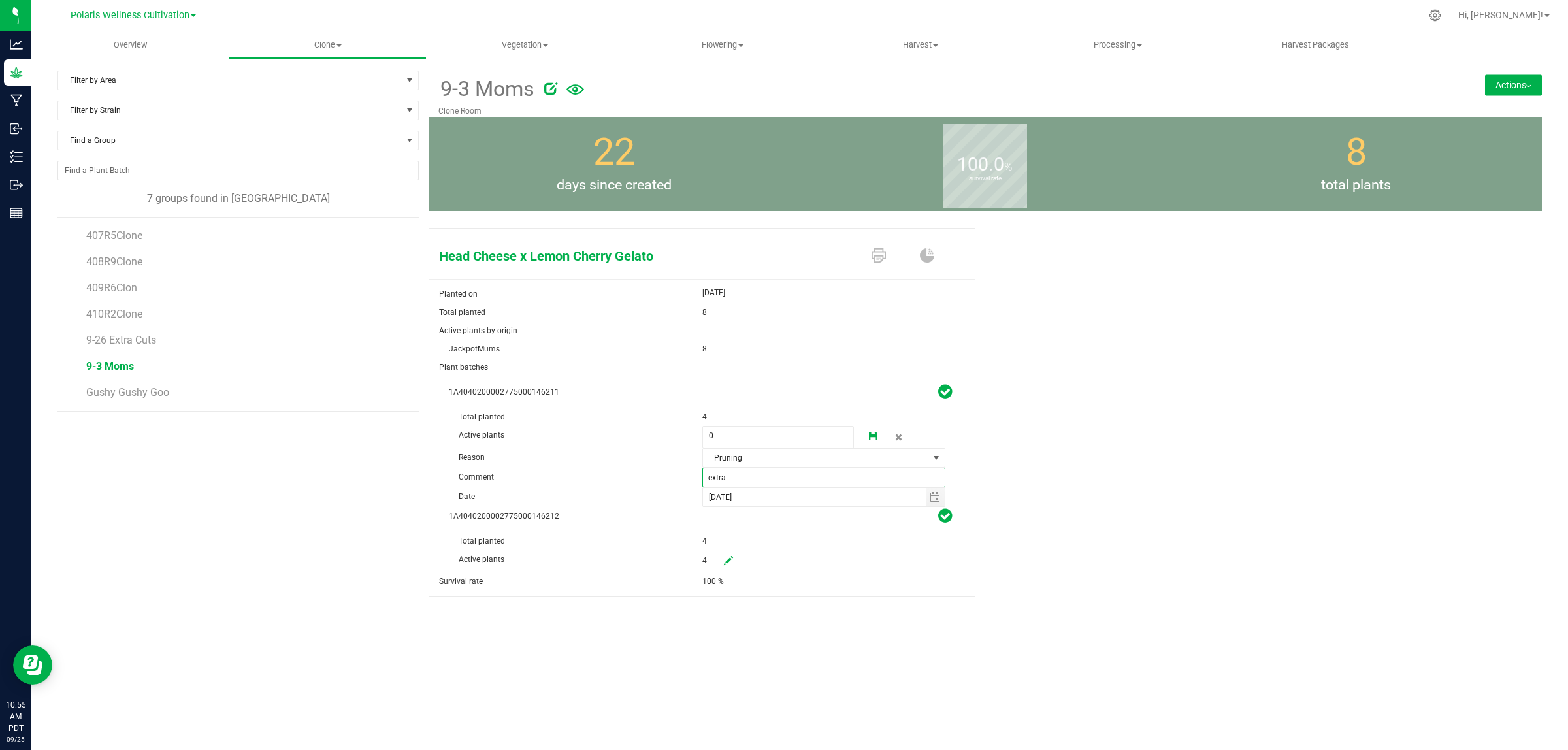
type input "extra"
click at [948, 518] on icon at bounding box center [945, 516] width 14 height 16
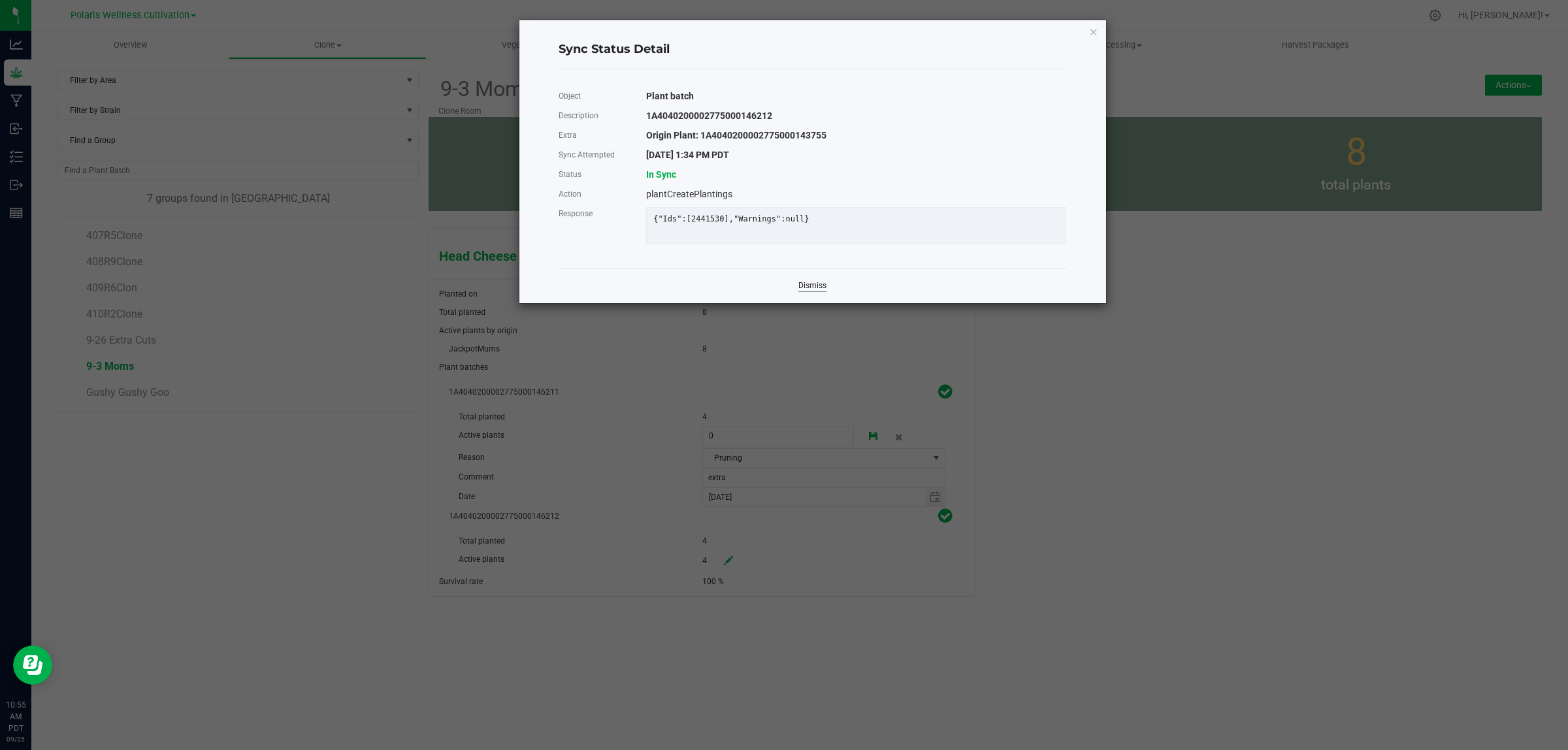
click at [810, 291] on link "Dismiss" at bounding box center [812, 286] width 28 height 11
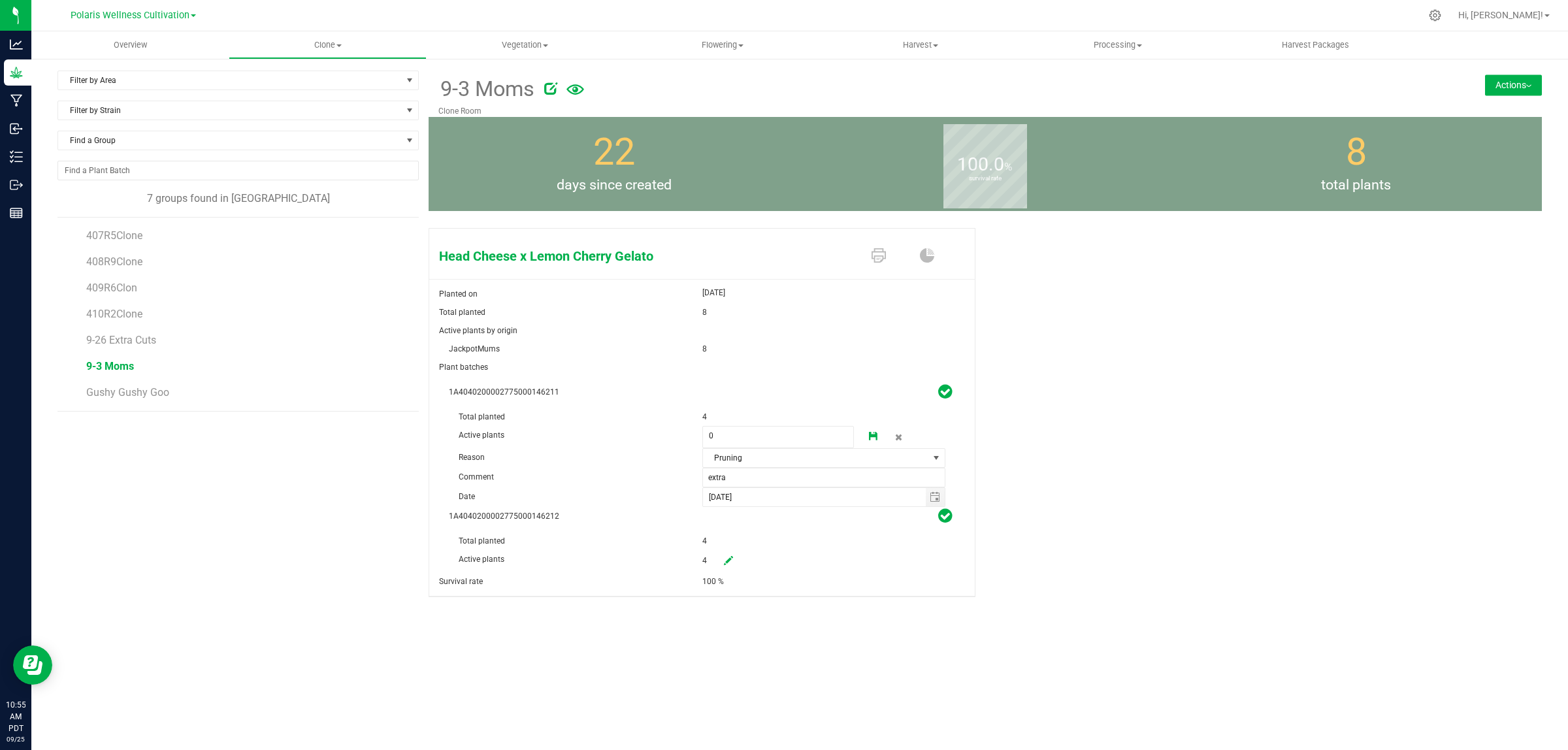
click at [727, 562] on icon at bounding box center [728, 560] width 9 height 9
click at [725, 569] on span "4 4" at bounding box center [778, 561] width 152 height 22
click at [725, 569] on input "4" at bounding box center [778, 560] width 151 height 18
type input "0"
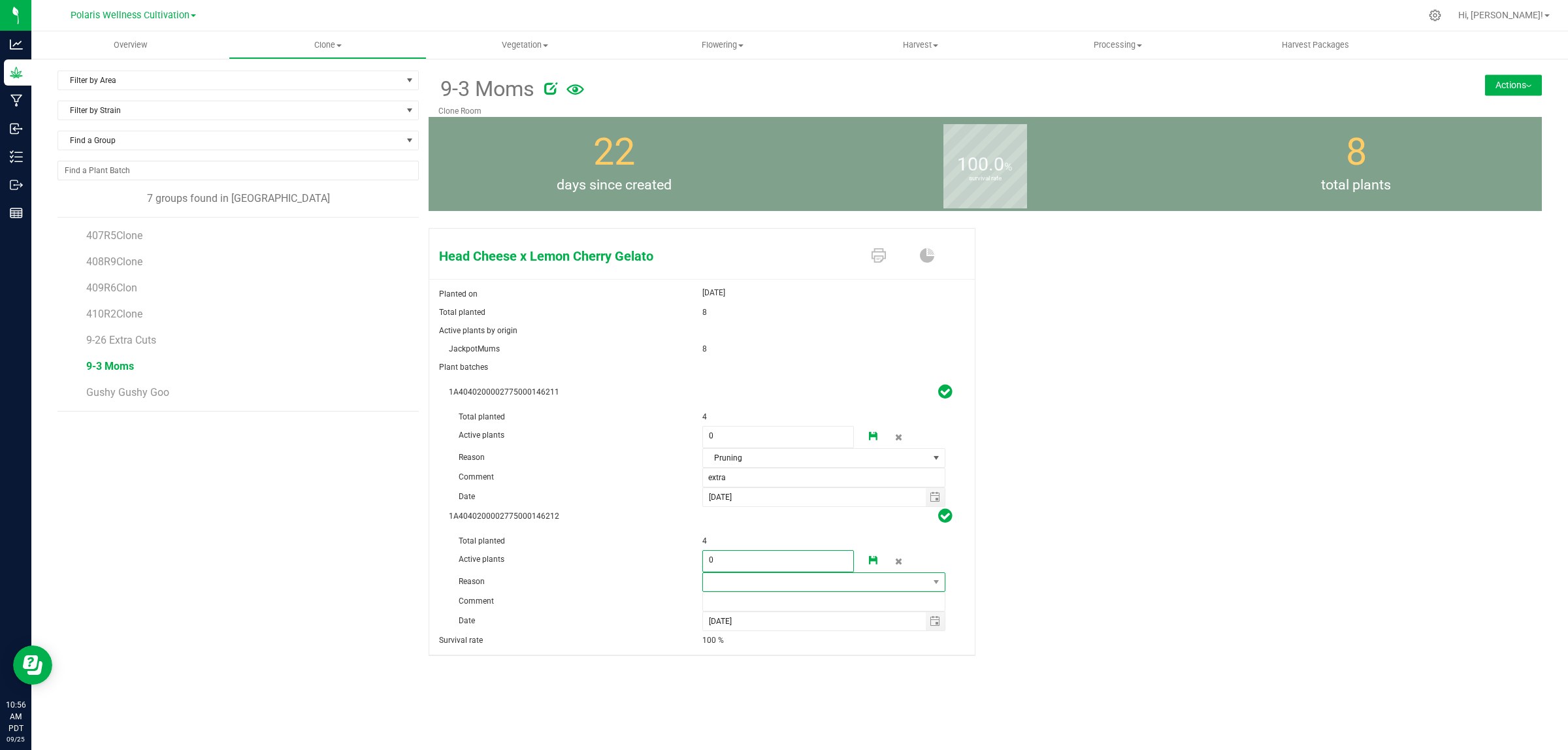
click at [746, 583] on span at bounding box center [816, 581] width 226 height 18
click at [741, 609] on li "Pruning" at bounding box center [823, 608] width 242 height 22
click at [741, 602] on input "text" at bounding box center [824, 601] width 244 height 20
type input "extra"
click at [867, 562] on link at bounding box center [873, 561] width 26 height 22
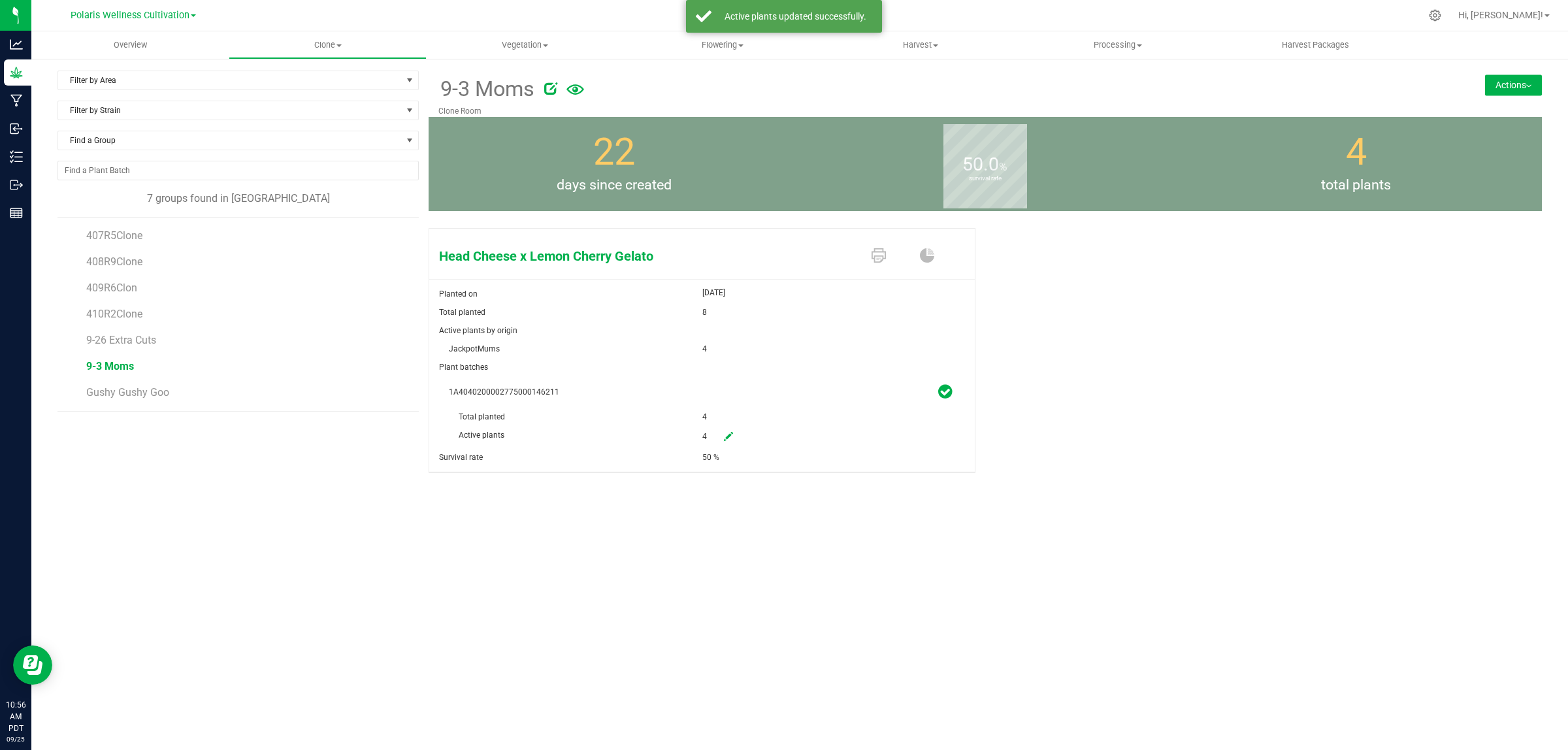
click at [726, 436] on icon at bounding box center [728, 436] width 9 height 9
click at [735, 438] on span "4 4" at bounding box center [778, 437] width 152 height 22
click at [730, 436] on input "4" at bounding box center [778, 436] width 151 height 18
click at [733, 436] on input "4" at bounding box center [778, 436] width 151 height 18
type input "0"
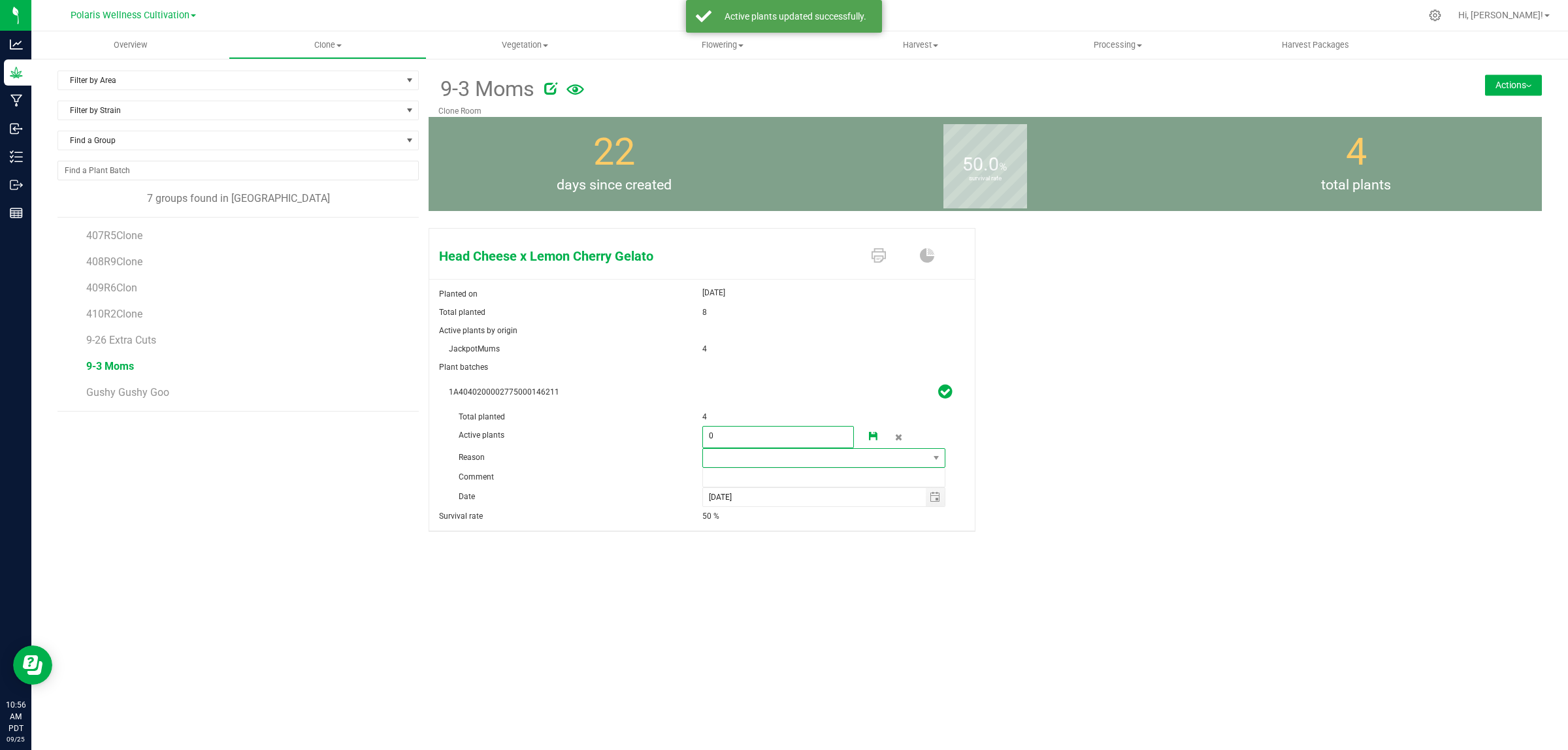
type input "0"
click at [742, 452] on span at bounding box center [816, 457] width 226 height 18
click at [743, 476] on li "Pruning" at bounding box center [823, 482] width 242 height 22
click at [743, 476] on input "text" at bounding box center [824, 477] width 244 height 20
type input "extra"
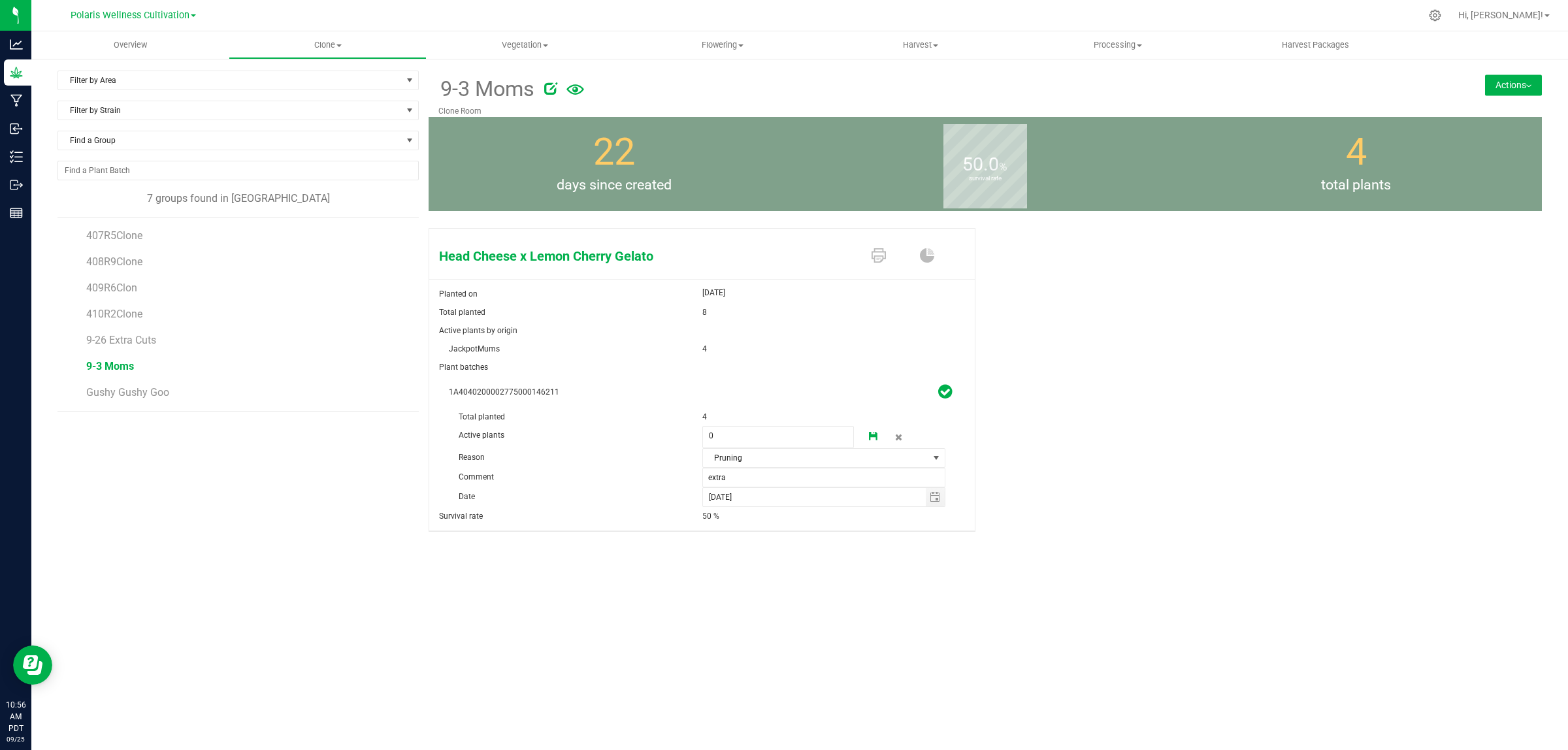
click at [871, 435] on icon at bounding box center [873, 436] width 9 height 9
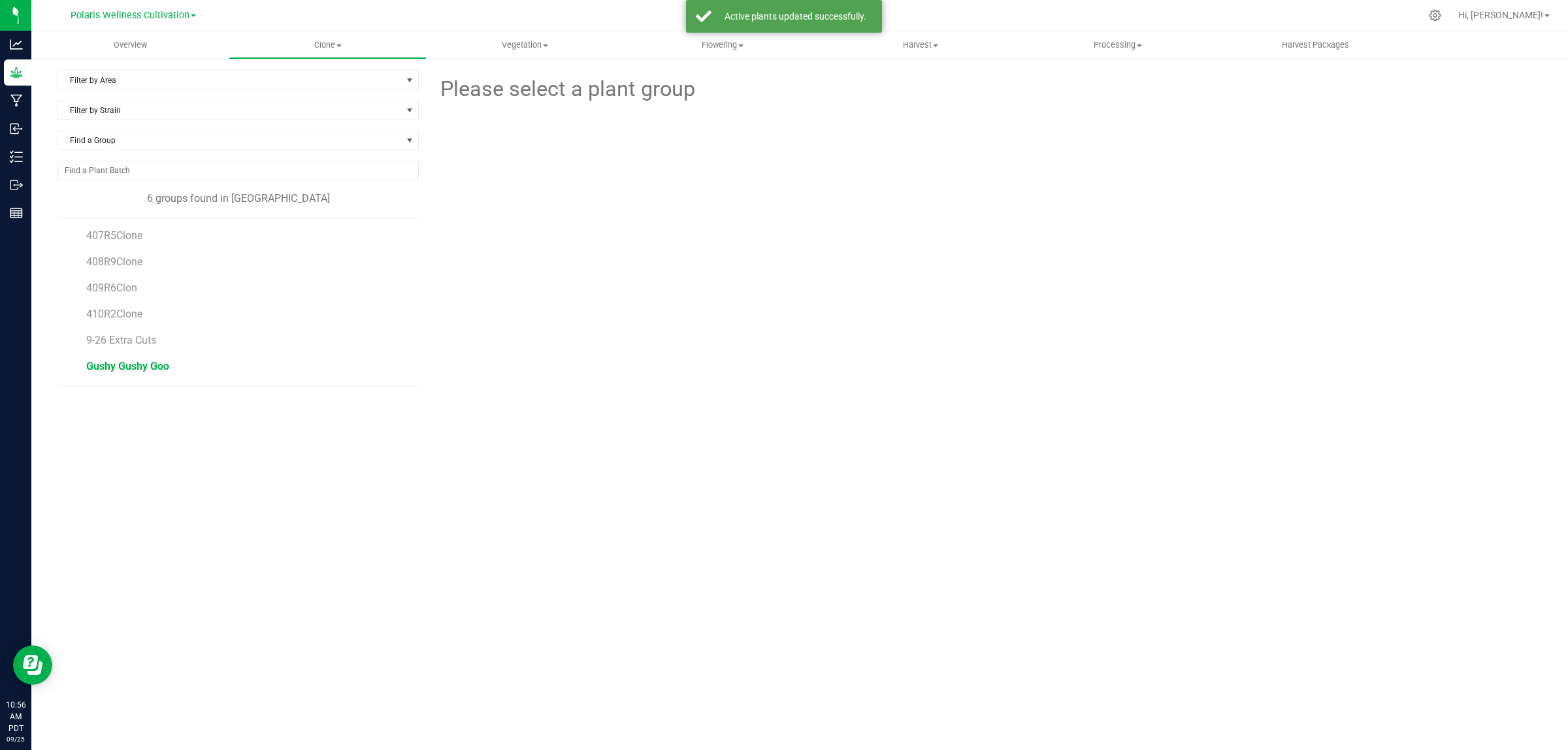
click at [138, 366] on span "Gushy Gushy Goo" at bounding box center [127, 366] width 83 height 12
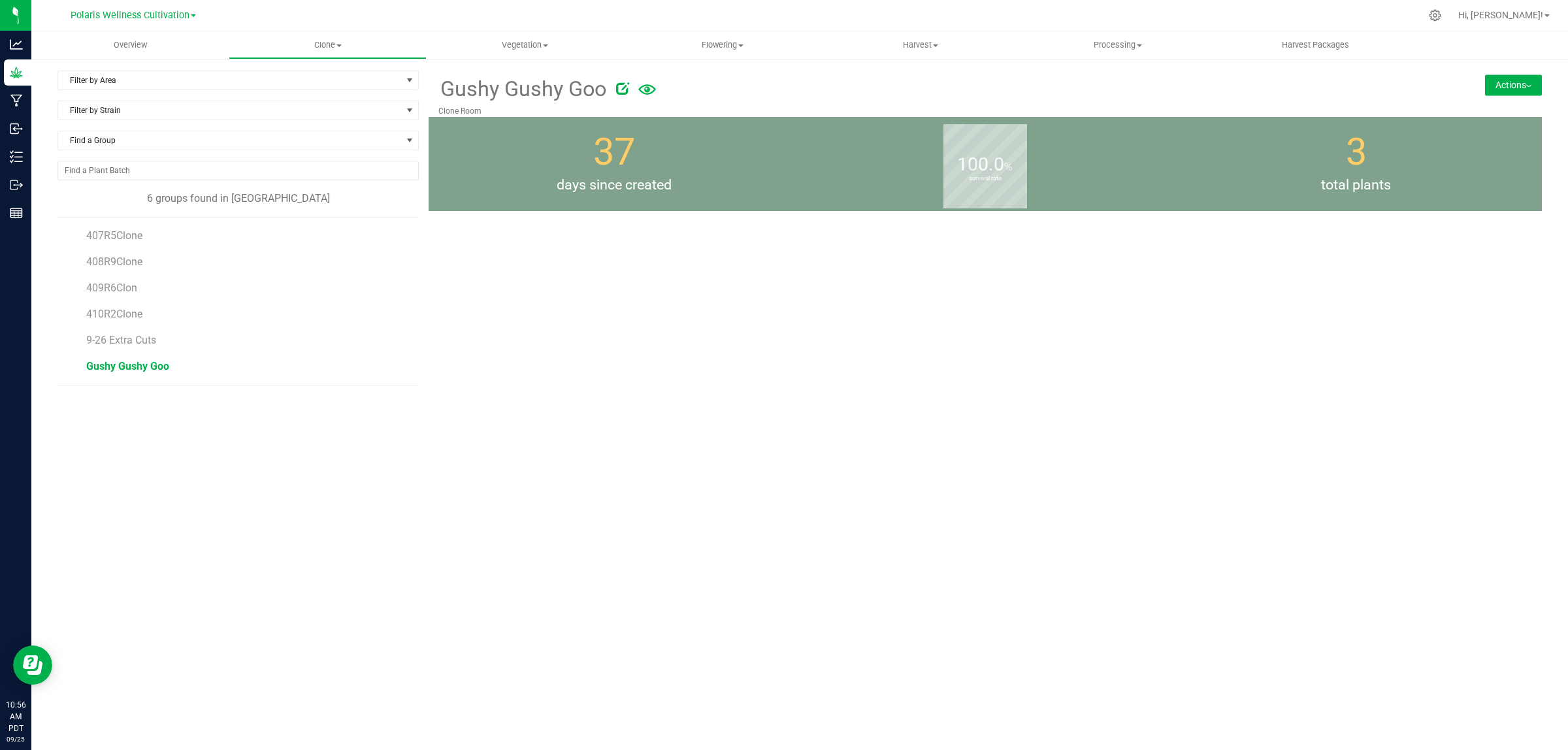
click at [132, 367] on span "Gushy Gushy Goo" at bounding box center [127, 366] width 83 height 12
